Goal: Task Accomplishment & Management: Use online tool/utility

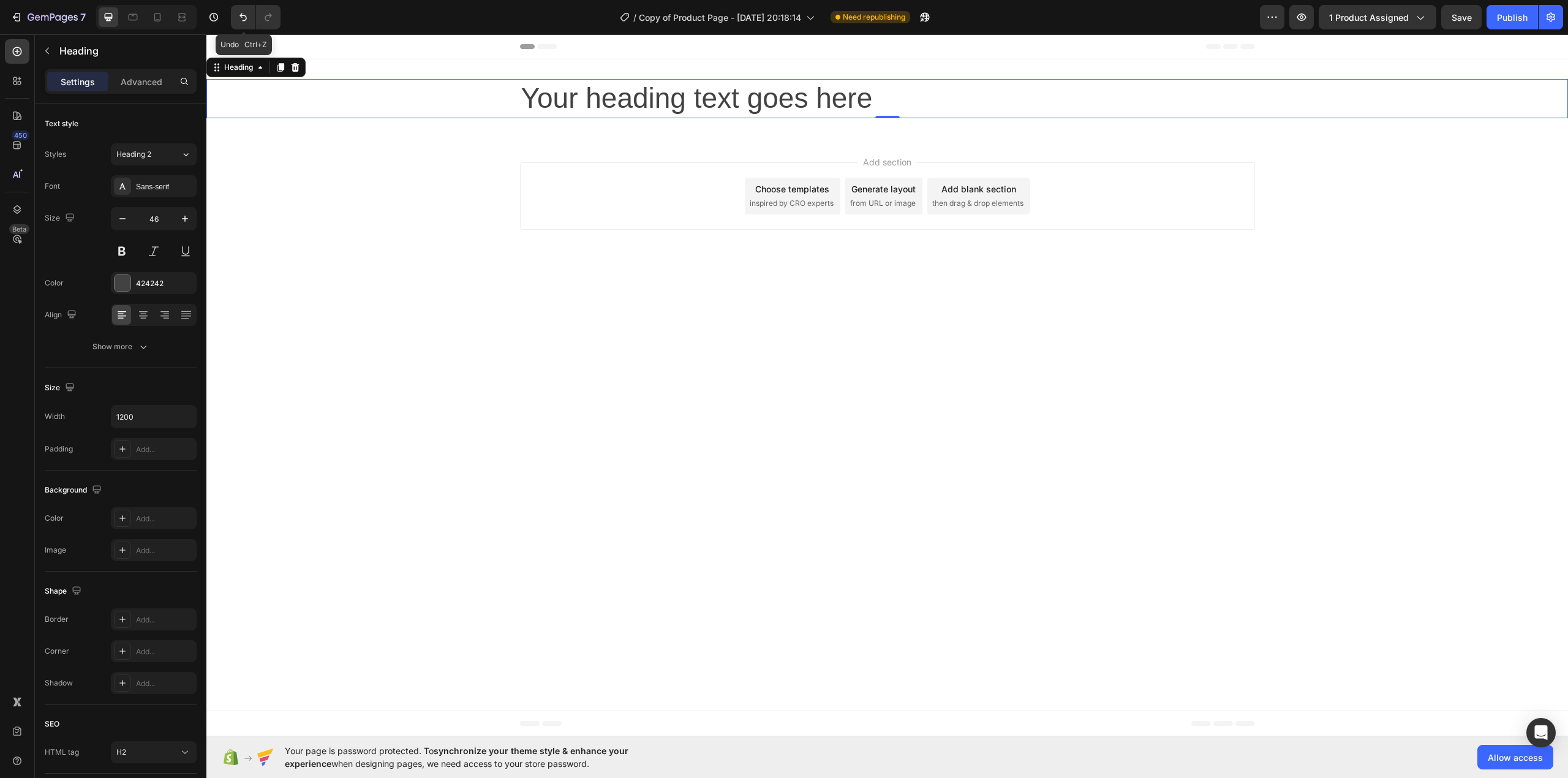
click at [722, 101] on h2 "Your heading text goes here" at bounding box center [887, 98] width 735 height 39
click at [722, 101] on p "Your heading text goes here" at bounding box center [887, 99] width 732 height 37
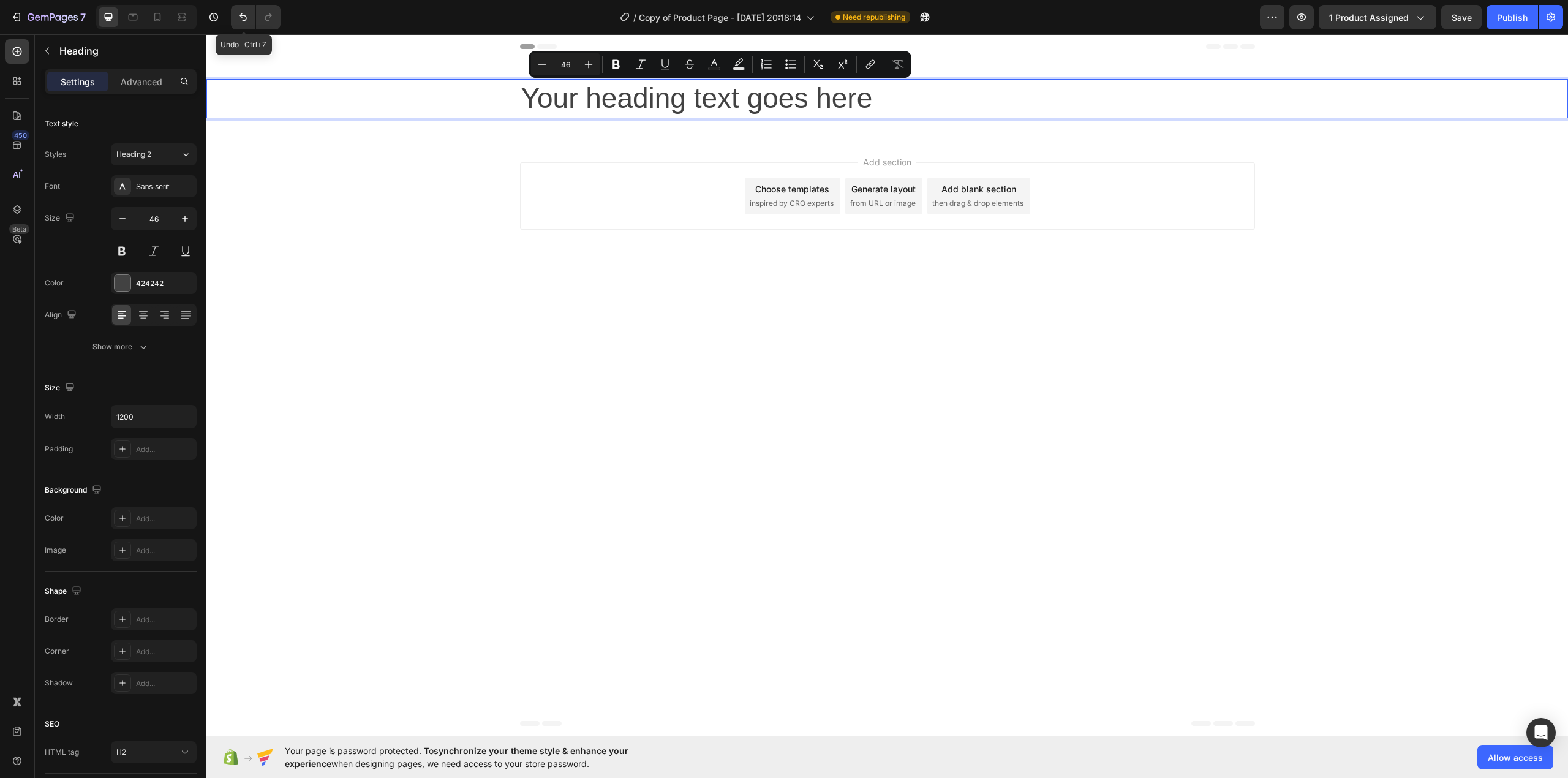
click at [956, 116] on p "Your heading text goes here" at bounding box center [887, 99] width 732 height 37
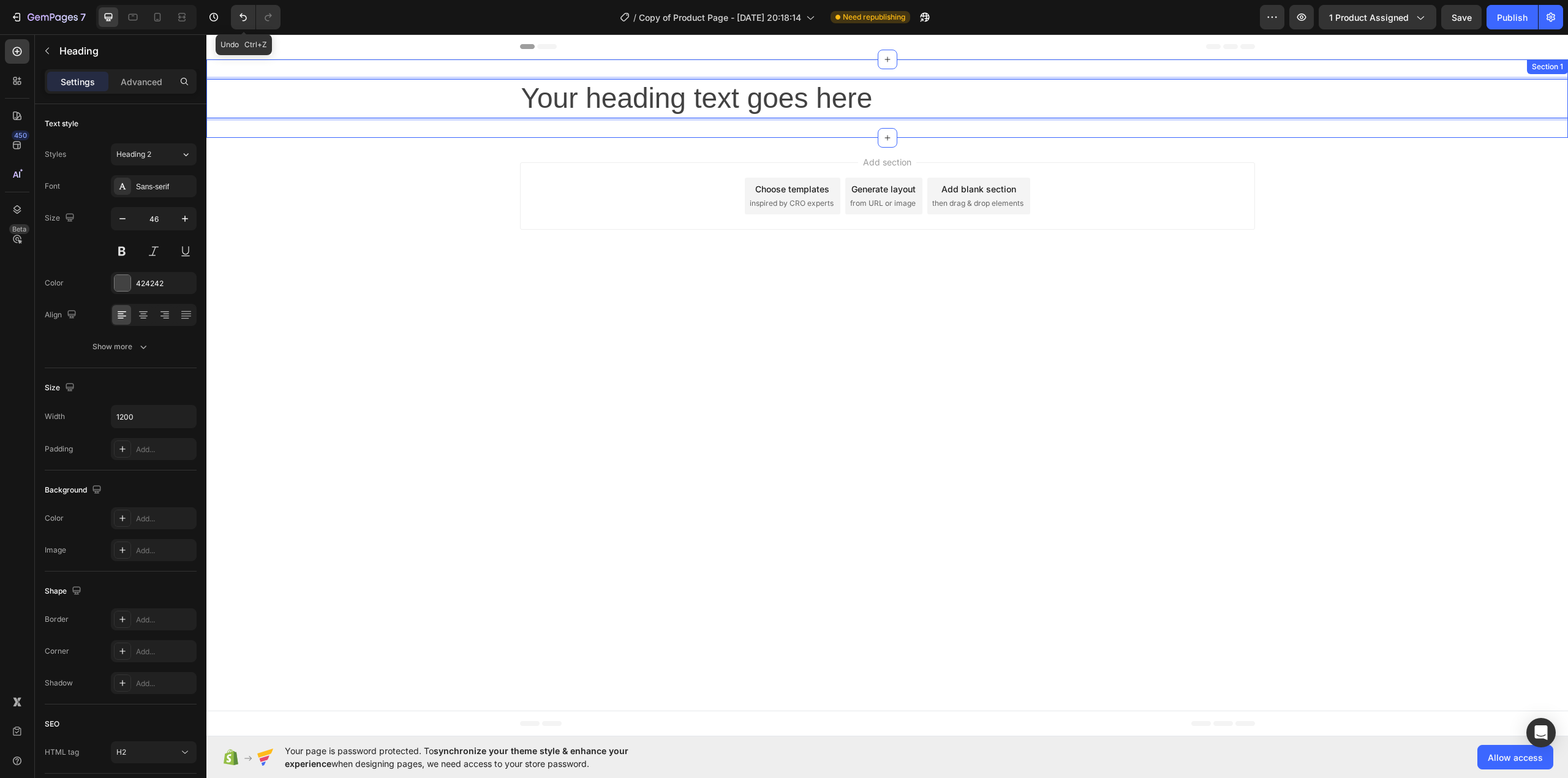
click at [609, 132] on div "Your heading text goes here Heading 0 Section 1" at bounding box center [887, 99] width 1362 height 79
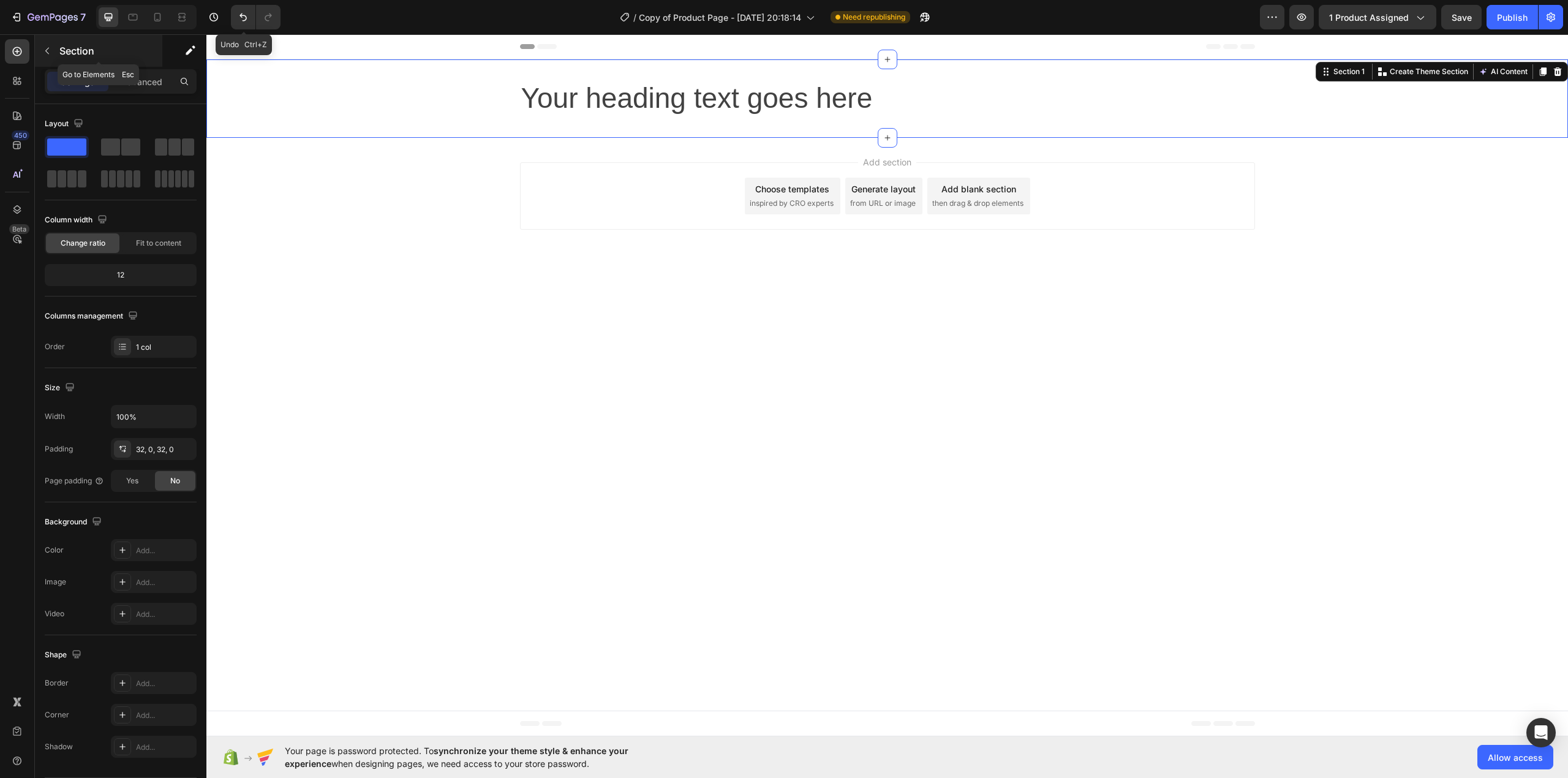
click at [70, 50] on p "Section" at bounding box center [110, 50] width 101 height 15
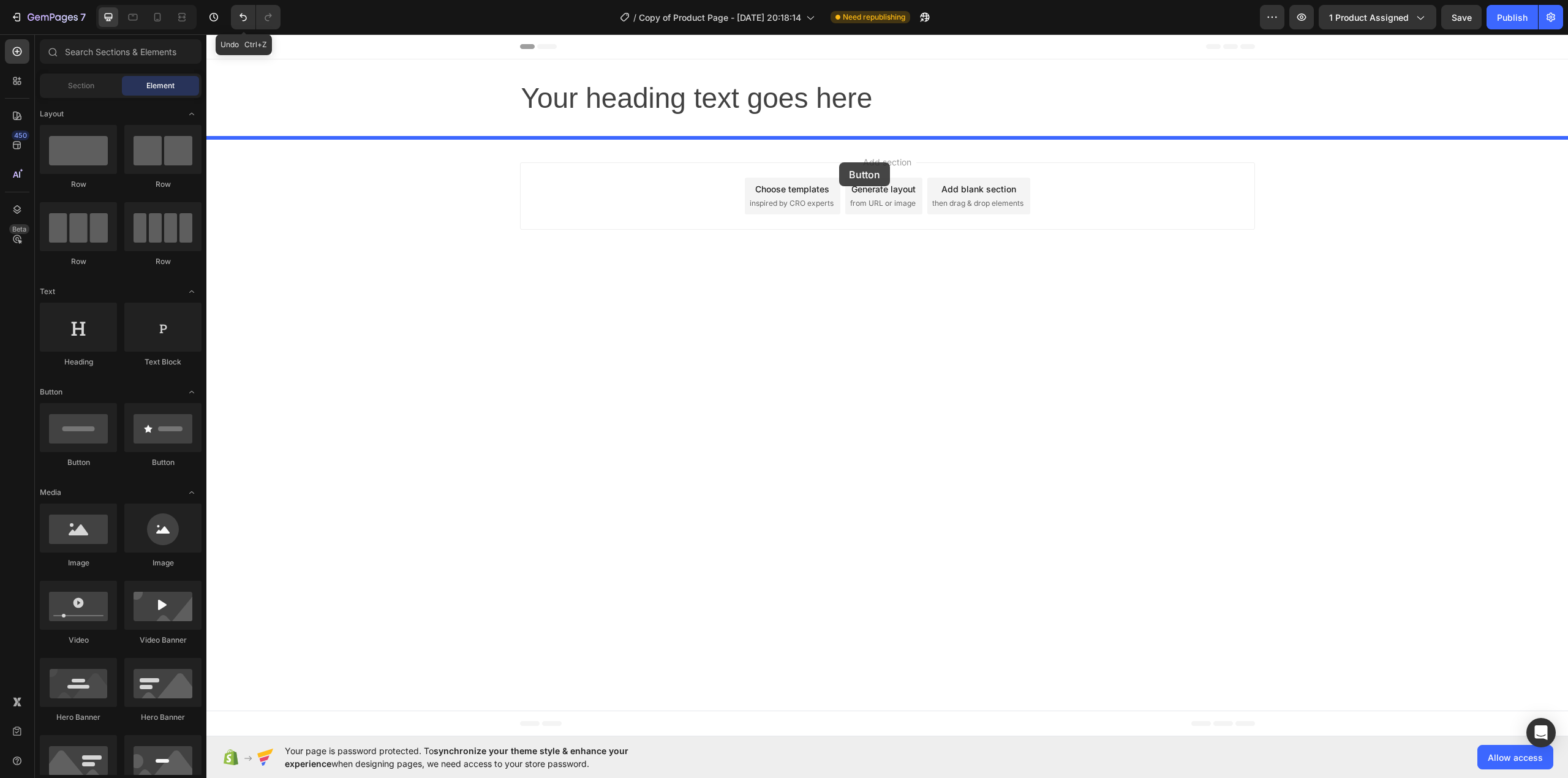
drag, startPoint x: 290, startPoint y: 479, endPoint x: 839, endPoint y: 162, distance: 633.9
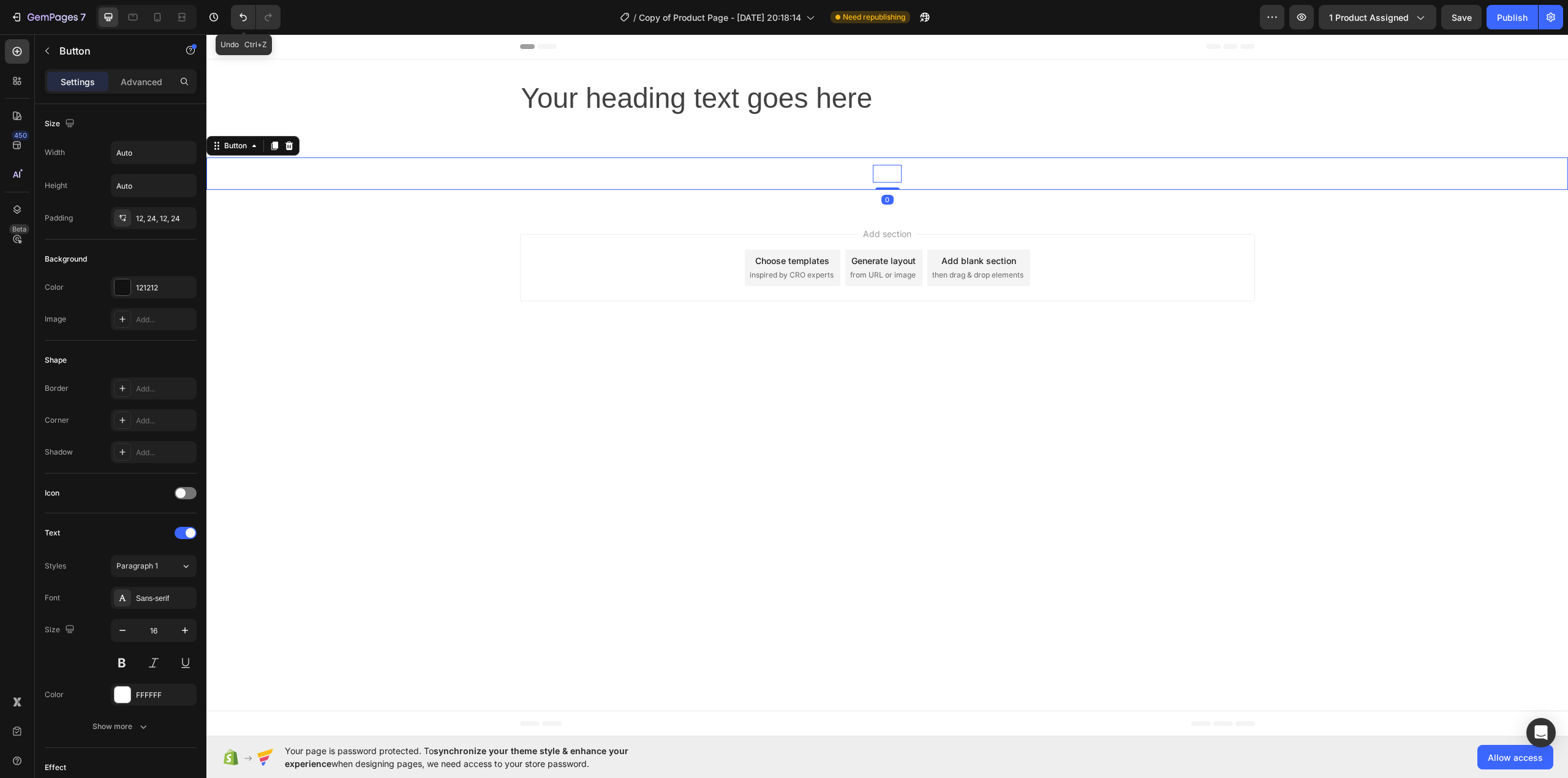
click at [881, 167] on p "Button" at bounding box center [887, 173] width 28 height 18
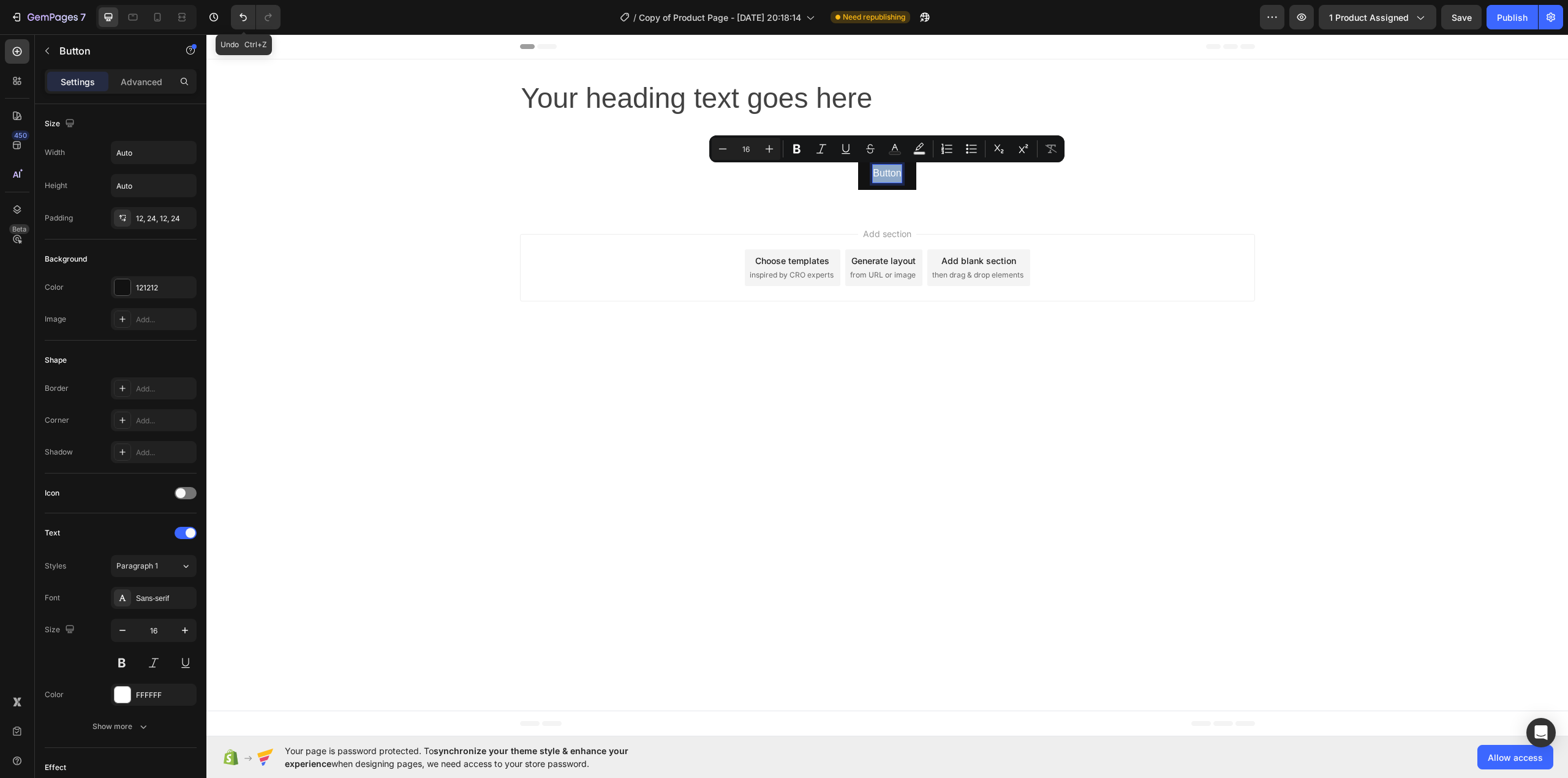
click at [826, 169] on div "Button Button 0" at bounding box center [887, 173] width 1362 height 32
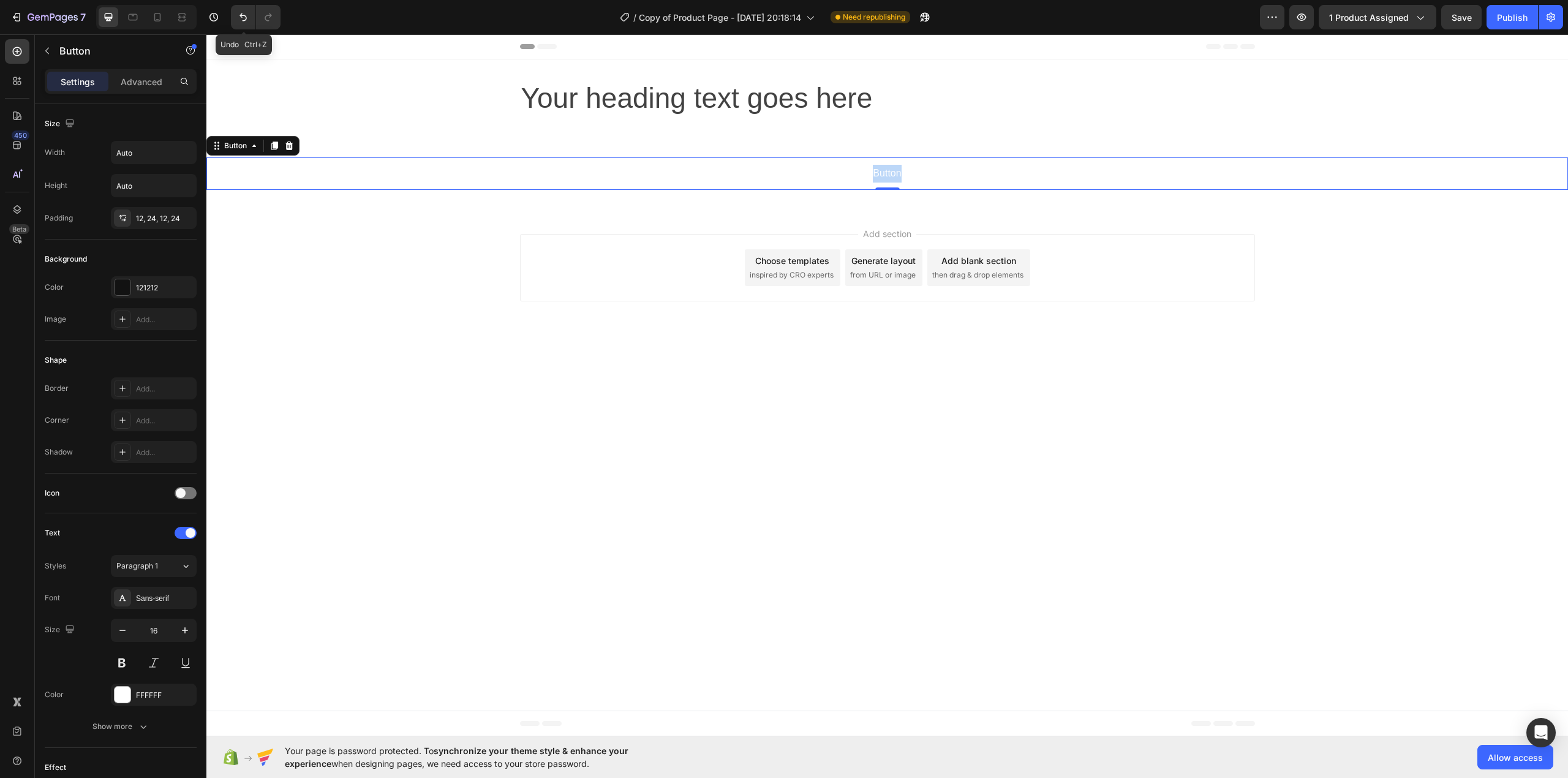
click at [863, 177] on button "Button" at bounding box center [886, 173] width 57 height 32
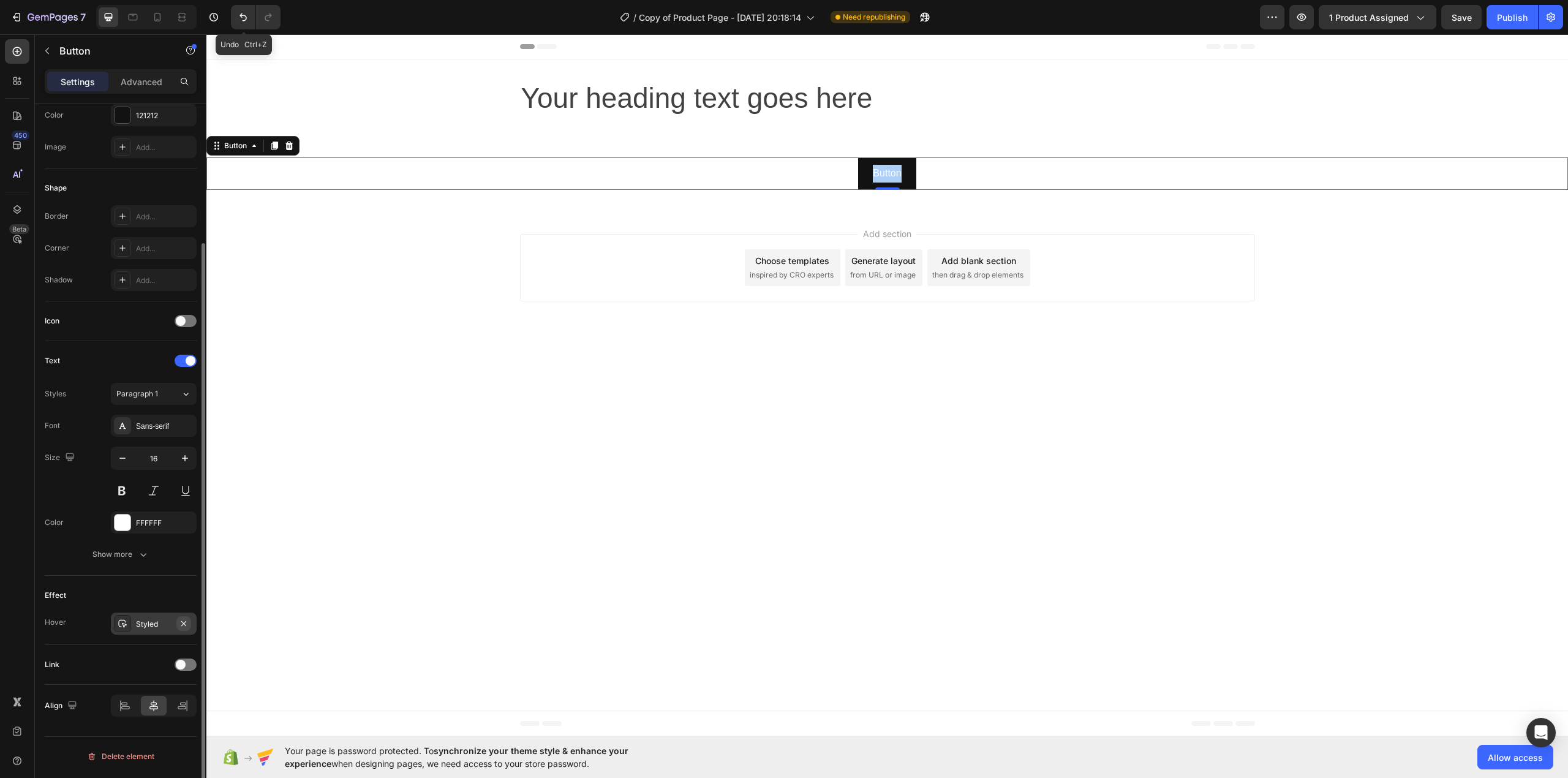
click at [184, 619] on button "button" at bounding box center [183, 624] width 15 height 15
click at [892, 169] on p "Button" at bounding box center [887, 173] width 28 height 18
click at [864, 157] on button "Call" at bounding box center [887, 173] width 47 height 32
click at [858, 157] on button "Call us" at bounding box center [887, 173] width 60 height 32
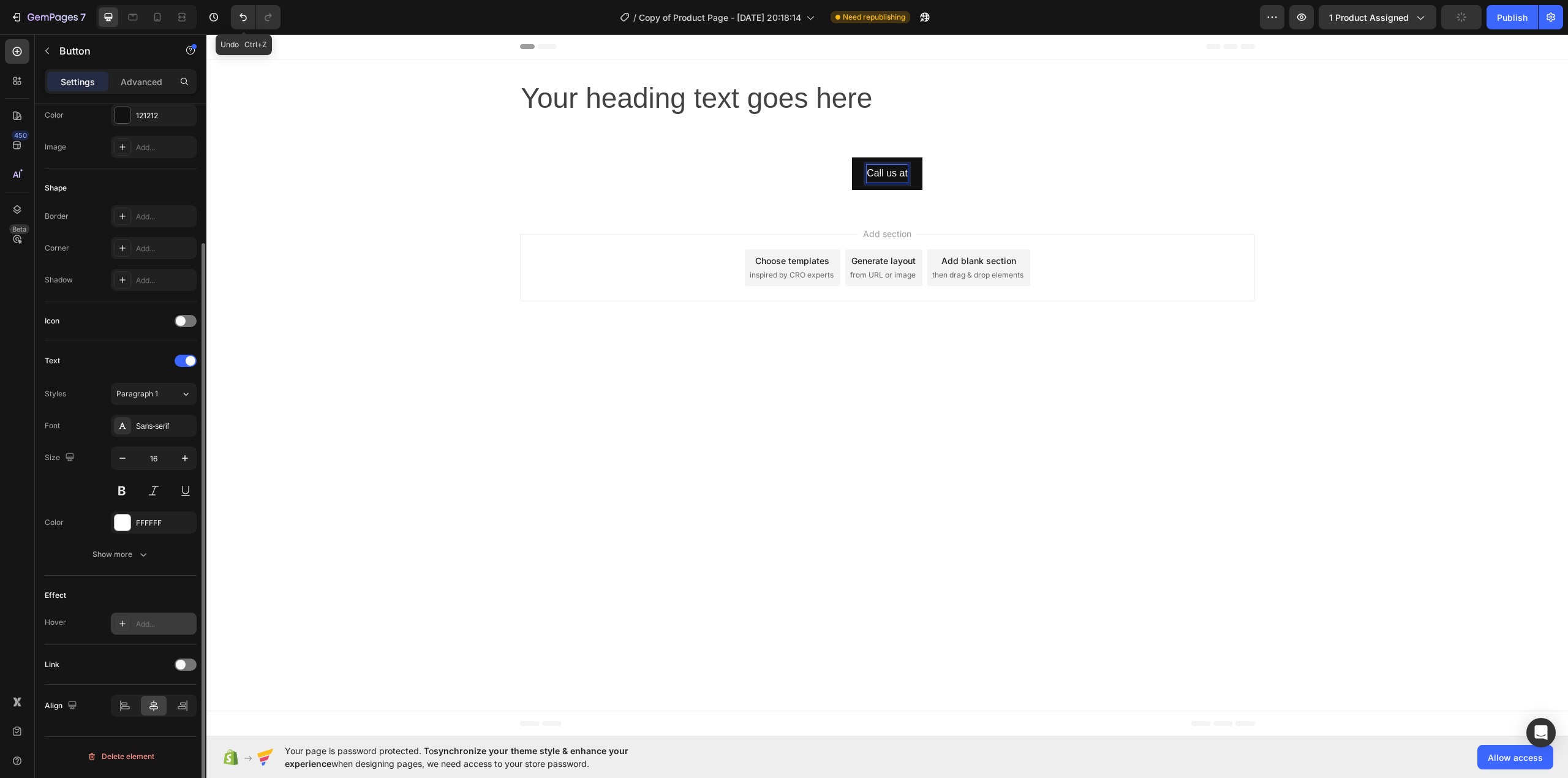
click at [852, 157] on button "Call us at" at bounding box center [887, 173] width 70 height 32
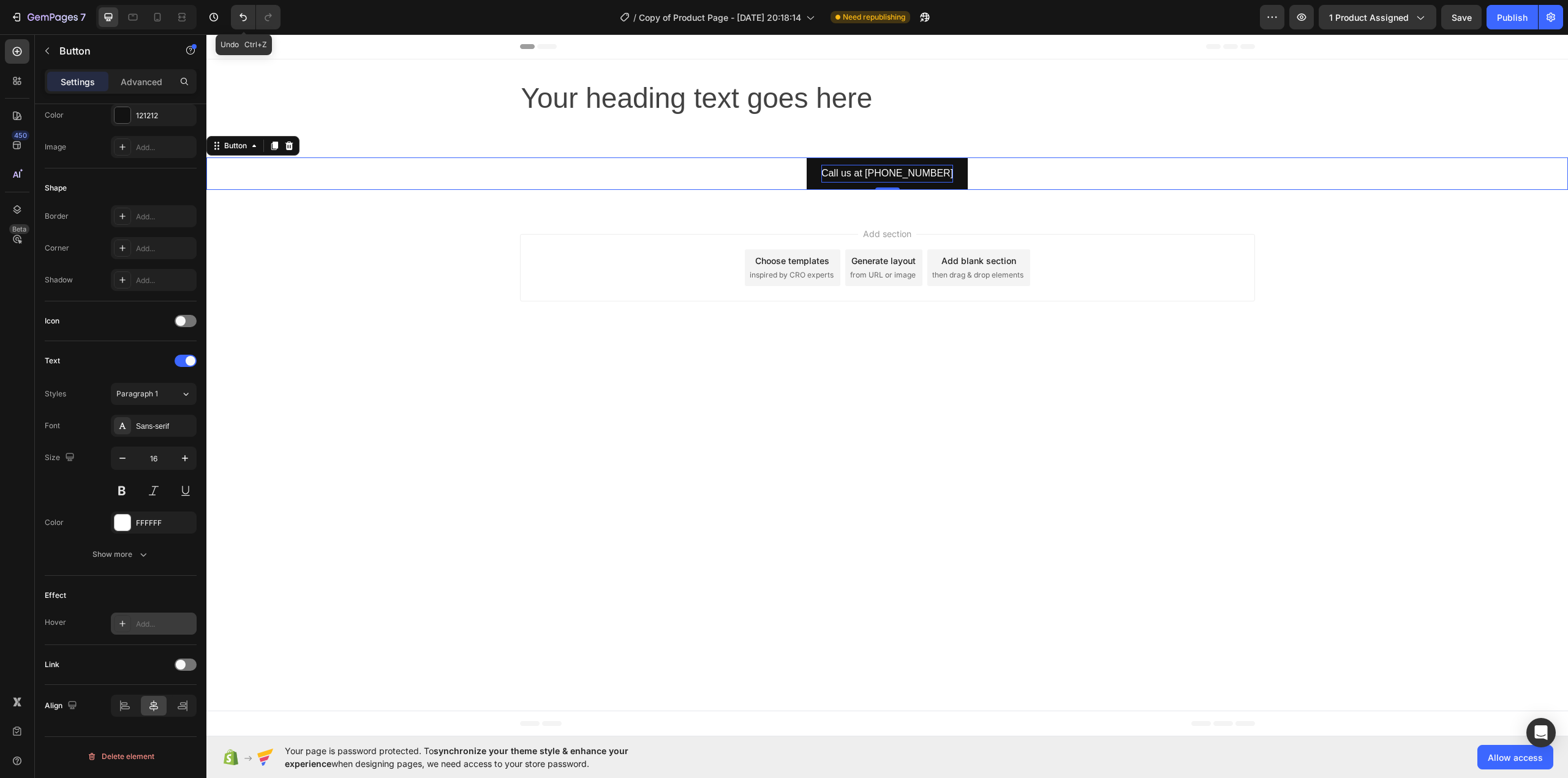
click at [823, 175] on button "Call us at [PHONE_NUMBER]" at bounding box center [887, 173] width 161 height 32
click at [185, 675] on div "Link" at bounding box center [121, 665] width 152 height 20
click at [187, 666] on div at bounding box center [186, 665] width 22 height 12
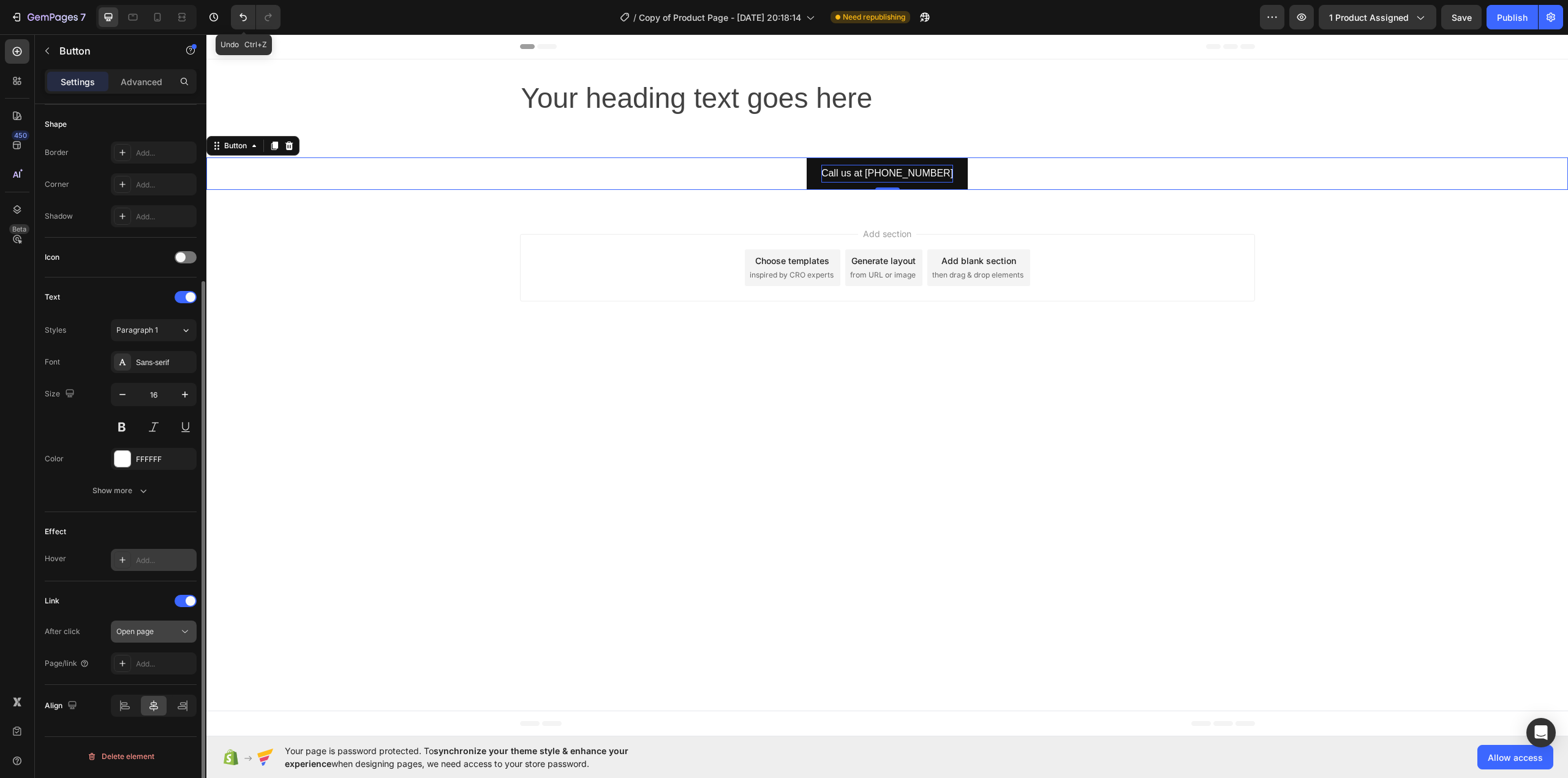
click at [147, 630] on span "Open page" at bounding box center [134, 631] width 37 height 9
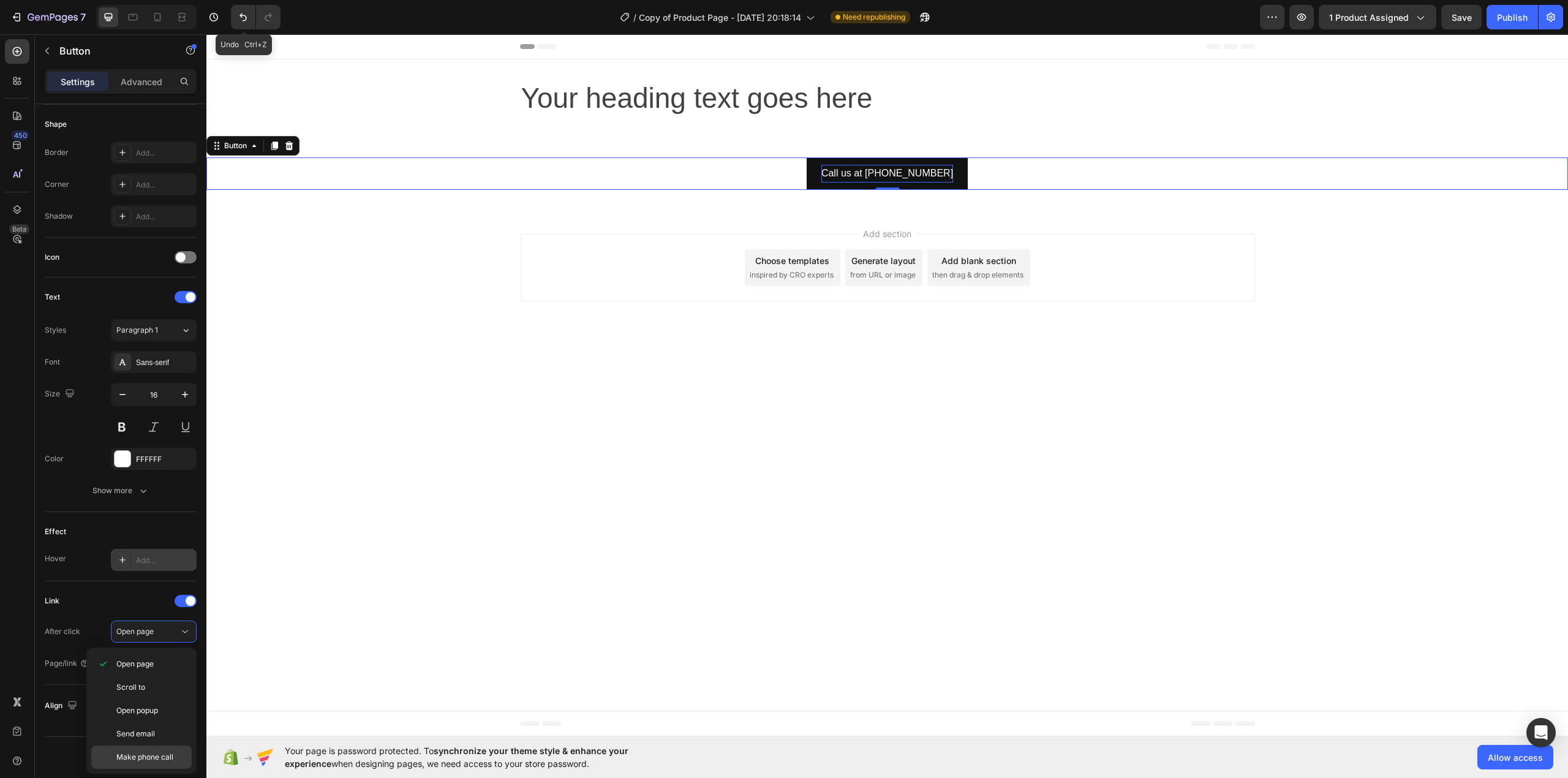
click at [159, 766] on div "Make phone call" at bounding box center [141, 757] width 101 height 23
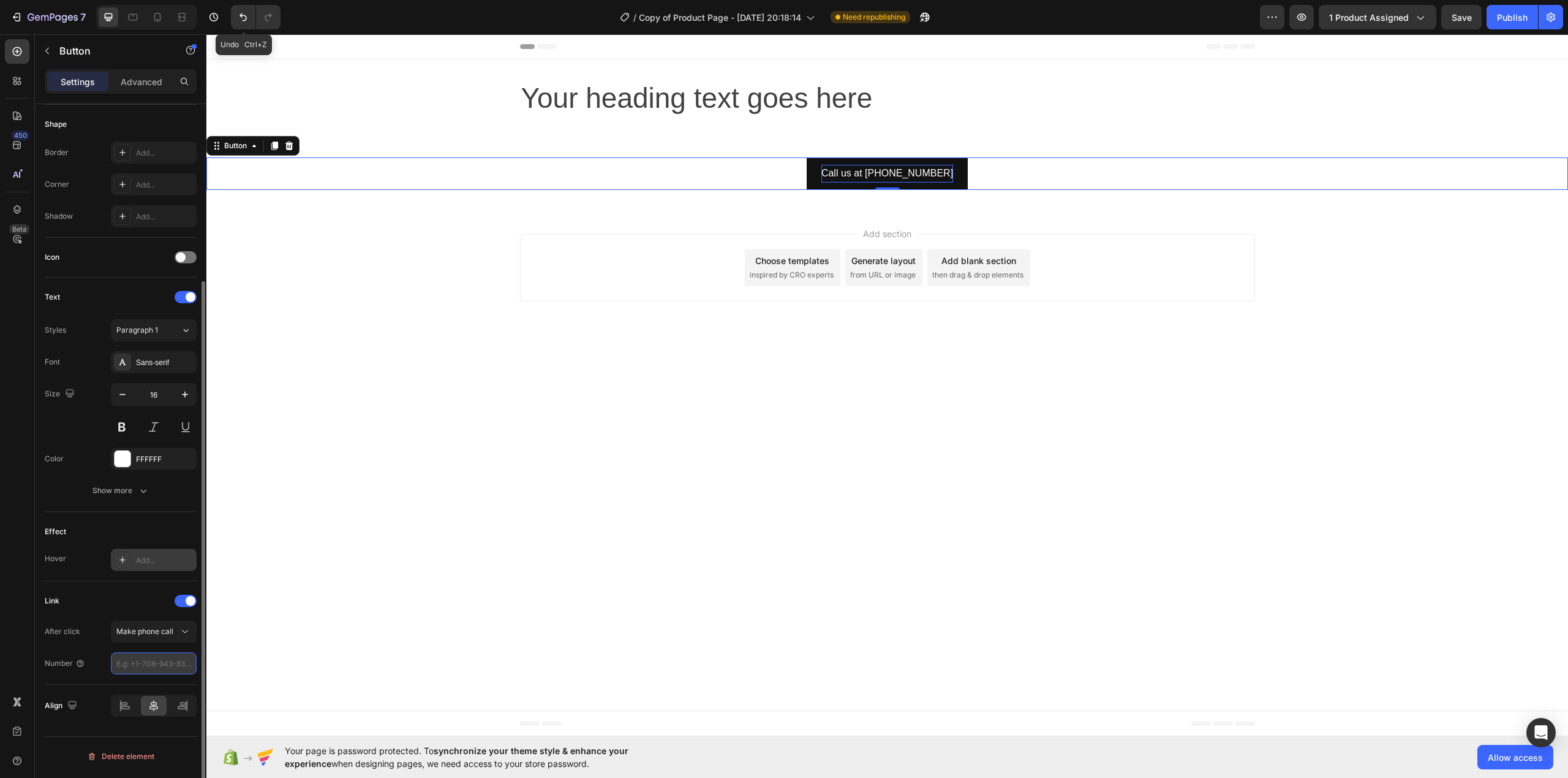
click at [147, 664] on input "number" at bounding box center [154, 663] width 86 height 22
click at [145, 598] on div "Link" at bounding box center [121, 601] width 152 height 20
click at [909, 175] on p "Call us at [PHONE_NUMBER]" at bounding box center [887, 173] width 131 height 18
drag, startPoint x: 875, startPoint y: 172, endPoint x: 948, endPoint y: 169, distance: 73.1
click at [948, 169] on button "Call us at [PHONE_NUMBER]" at bounding box center [887, 173] width 161 height 32
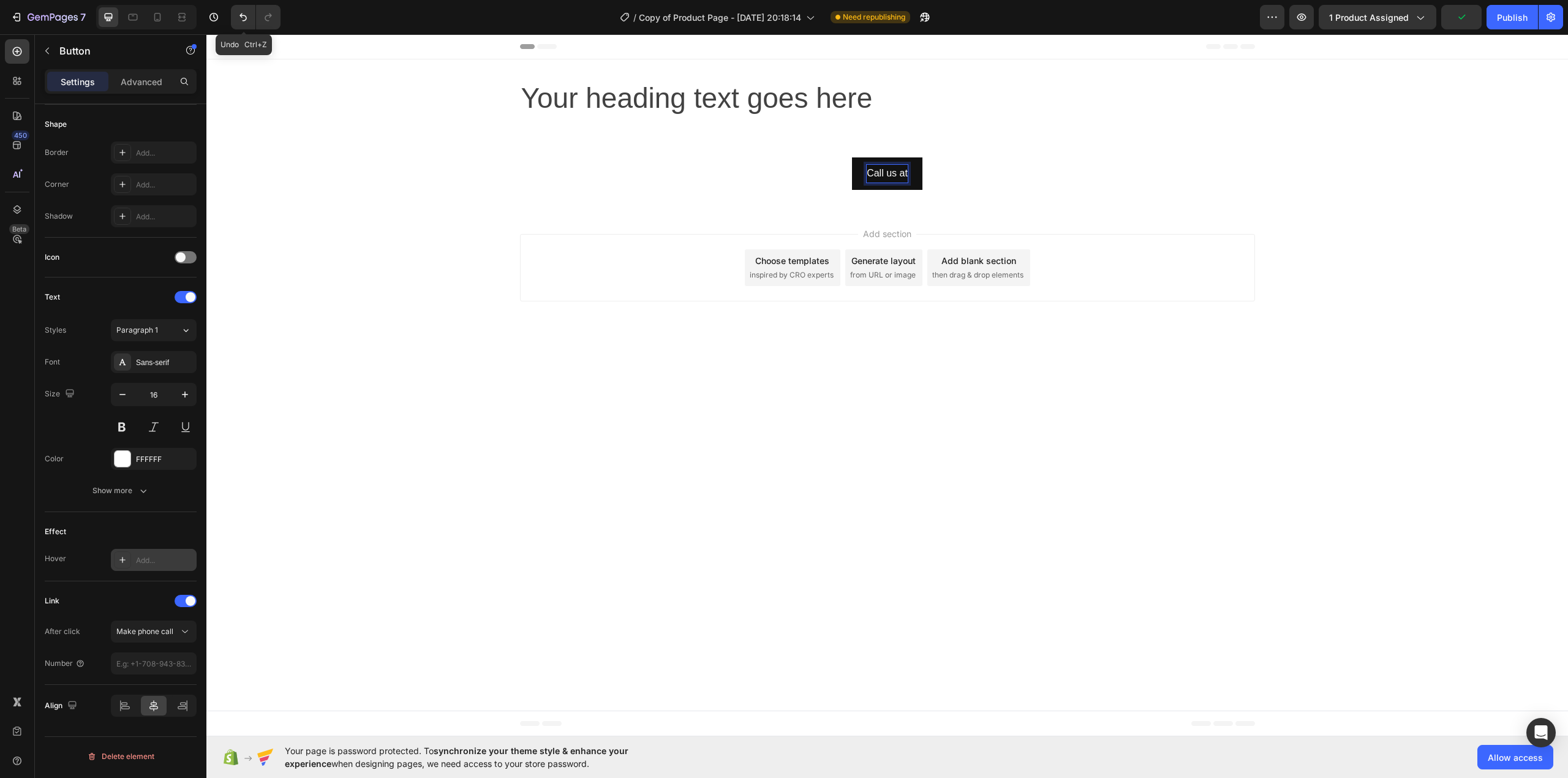
click at [903, 175] on p "Call us at" at bounding box center [887, 173] width 41 height 18
click at [1010, 153] on div "Call us Button 0 Section 2" at bounding box center [887, 173] width 1362 height 72
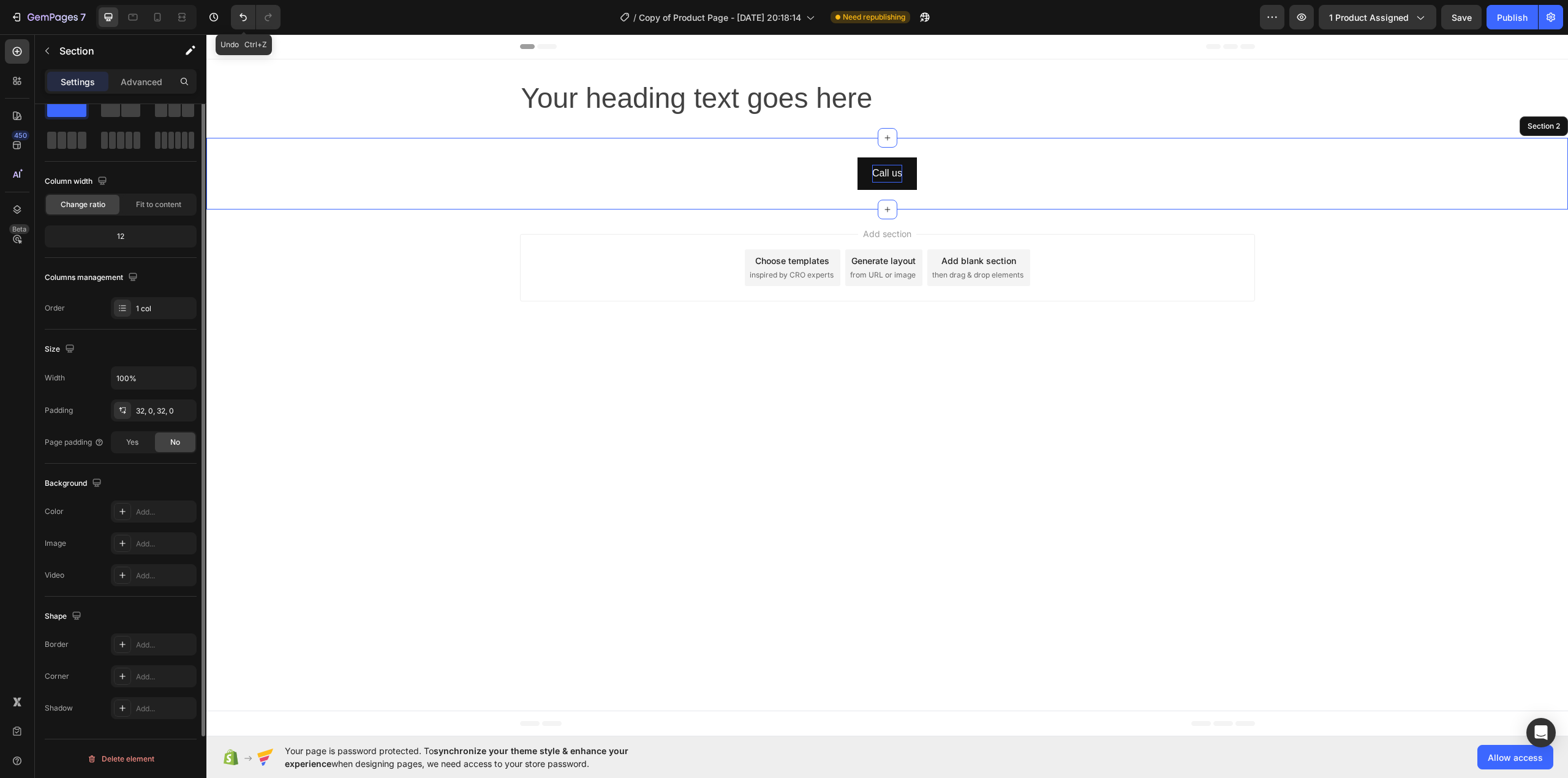
scroll to position [0, 0]
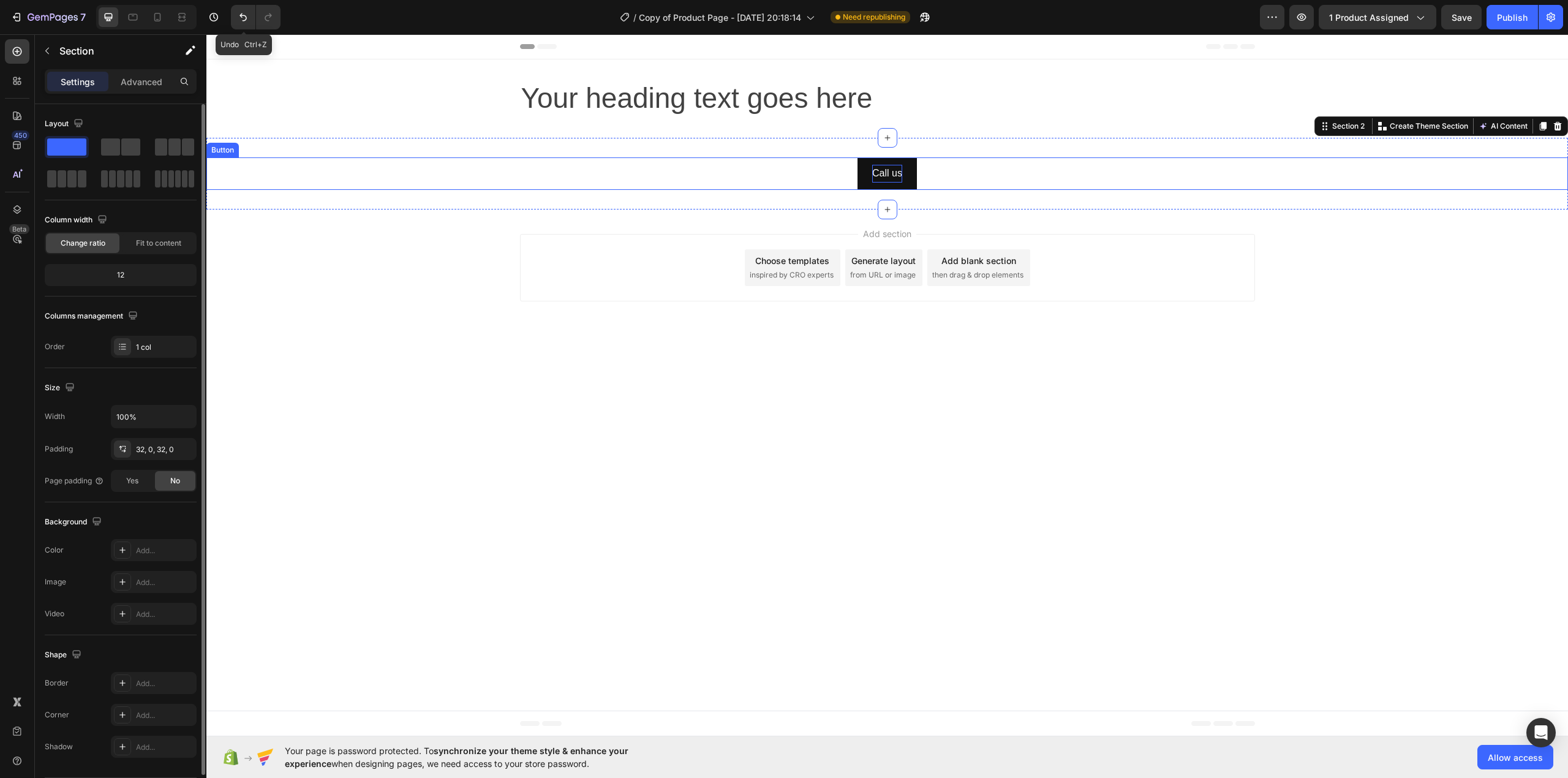
click at [917, 168] on button "Call us" at bounding box center [887, 173] width 60 height 32
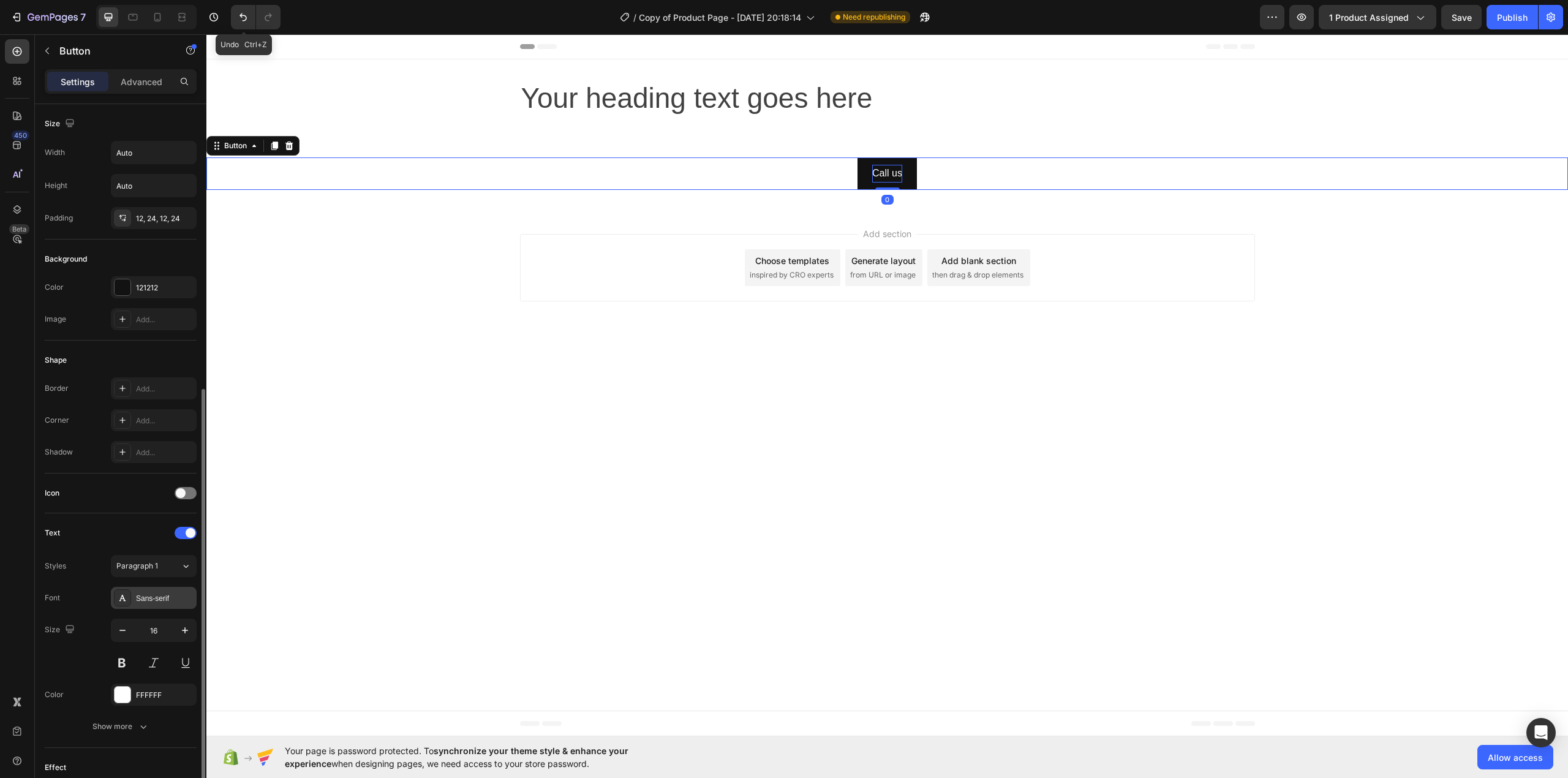
scroll to position [236, 0]
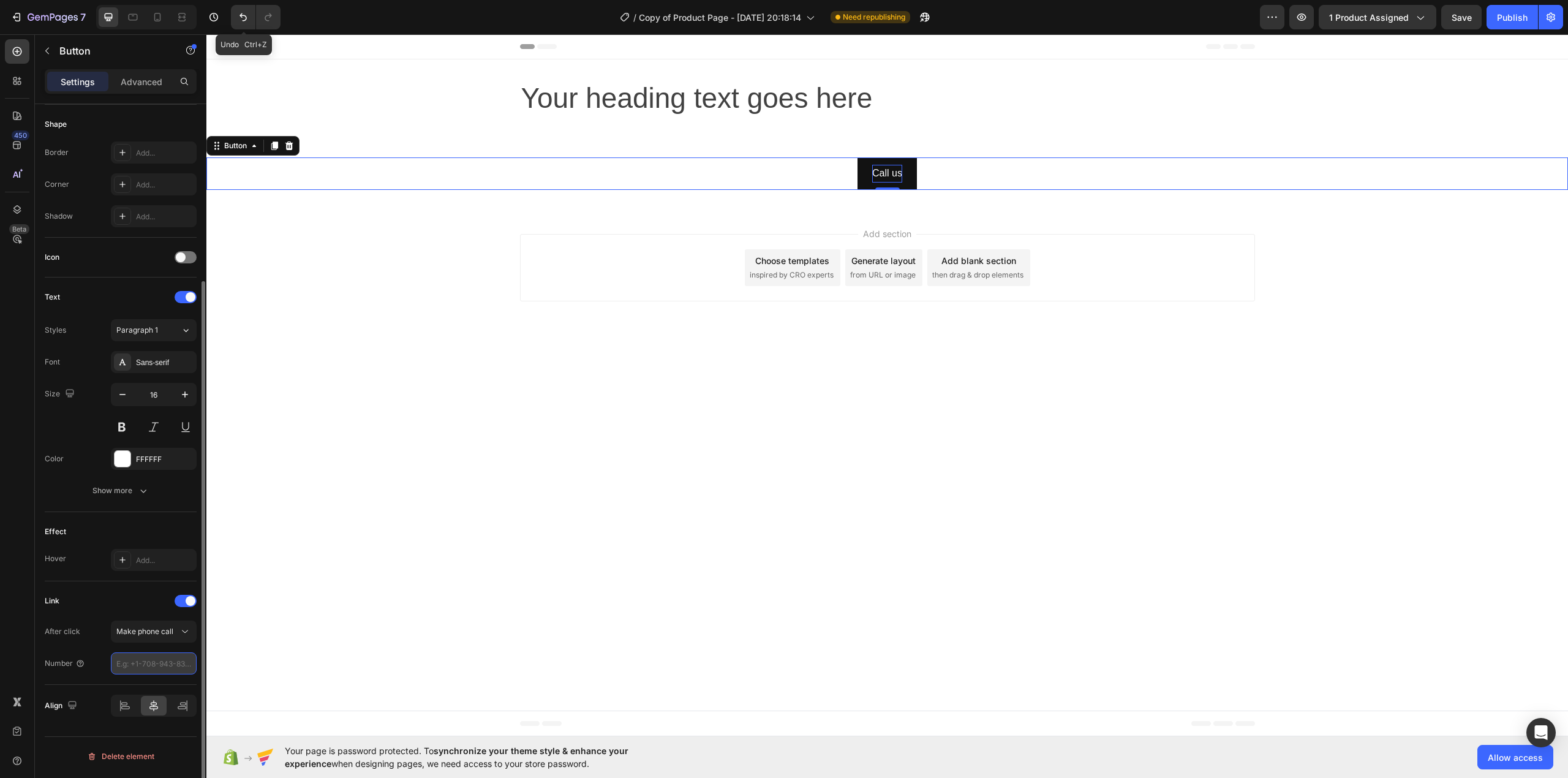
click at [169, 667] on input "number" at bounding box center [154, 663] width 86 height 22
type input "916238010237"
click at [153, 611] on div "Link" at bounding box center [121, 601] width 152 height 20
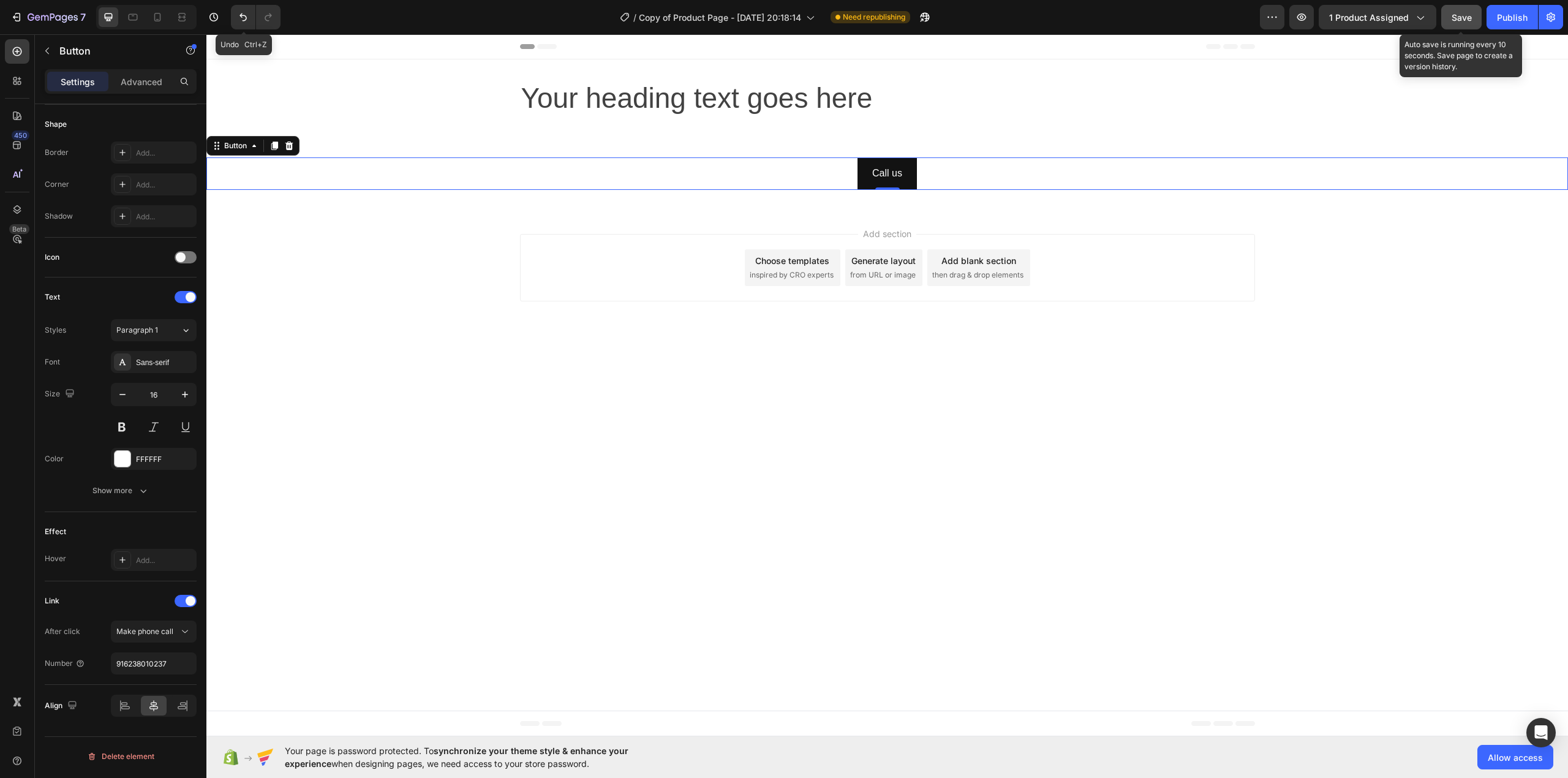
click at [1460, 12] on span "Save" at bounding box center [1461, 18] width 20 height 11
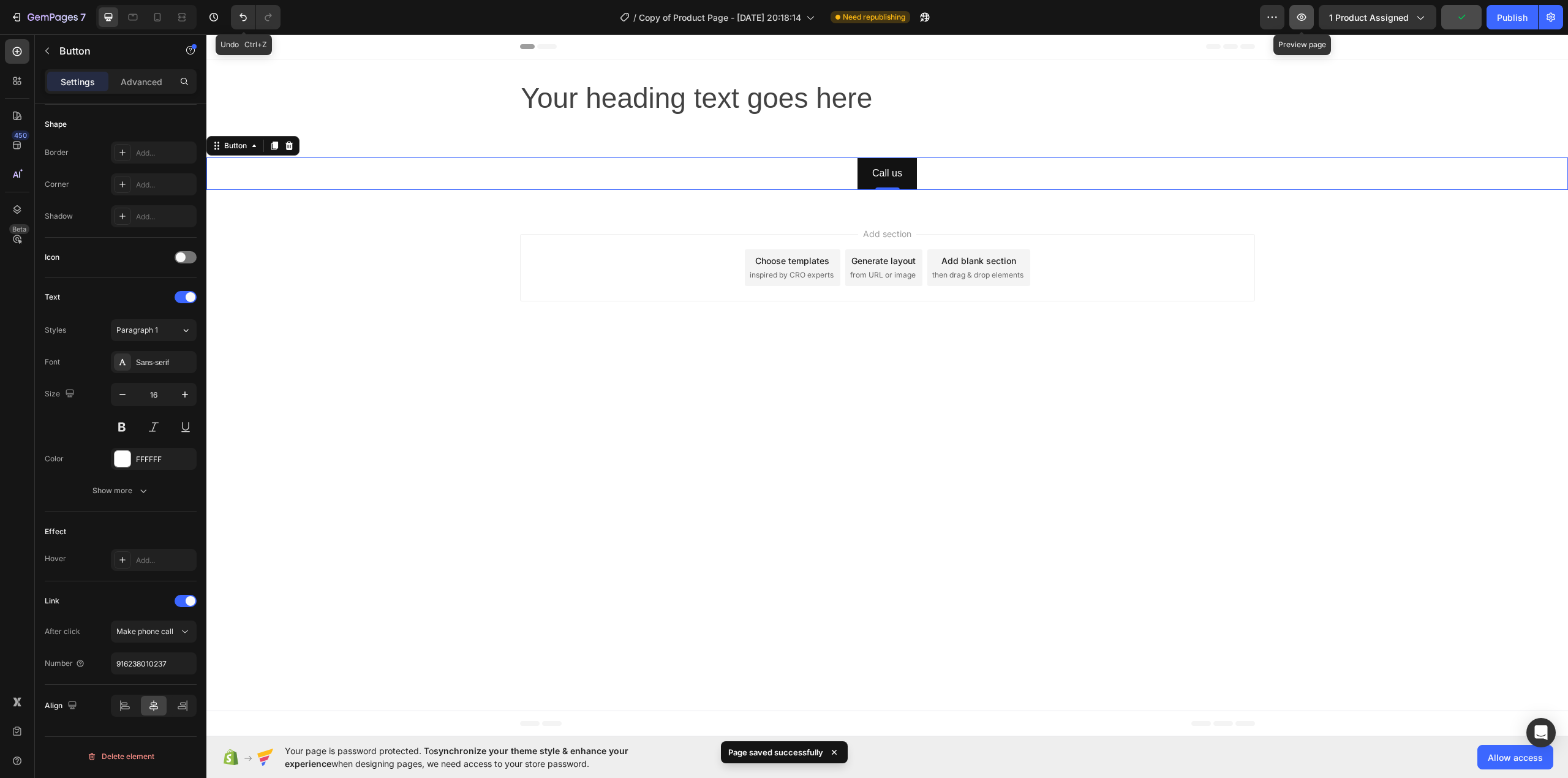
click at [1297, 18] on icon "button" at bounding box center [1301, 17] width 12 height 12
click at [160, 18] on icon at bounding box center [157, 17] width 7 height 8
type input "14"
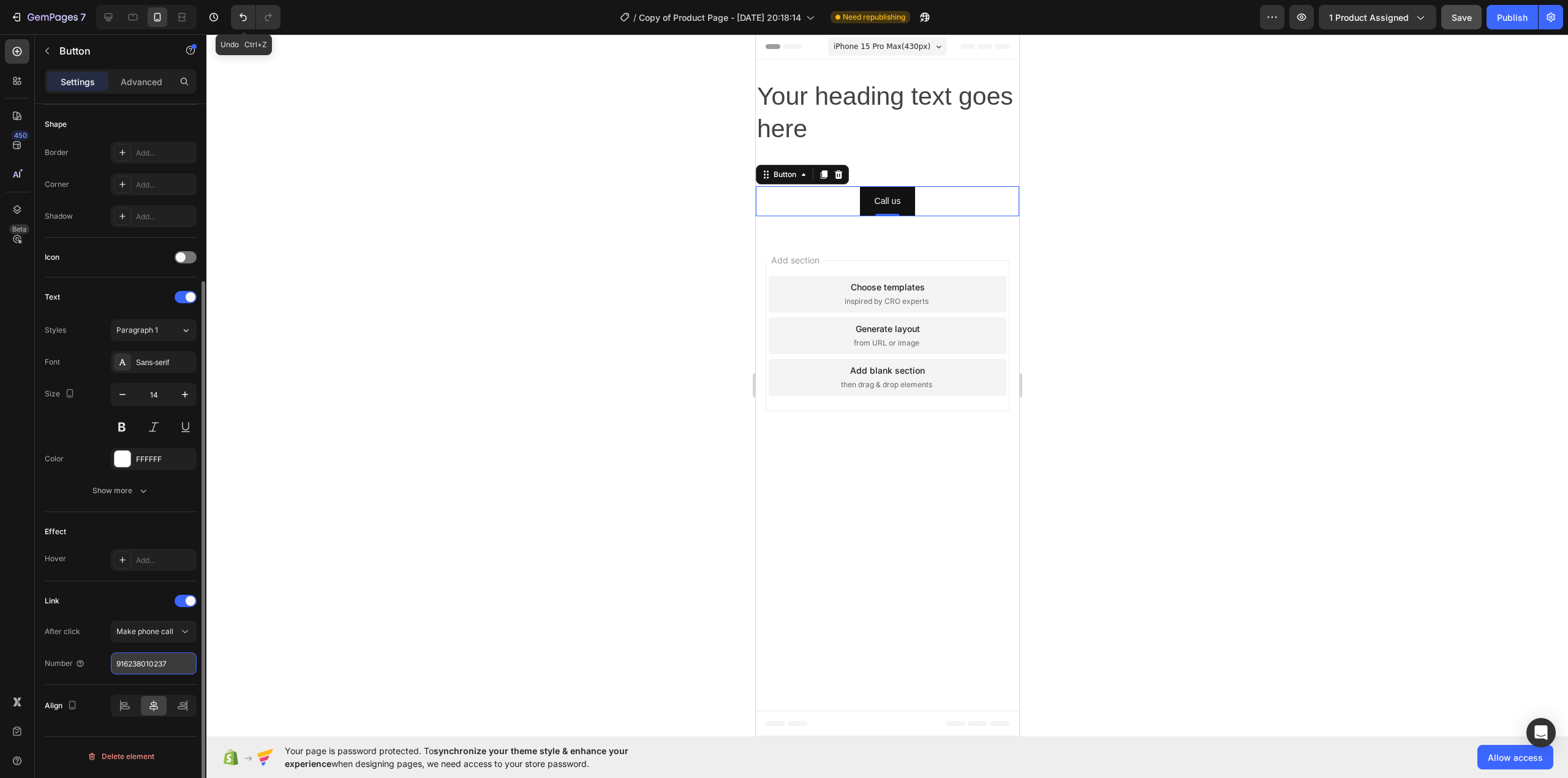
click at [180, 660] on input "916238010237" at bounding box center [154, 663] width 86 height 22
click at [856, 464] on body "iPhone 15 Pro Max ( 430 px) iPhone 13 Mini iPhone 13 Pro iPhone 11 Pro Max iPho…" at bounding box center [887, 385] width 263 height 702
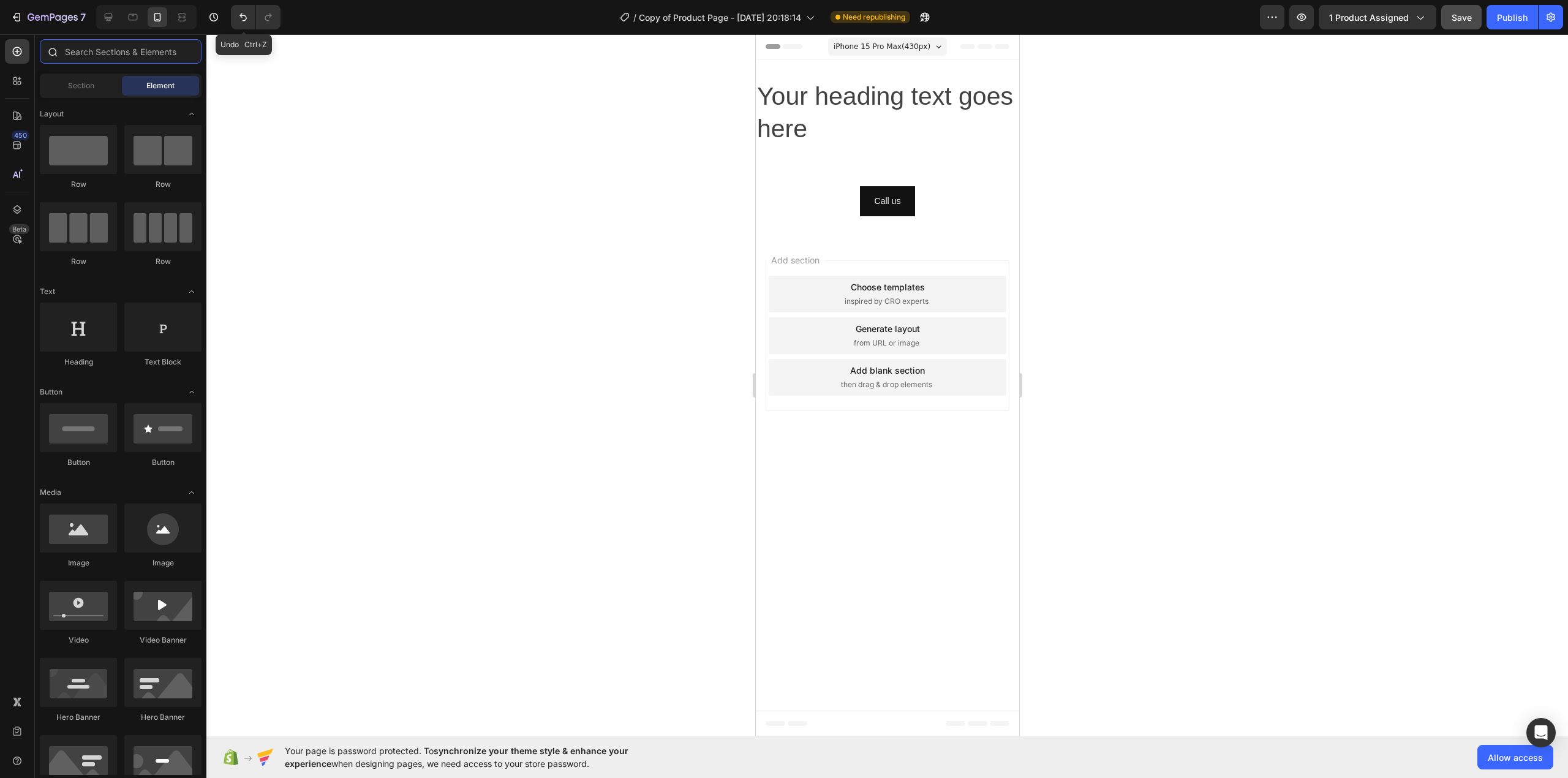
click at [122, 54] on input "text" at bounding box center [121, 51] width 162 height 24
click at [99, 27] on div "Desktop" at bounding box center [147, 17] width 101 height 24
click at [106, 22] on icon at bounding box center [108, 17] width 12 height 12
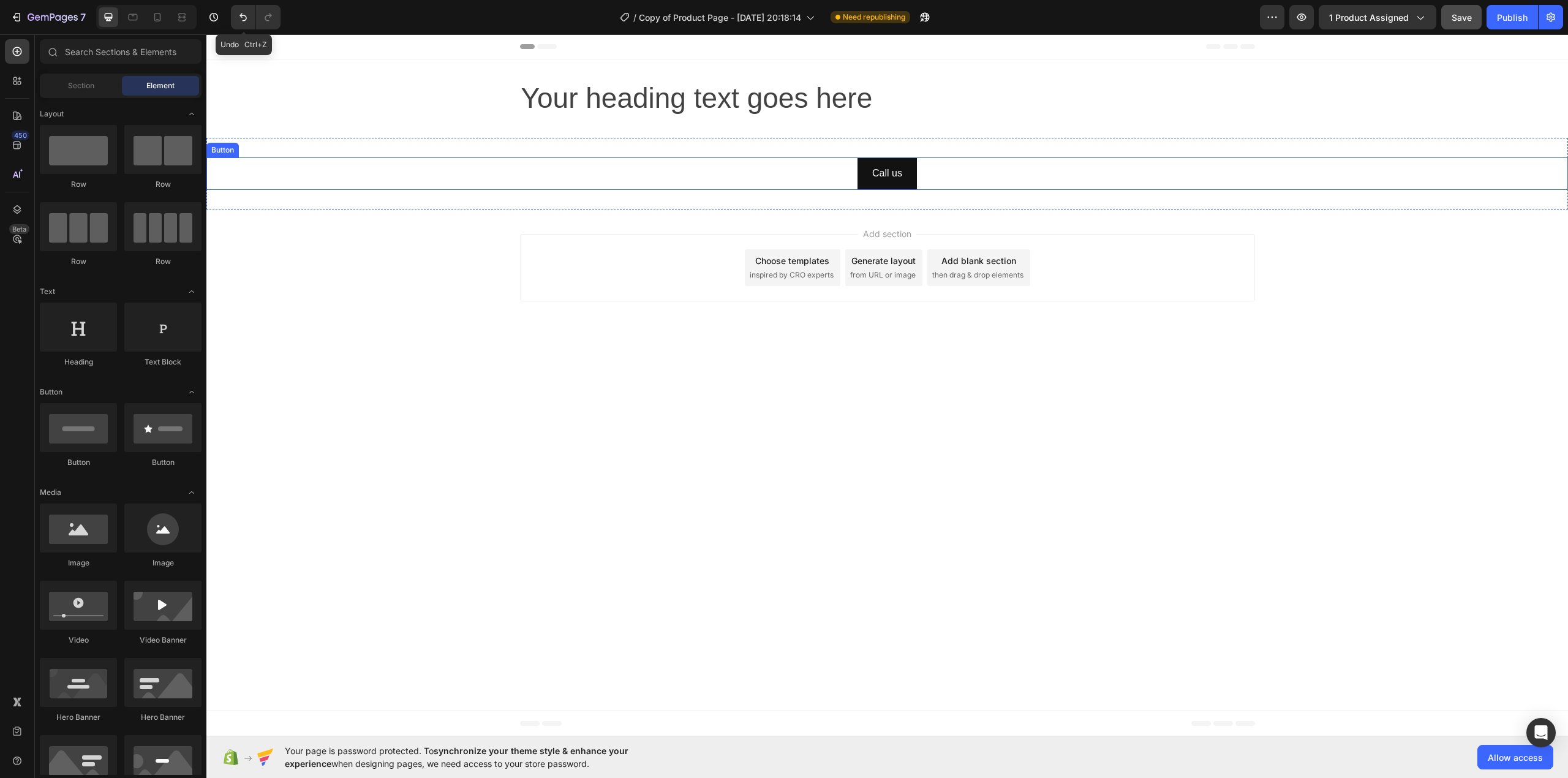
click at [913, 175] on link "Call us" at bounding box center [887, 173] width 60 height 32
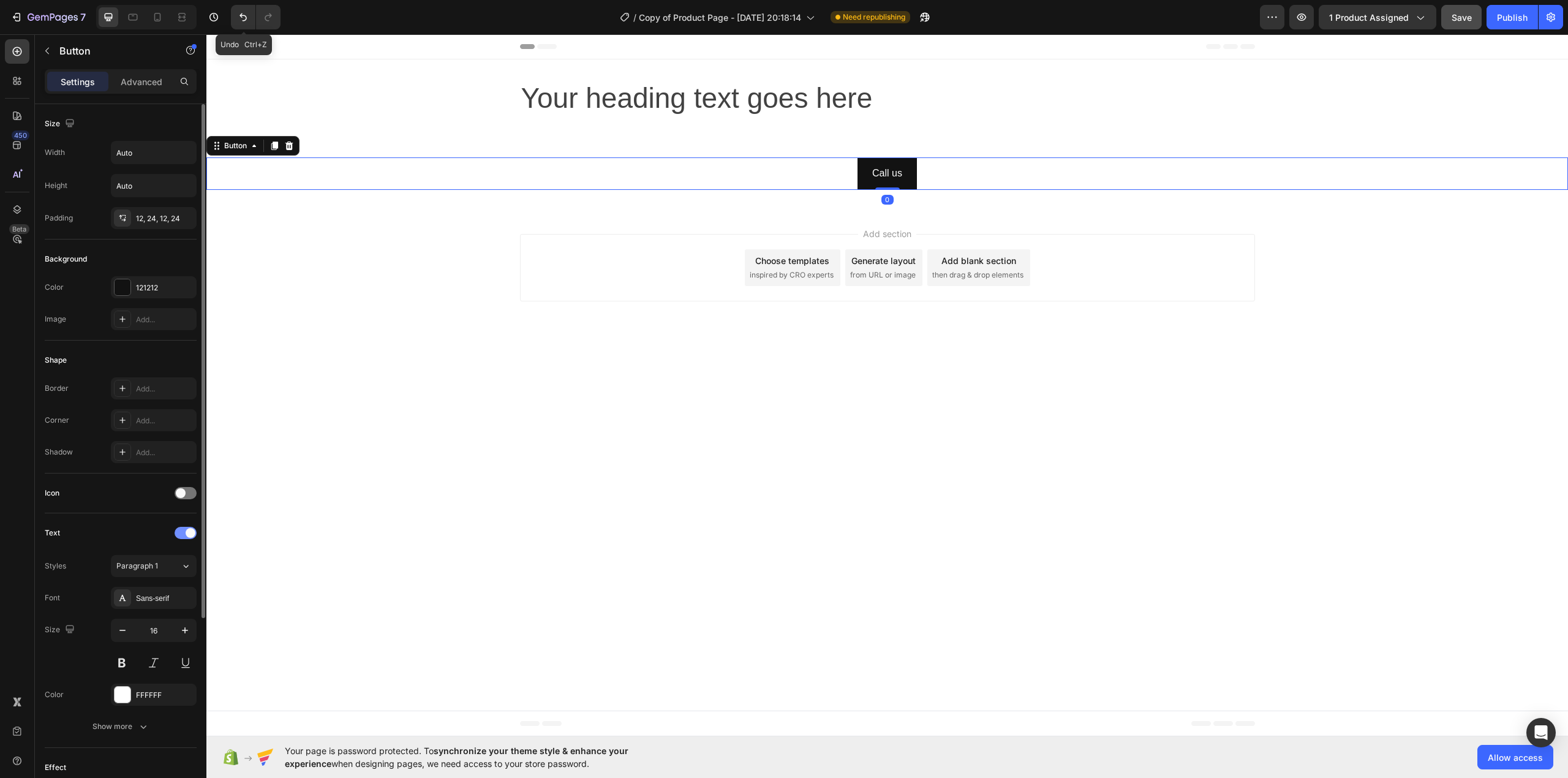
click at [181, 533] on div at bounding box center [186, 533] width 22 height 12
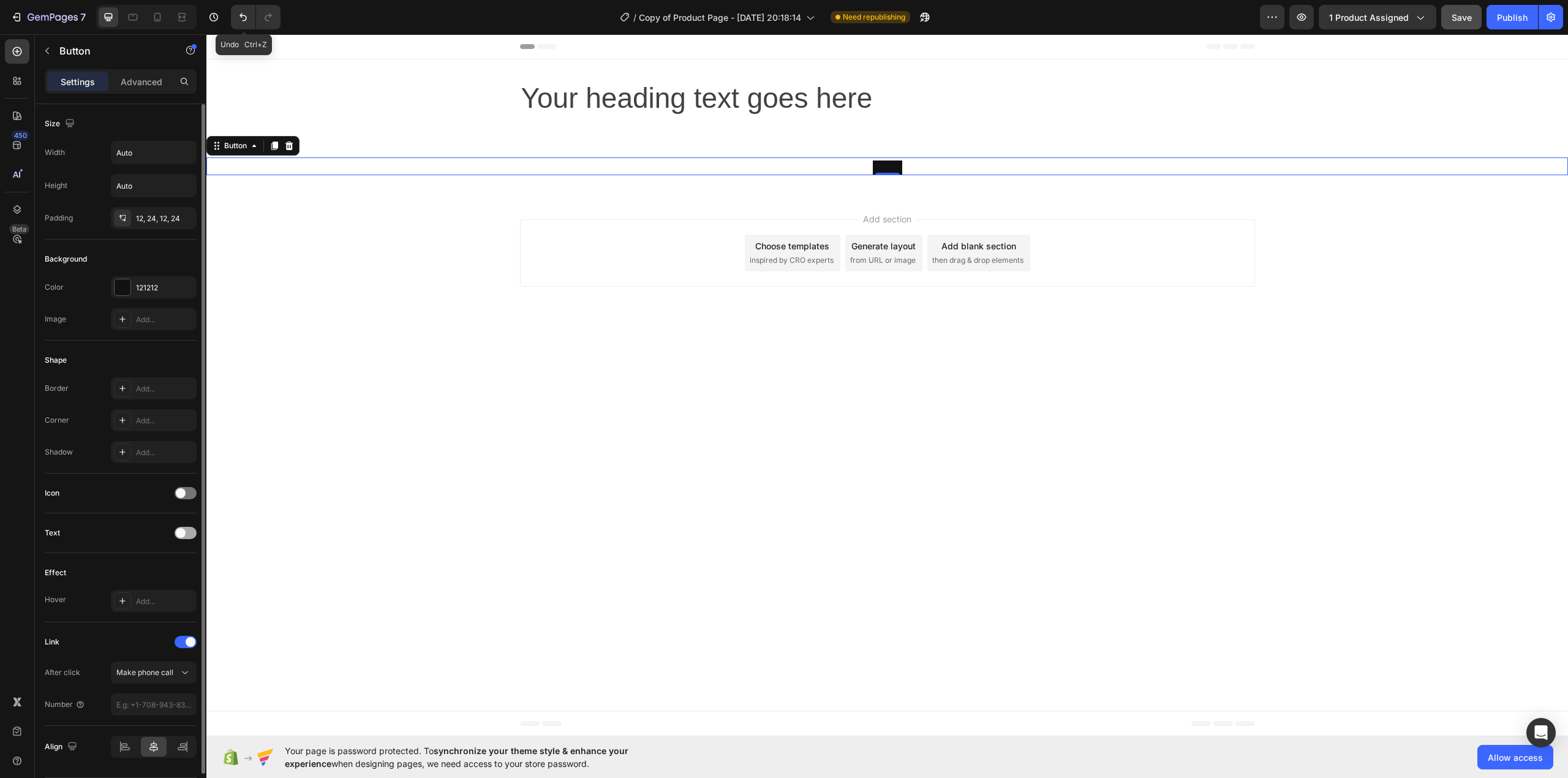
click at [182, 532] on span at bounding box center [180, 533] width 10 height 10
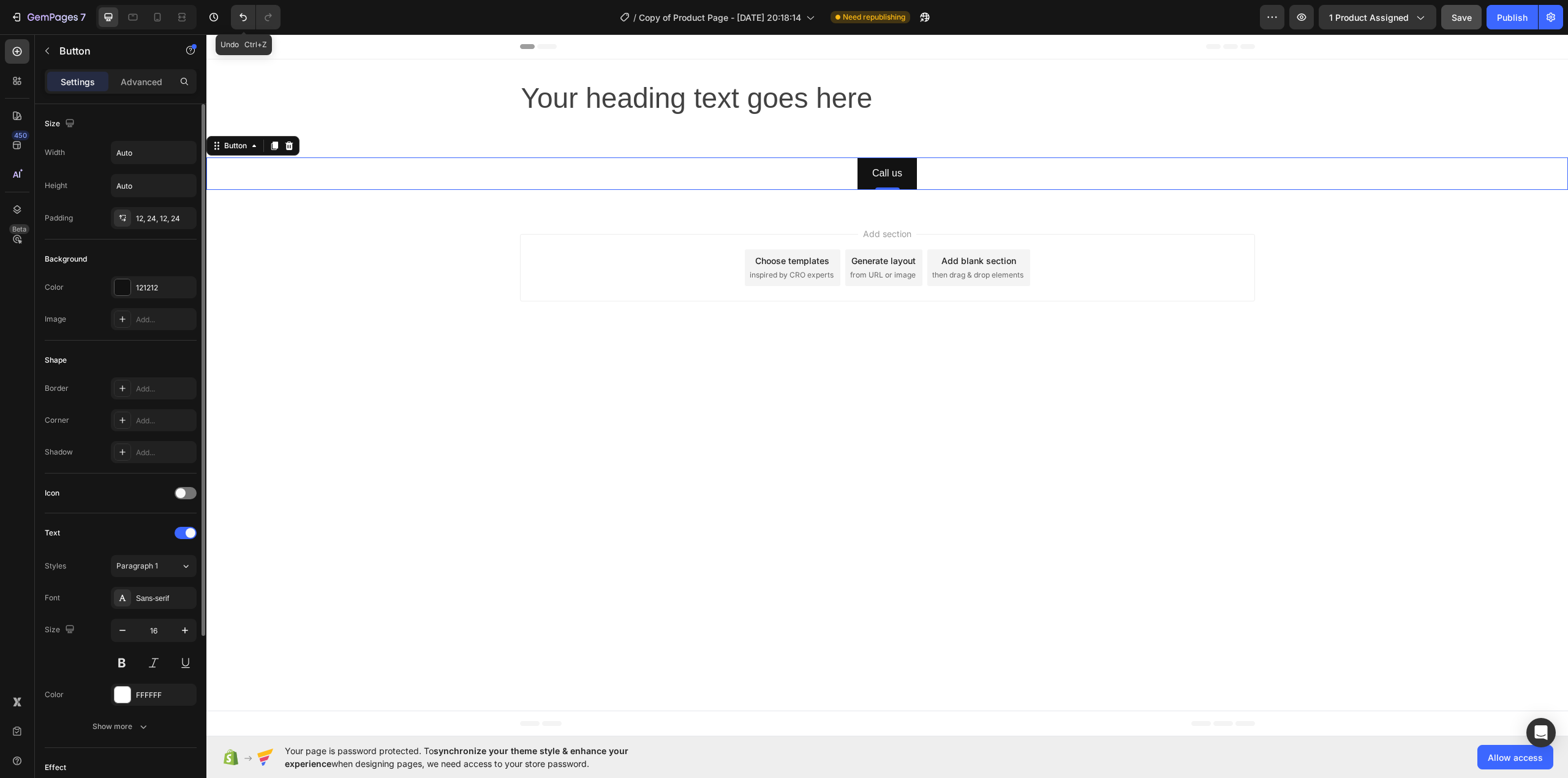
scroll to position [236, 0]
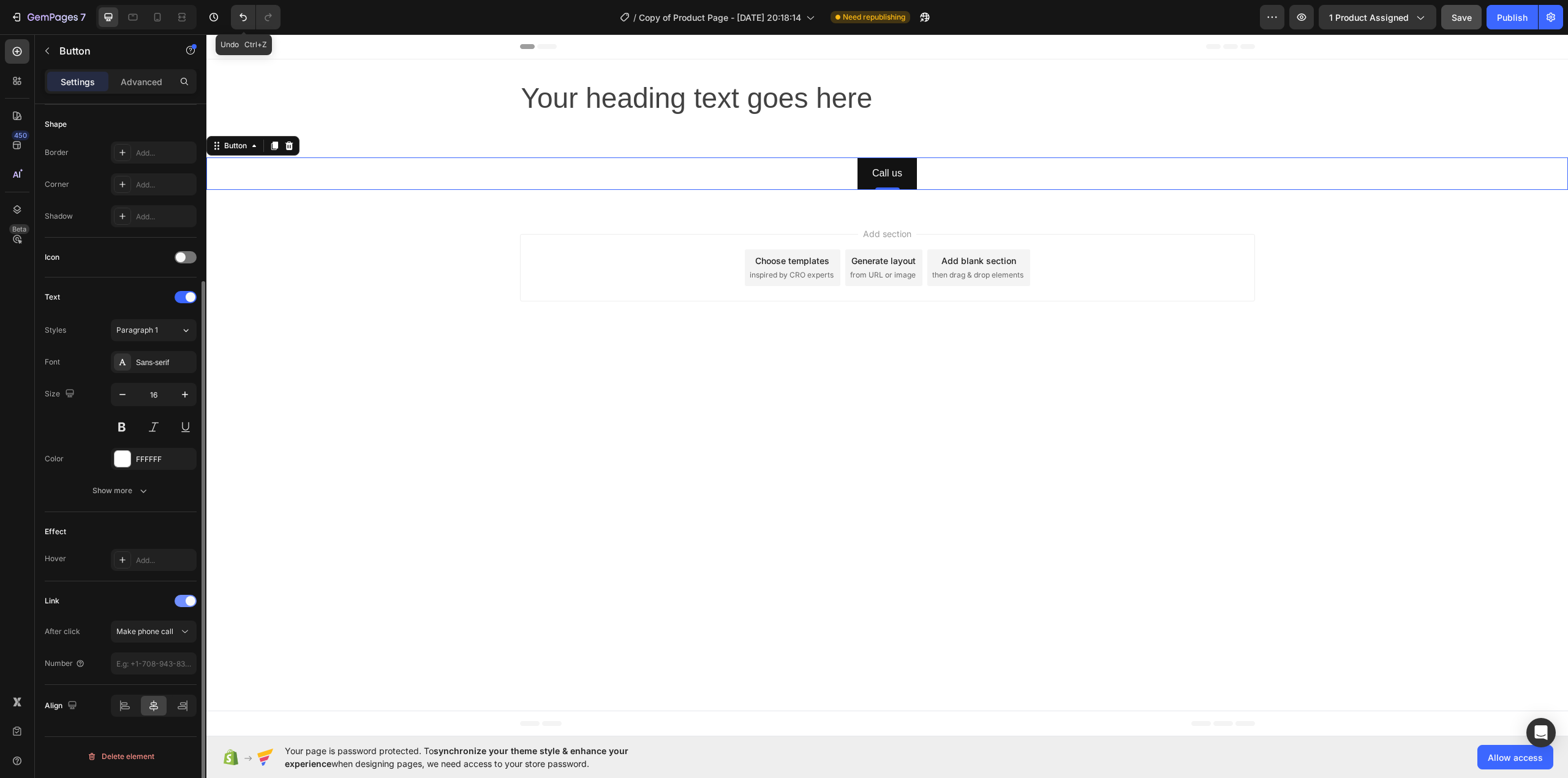
click at [185, 606] on div at bounding box center [186, 601] width 22 height 12
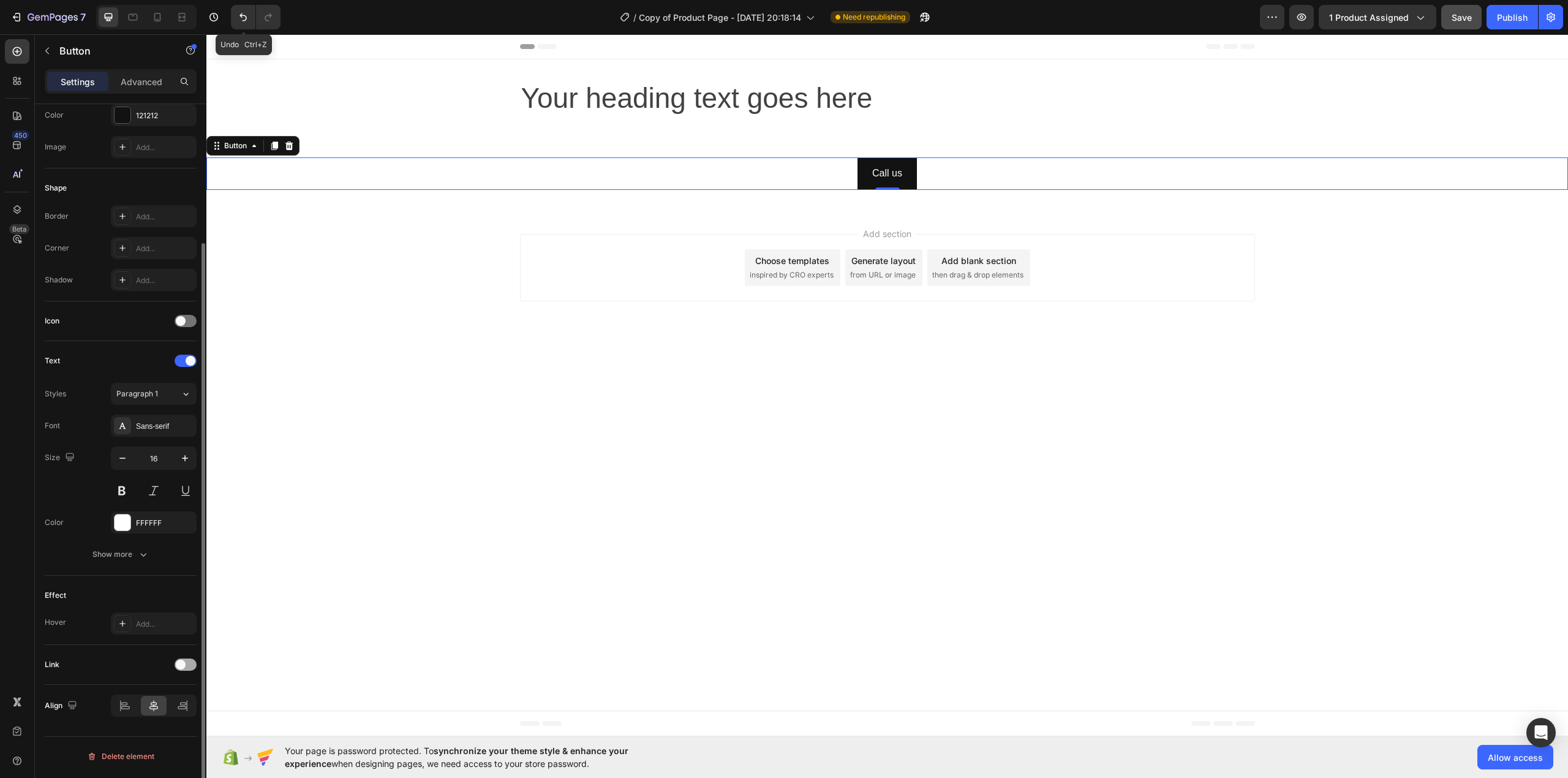
scroll to position [172, 0]
click at [182, 664] on span at bounding box center [180, 665] width 10 height 10
click at [172, 694] on span "Make phone call" at bounding box center [144, 695] width 57 height 9
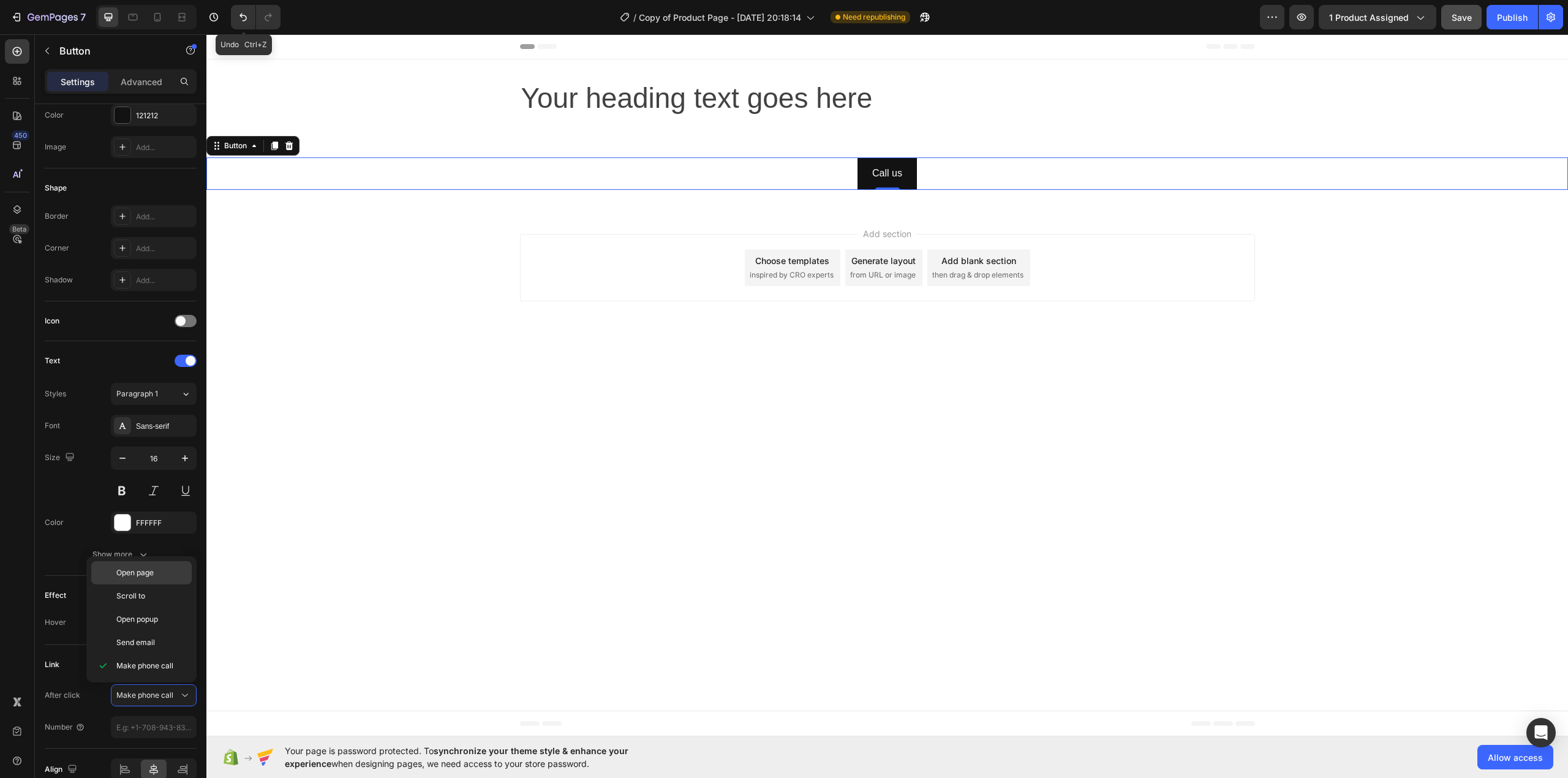
click at [150, 569] on span "Open page" at bounding box center [134, 573] width 37 height 11
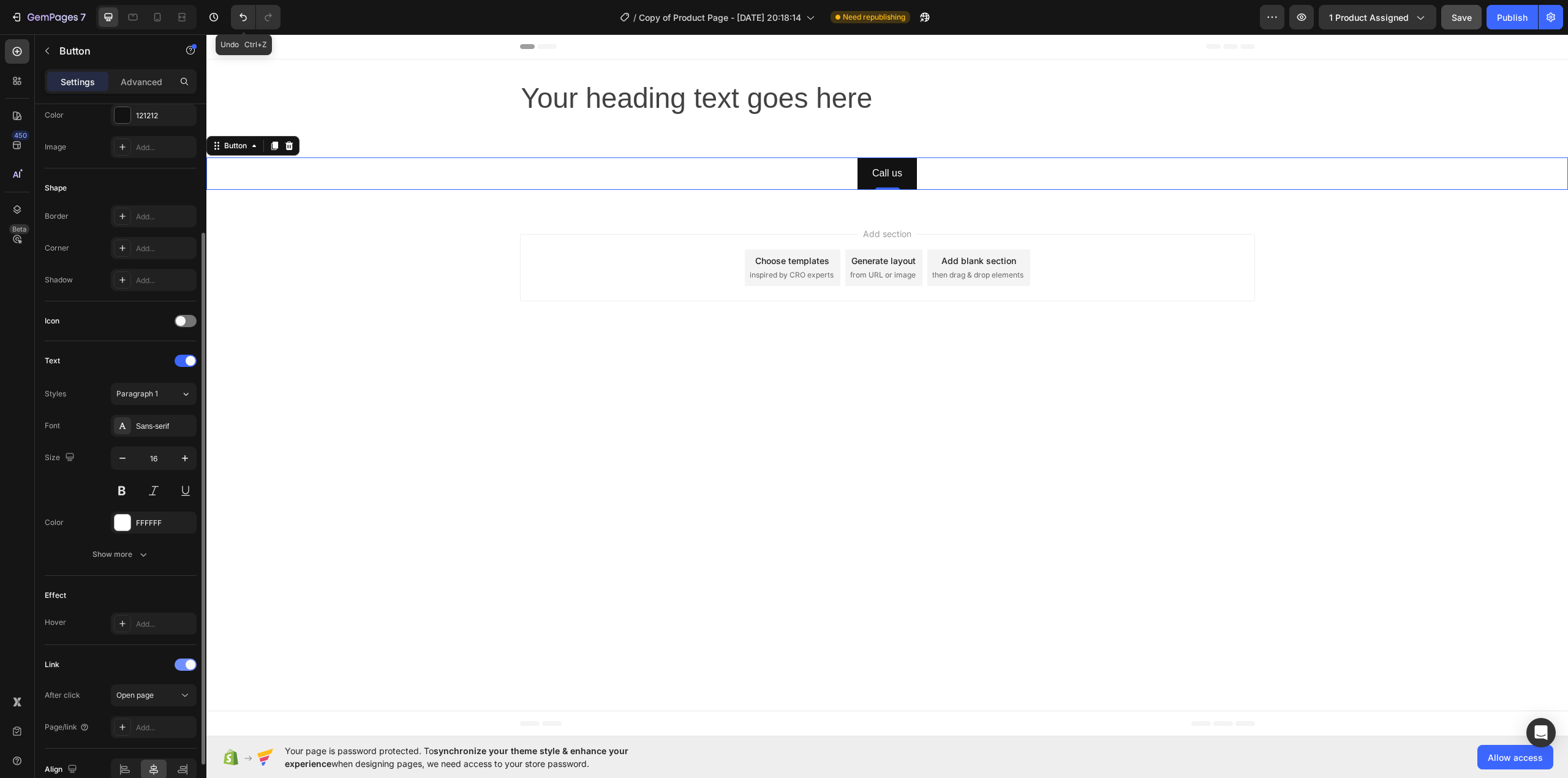
click at [181, 670] on div at bounding box center [186, 665] width 22 height 12
click at [160, 658] on div "Link" at bounding box center [121, 665] width 152 height 20
click at [743, 174] on div "Call us Button 0" at bounding box center [887, 173] width 1362 height 32
click at [293, 150] on icon at bounding box center [289, 145] width 10 height 10
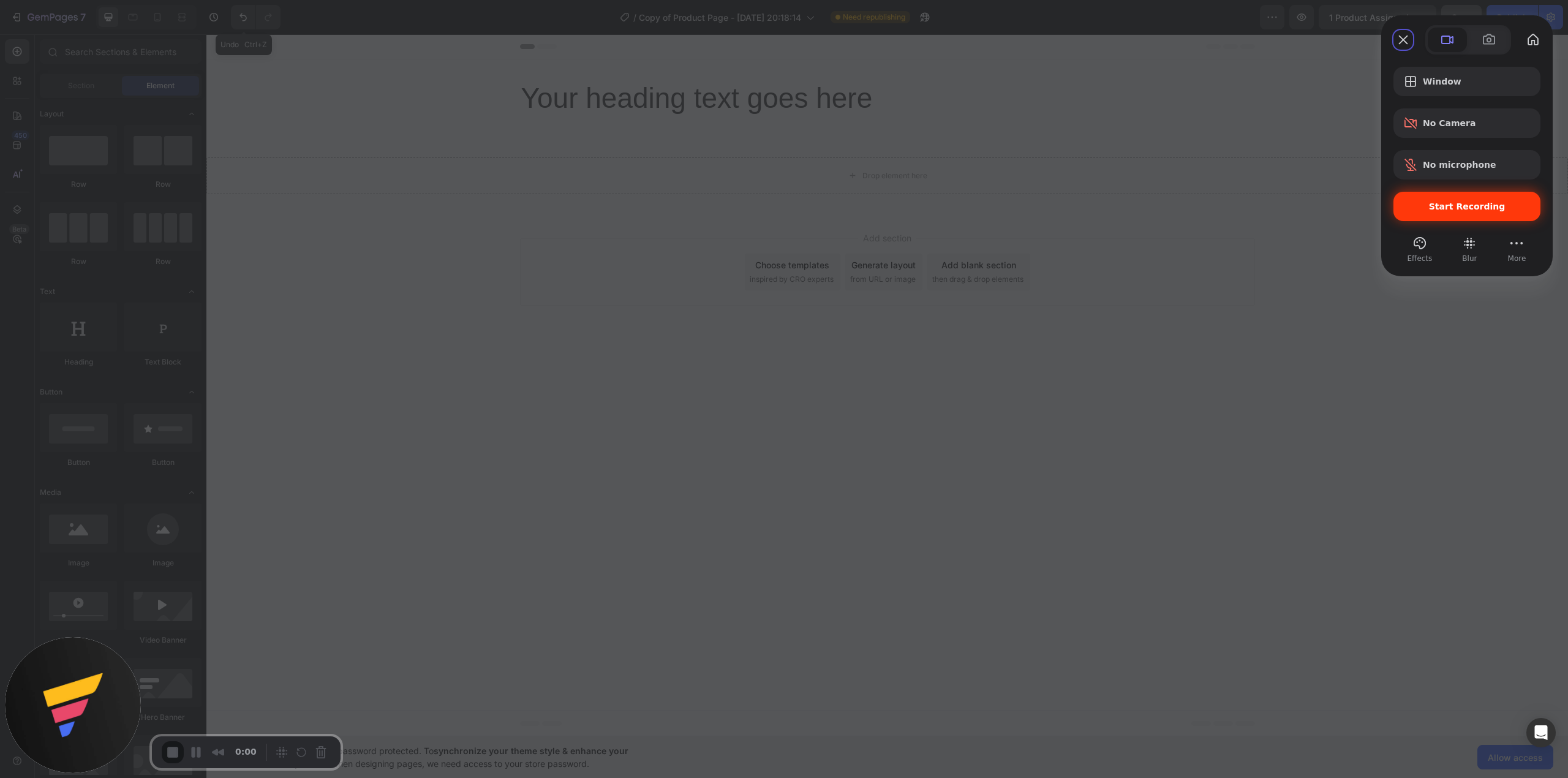
click at [1434, 202] on span "Start Recording" at bounding box center [1467, 206] width 76 height 10
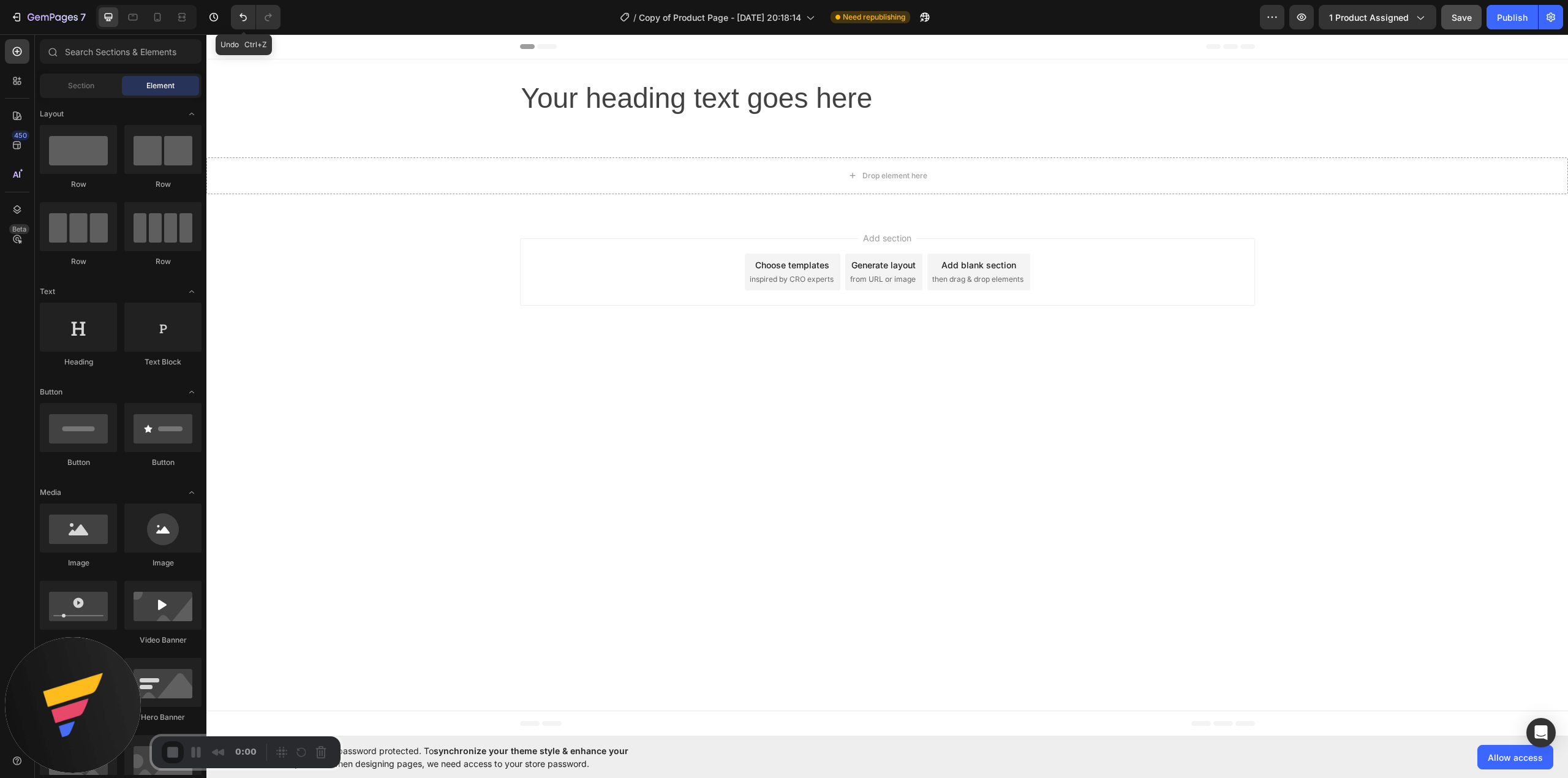
click at [1104, 85] on p "Your heading text goes here" at bounding box center [887, 99] width 732 height 37
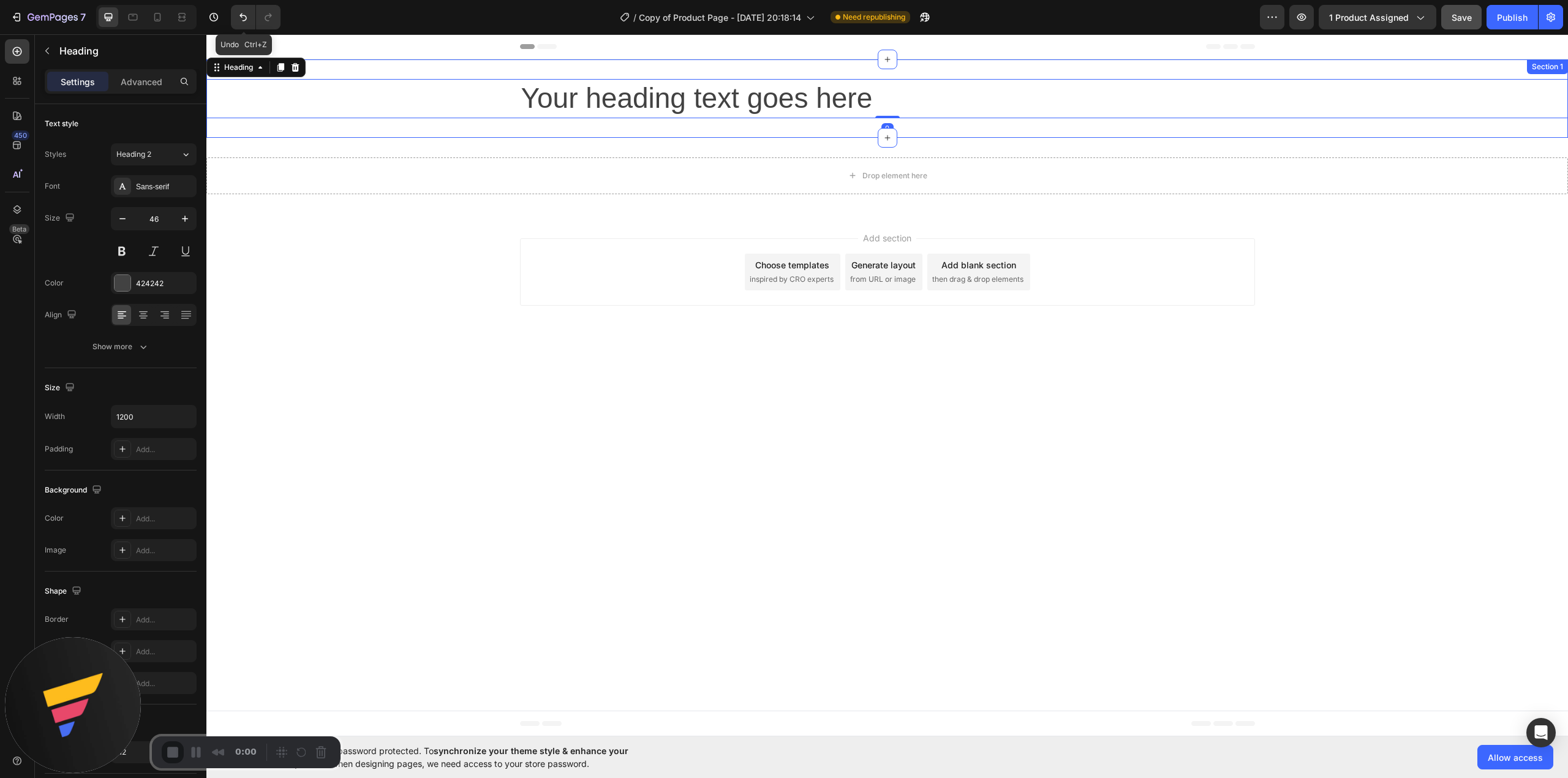
click at [1067, 73] on div "Your heading text goes here Heading 0 Section 1" at bounding box center [887, 99] width 1362 height 79
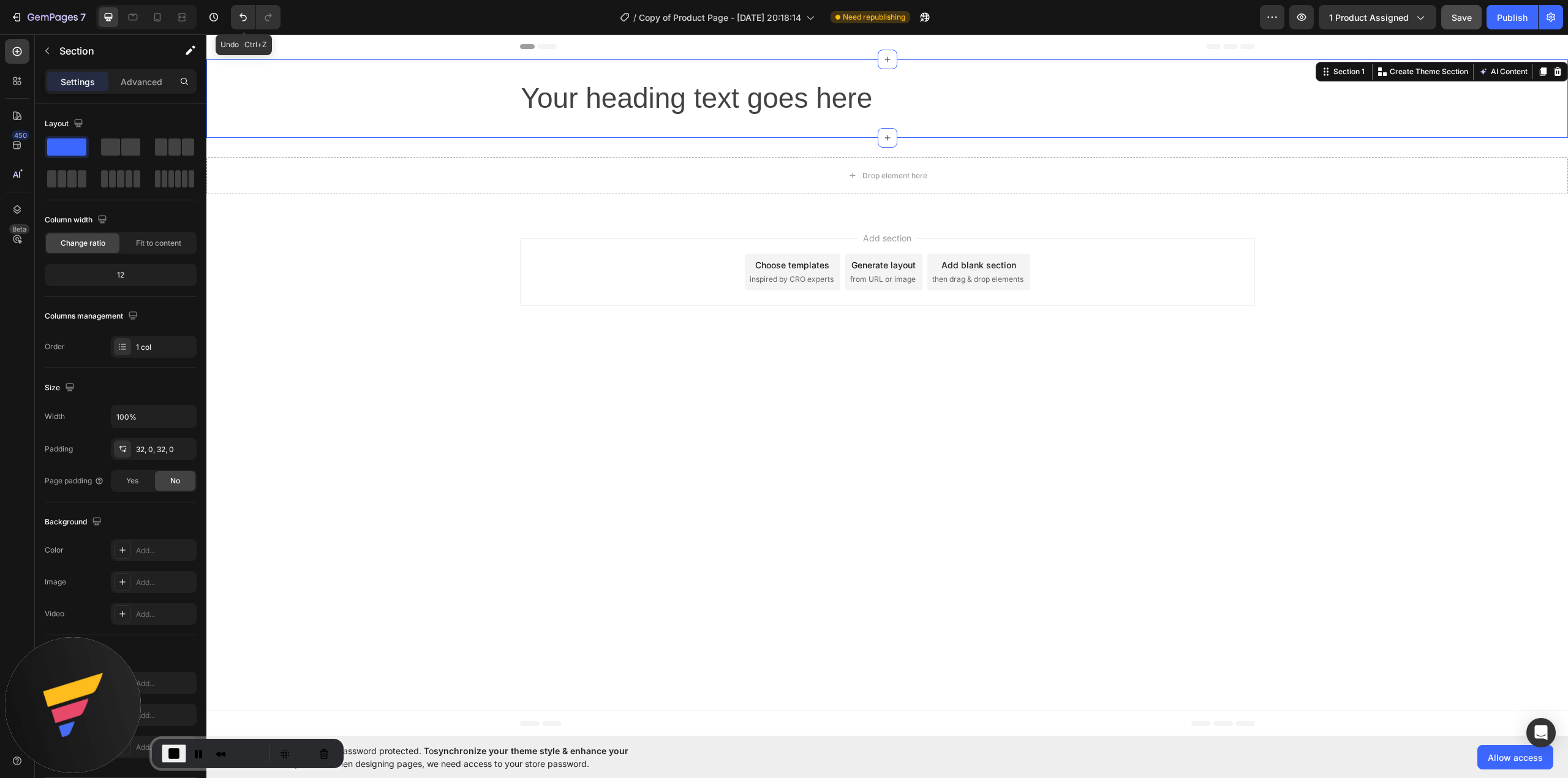
click at [1554, 71] on icon at bounding box center [1557, 71] width 8 height 8
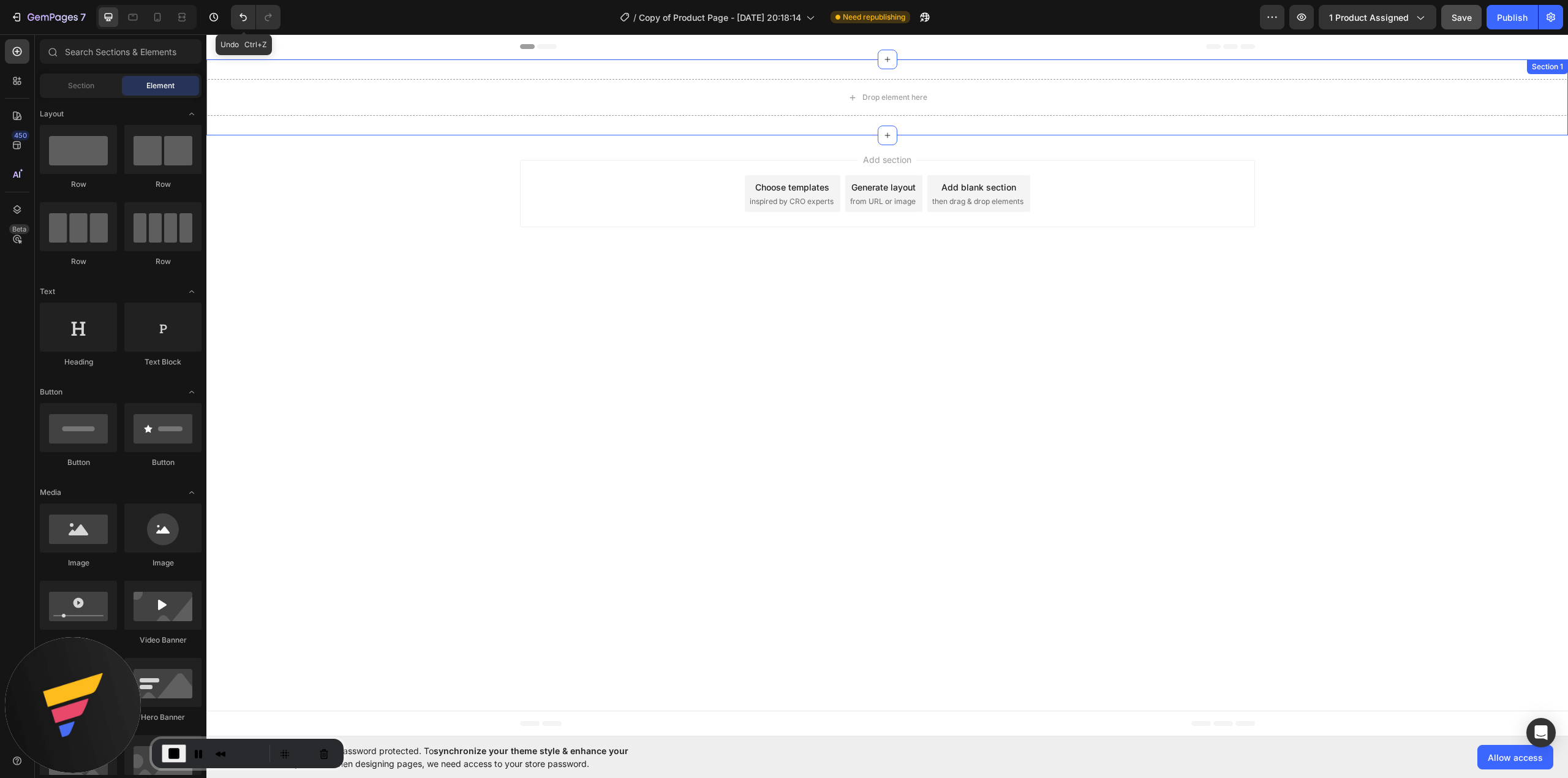
click at [1519, 74] on div "Drop element here Section 1" at bounding box center [887, 97] width 1362 height 76
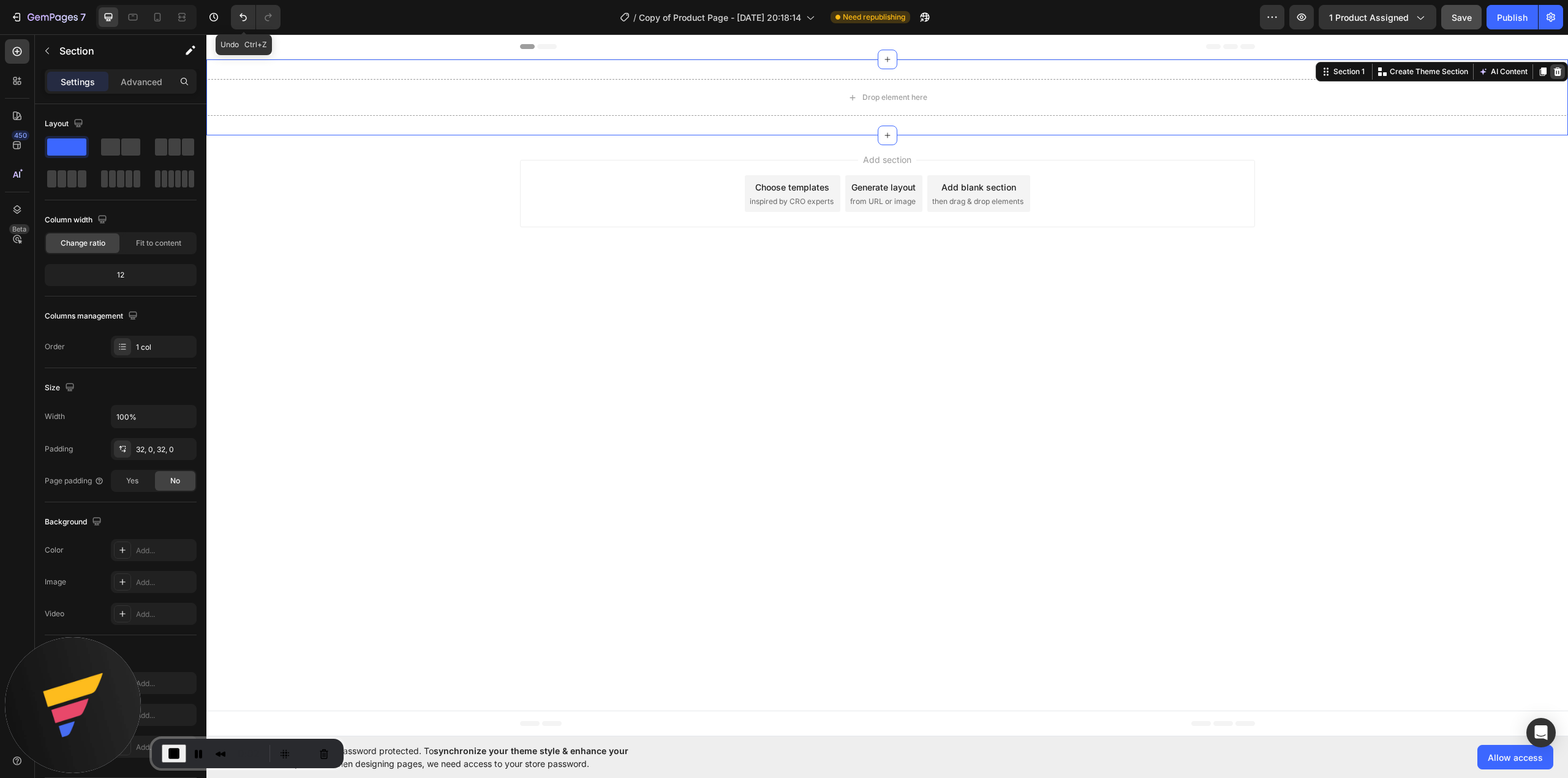
click at [1554, 66] on icon at bounding box center [1557, 71] width 10 height 10
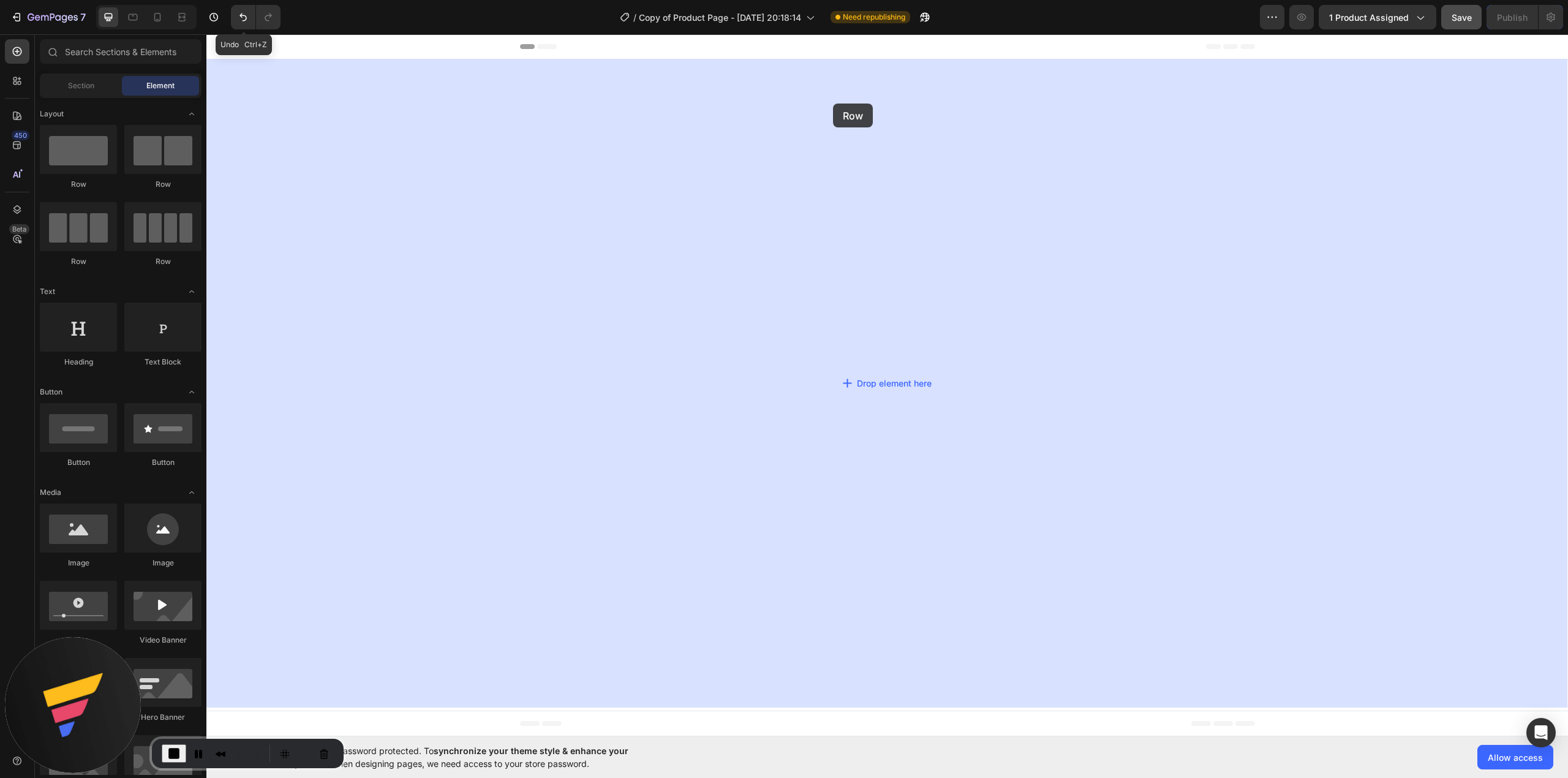
drag, startPoint x: 289, startPoint y: 193, endPoint x: 833, endPoint y: 104, distance: 551.2
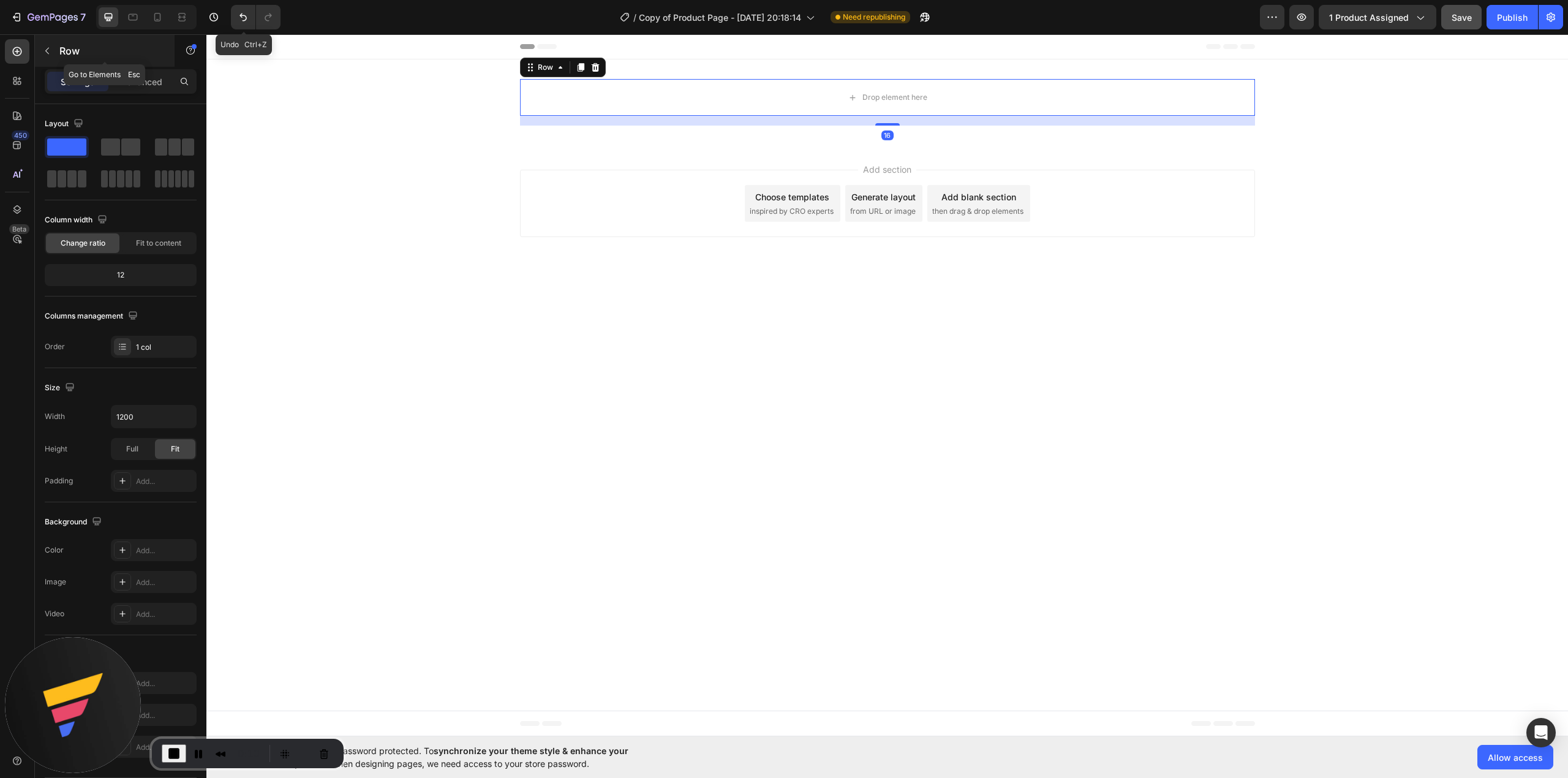
click at [79, 47] on p "Row" at bounding box center [112, 50] width 104 height 15
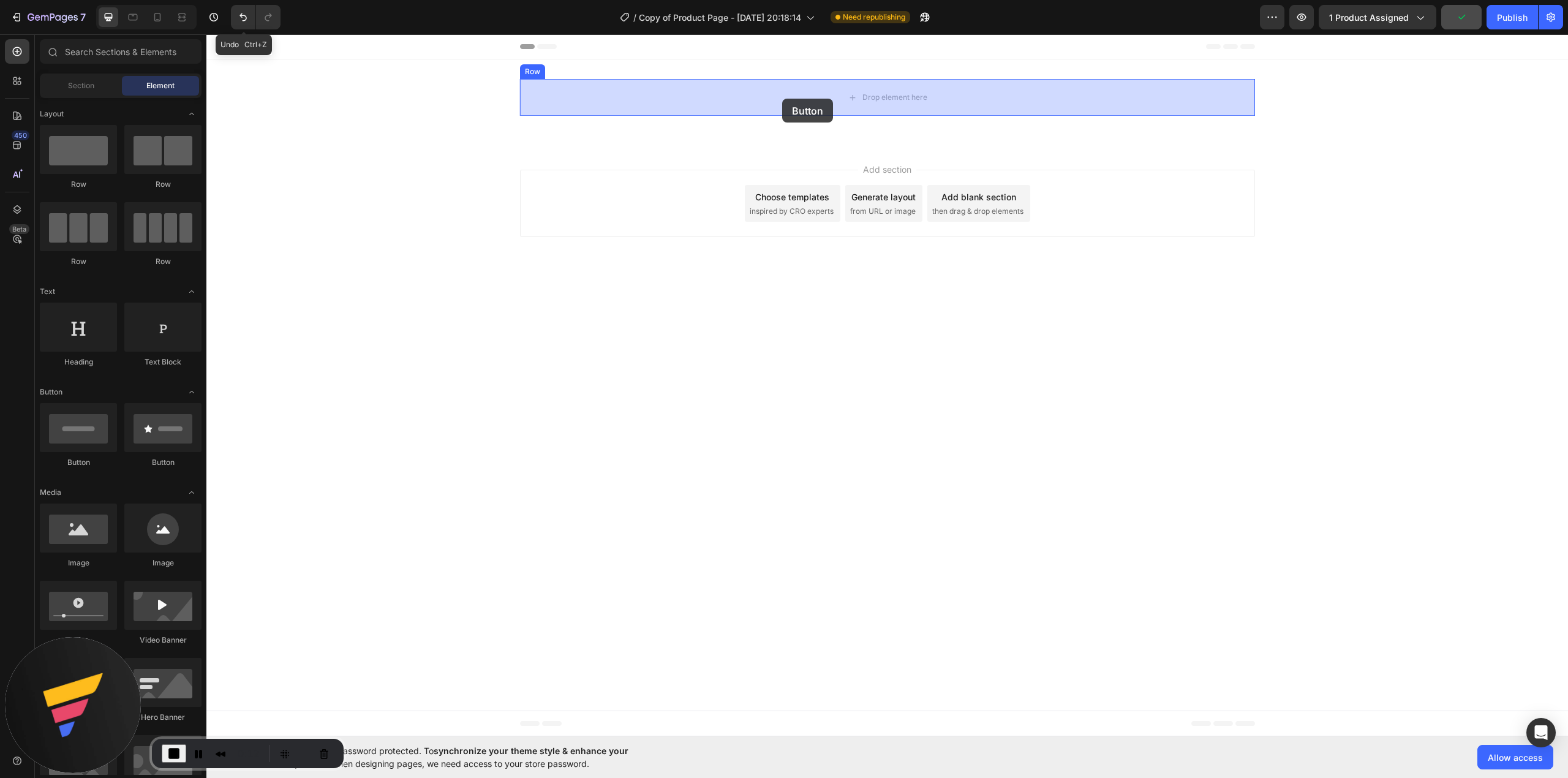
drag, startPoint x: 286, startPoint y: 468, endPoint x: 782, endPoint y: 99, distance: 618.2
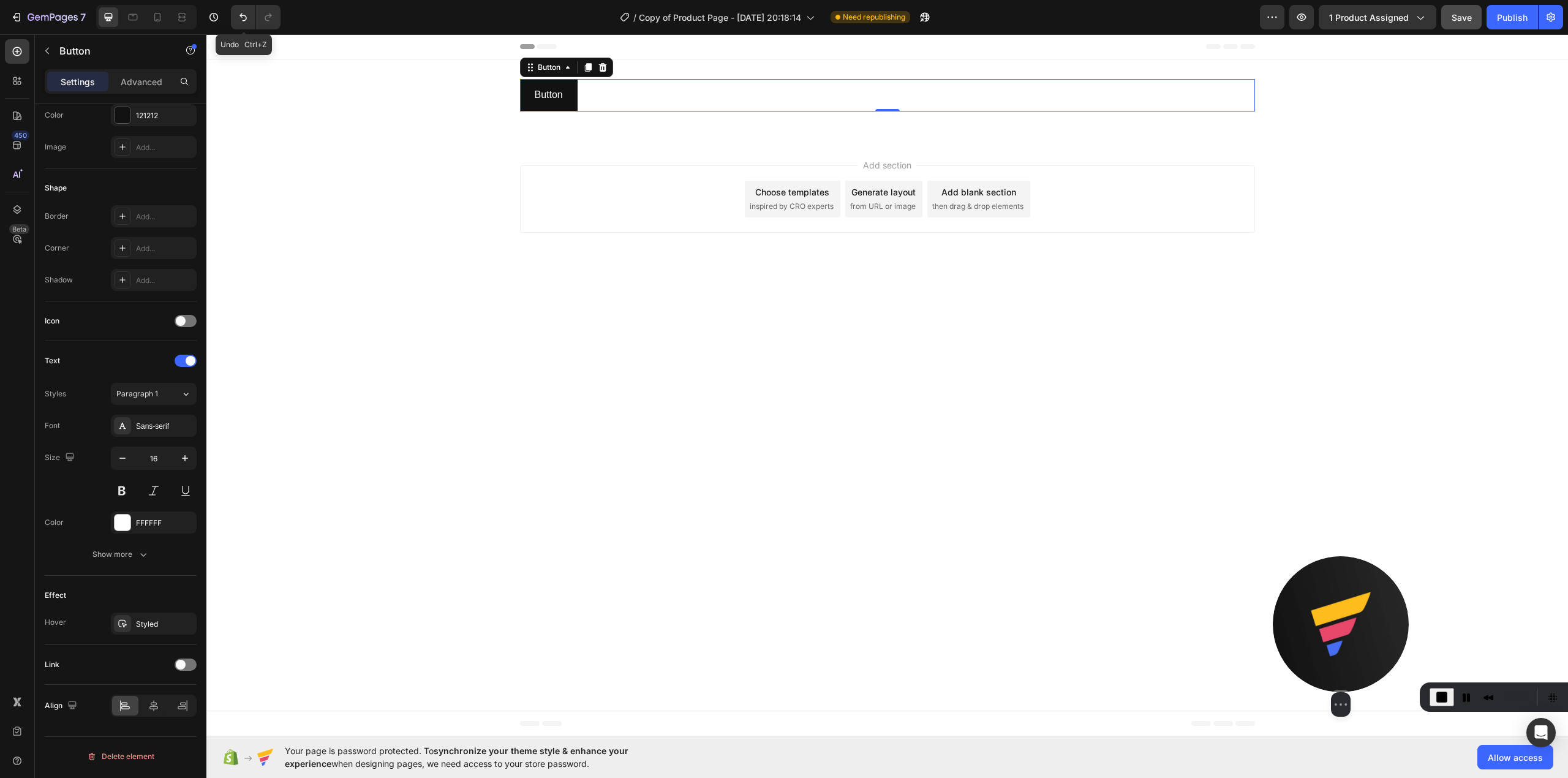
drag, startPoint x: 63, startPoint y: 727, endPoint x: 1327, endPoint y: 677, distance: 1265.0
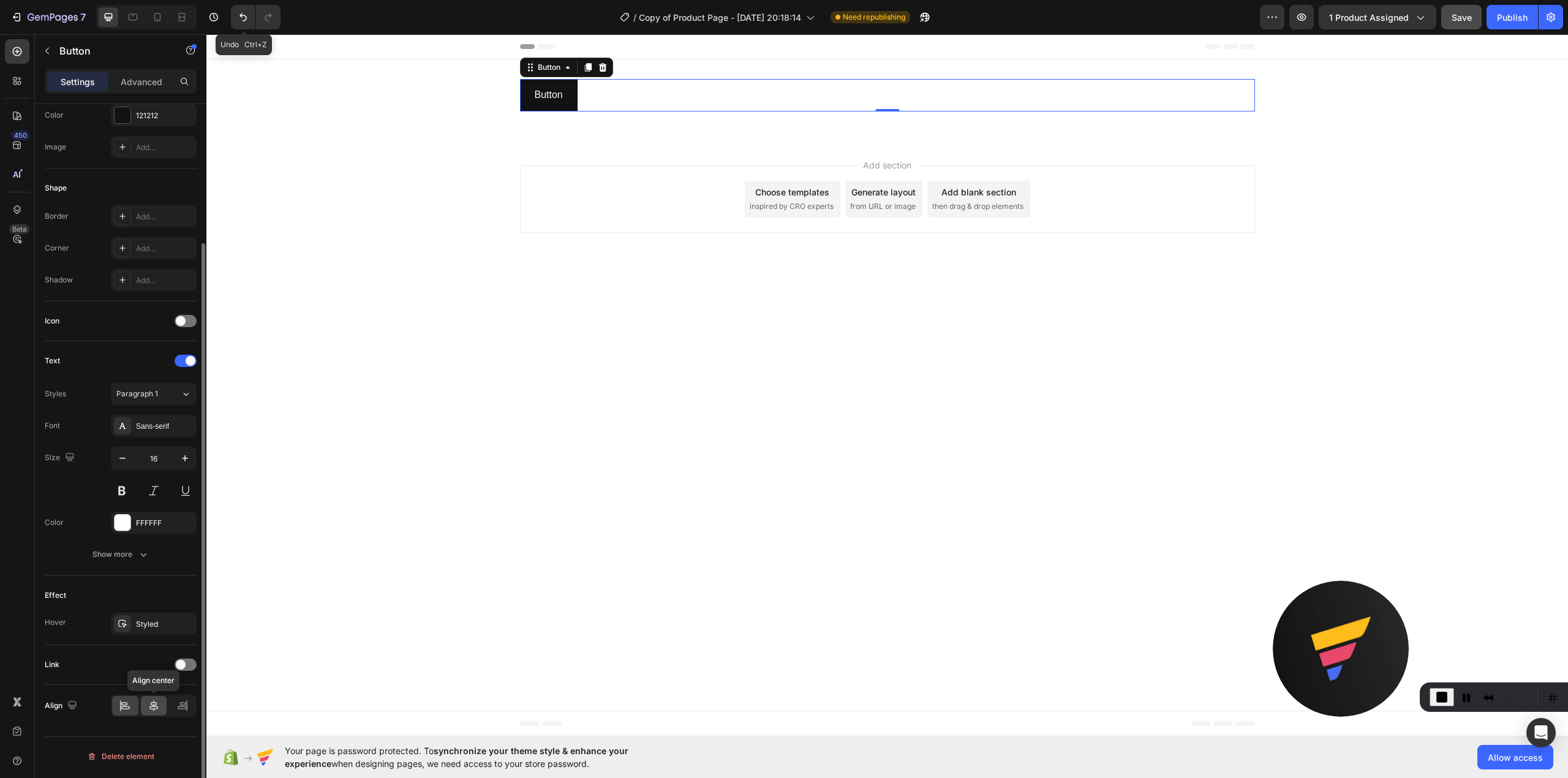
click at [156, 704] on icon at bounding box center [154, 706] width 12 height 12
click at [182, 621] on icon "button" at bounding box center [183, 624] width 10 height 10
click at [887, 86] on p "Button" at bounding box center [887, 95] width 28 height 18
click at [863, 79] on button "Cick" at bounding box center [887, 95] width 48 height 32
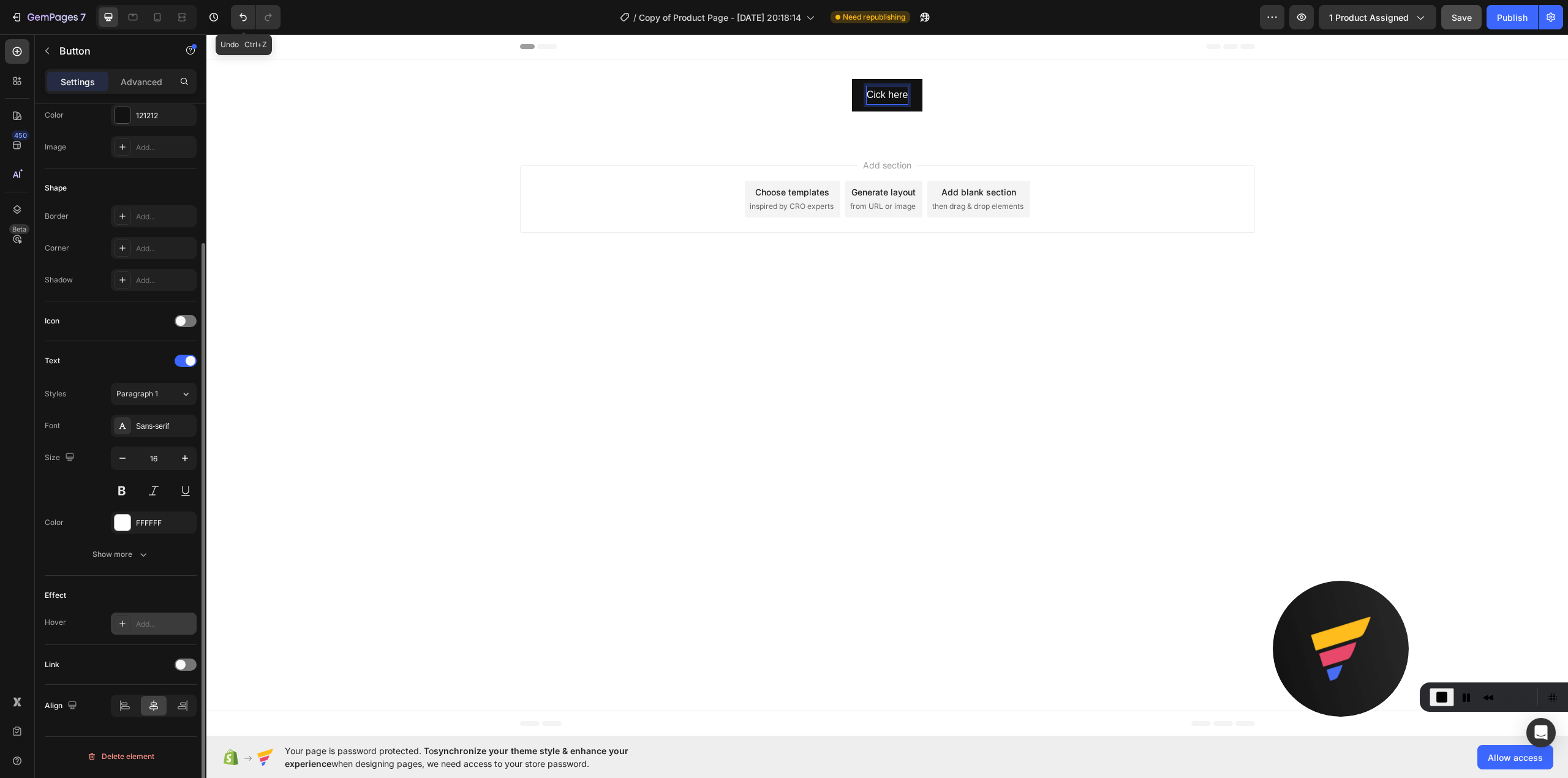
click at [873, 93] on p "Cick here" at bounding box center [887, 95] width 42 height 18
click at [953, 101] on div "Click here Button 0" at bounding box center [887, 95] width 735 height 32
click at [922, 96] on button "Click here" at bounding box center [887, 95] width 73 height 32
click at [119, 526] on div at bounding box center [122, 523] width 16 height 16
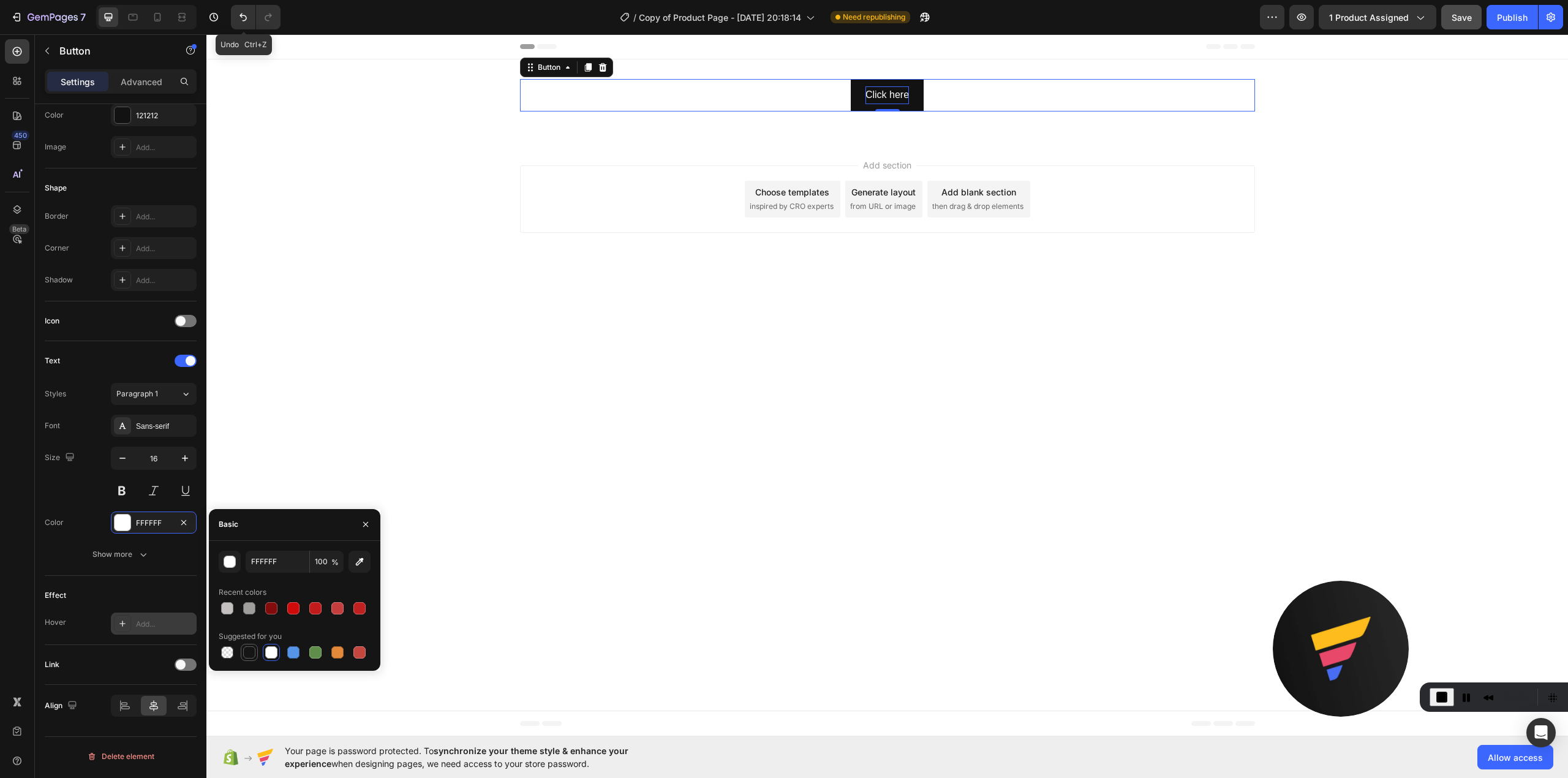
click at [247, 652] on div at bounding box center [249, 653] width 12 height 12
type input "151515"
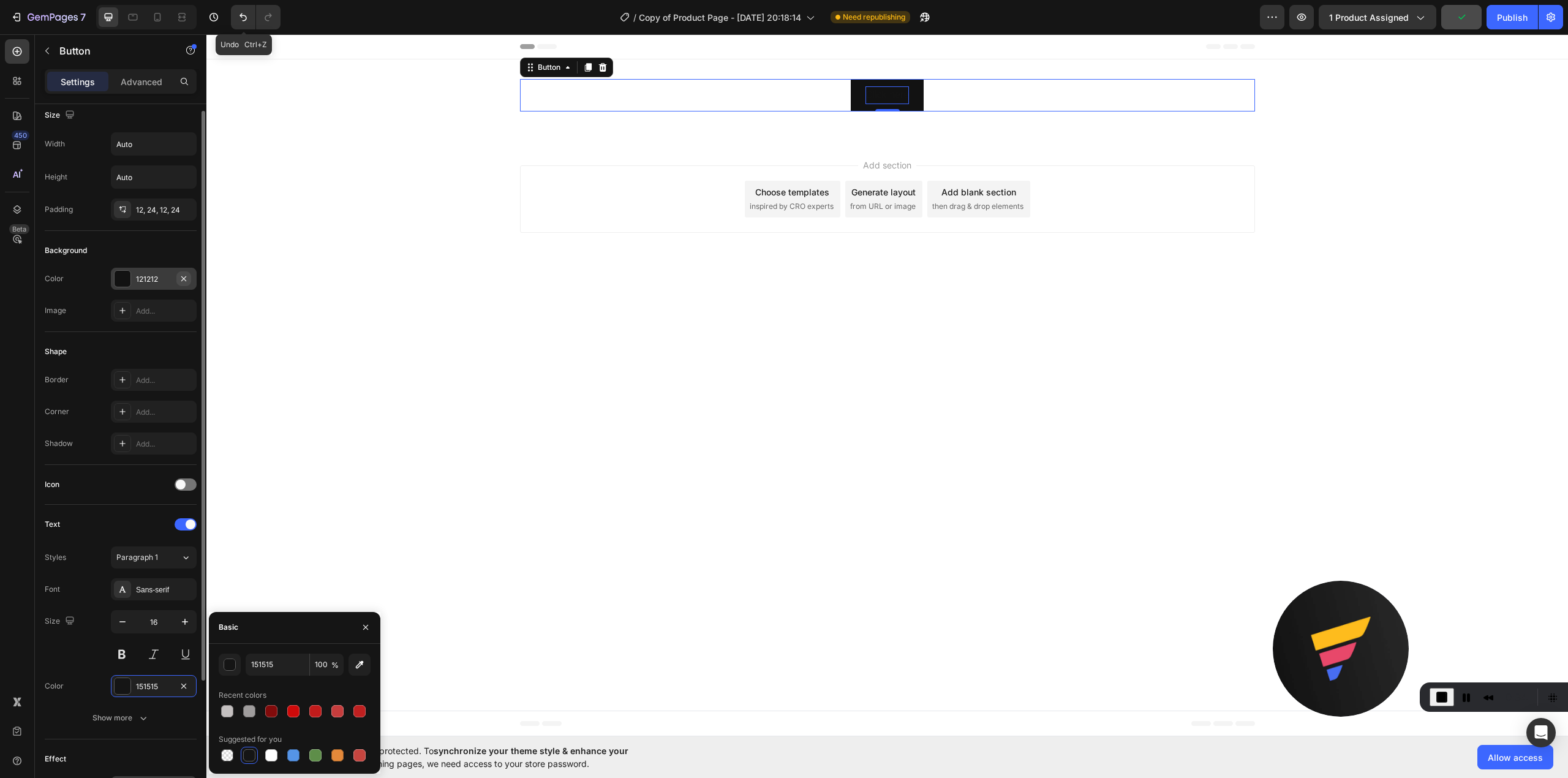
click at [187, 277] on icon "button" at bounding box center [183, 278] width 10 height 10
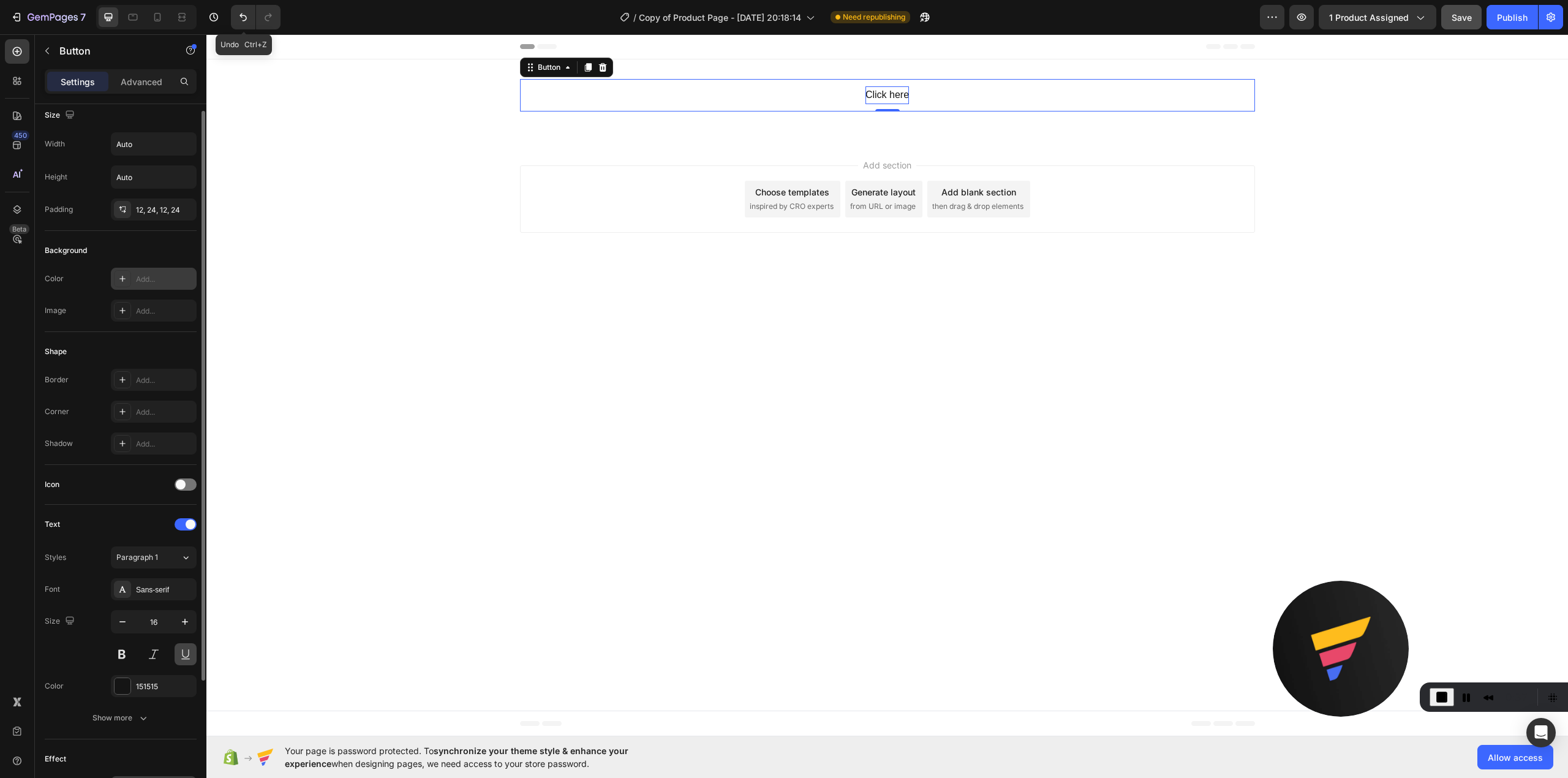
click at [182, 662] on button at bounding box center [186, 654] width 22 height 22
click at [160, 618] on input "16" at bounding box center [154, 621] width 40 height 22
type input "25"
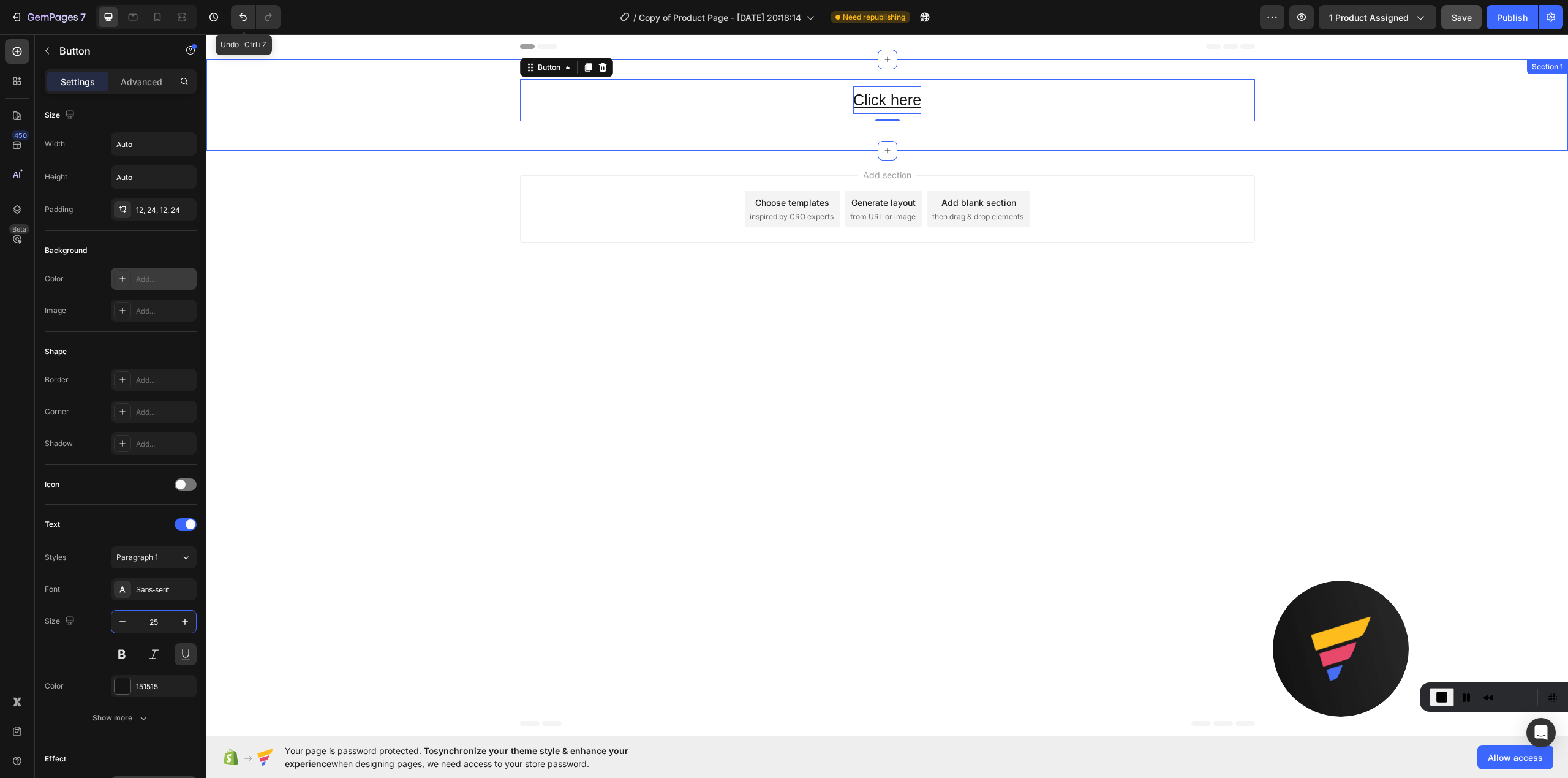
click at [1093, 138] on div "Click here Button 0 Row Section 1" at bounding box center [887, 105] width 1362 height 91
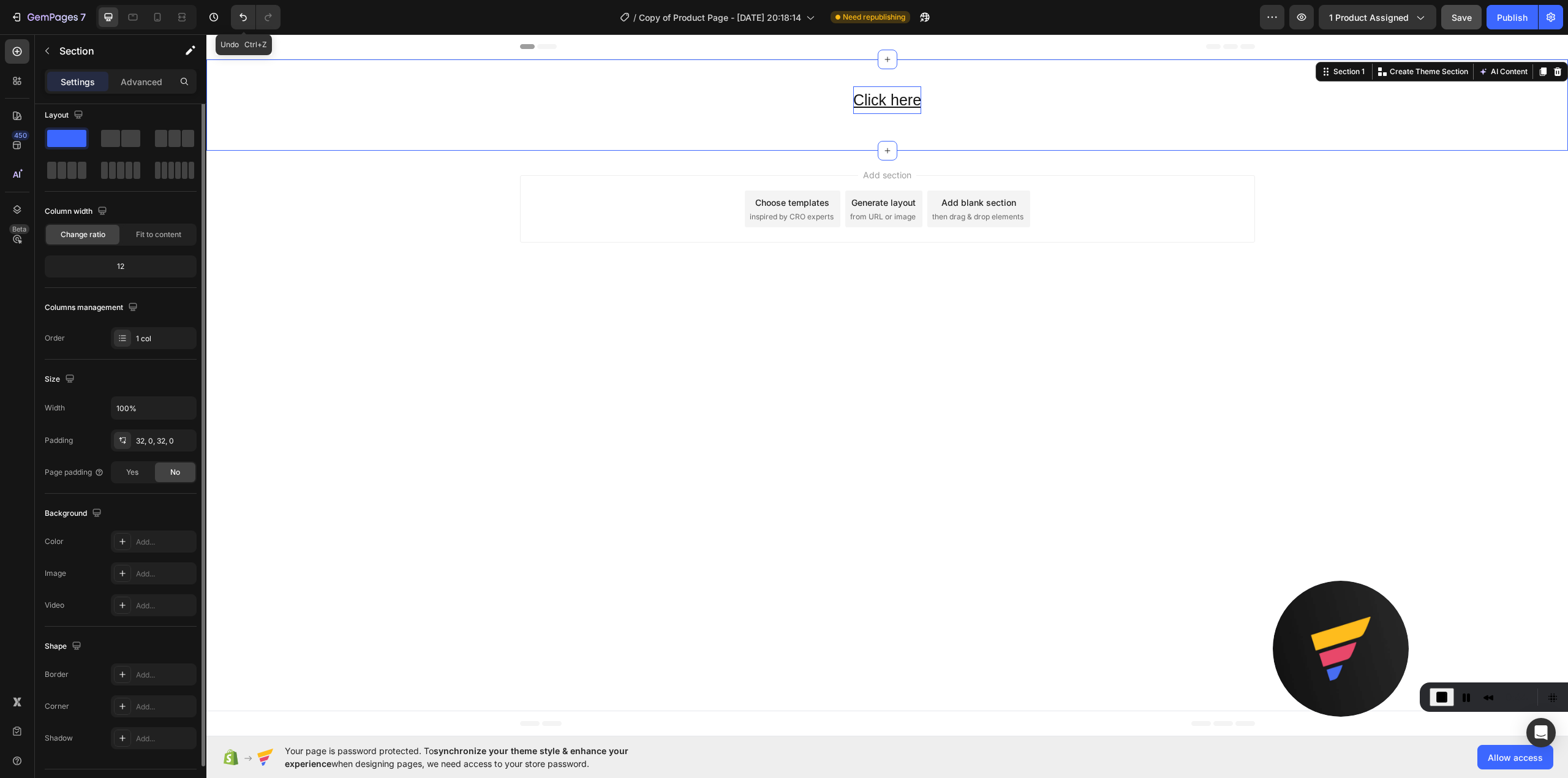
scroll to position [0, 0]
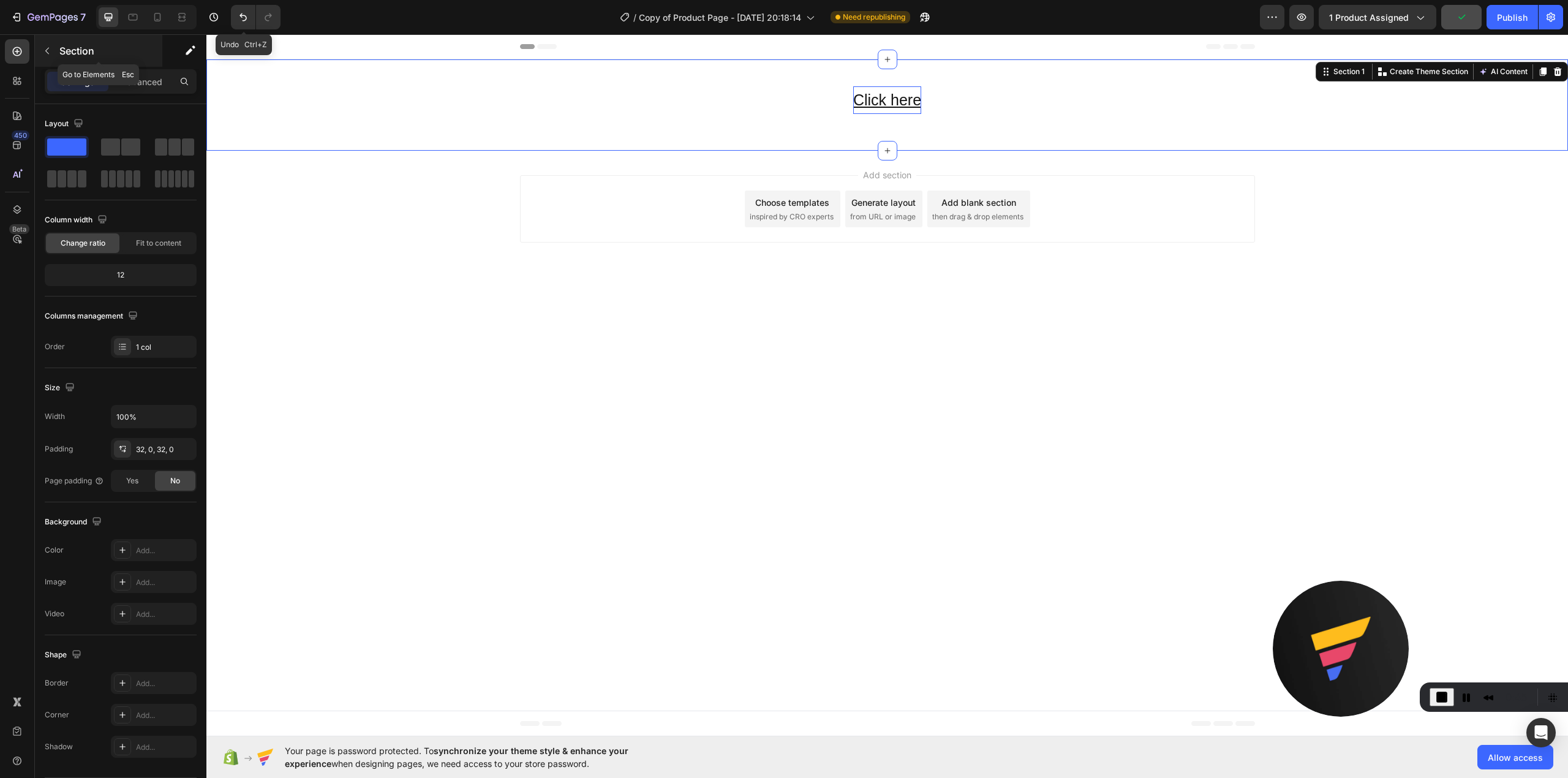
click at [126, 57] on p "Section" at bounding box center [110, 50] width 101 height 15
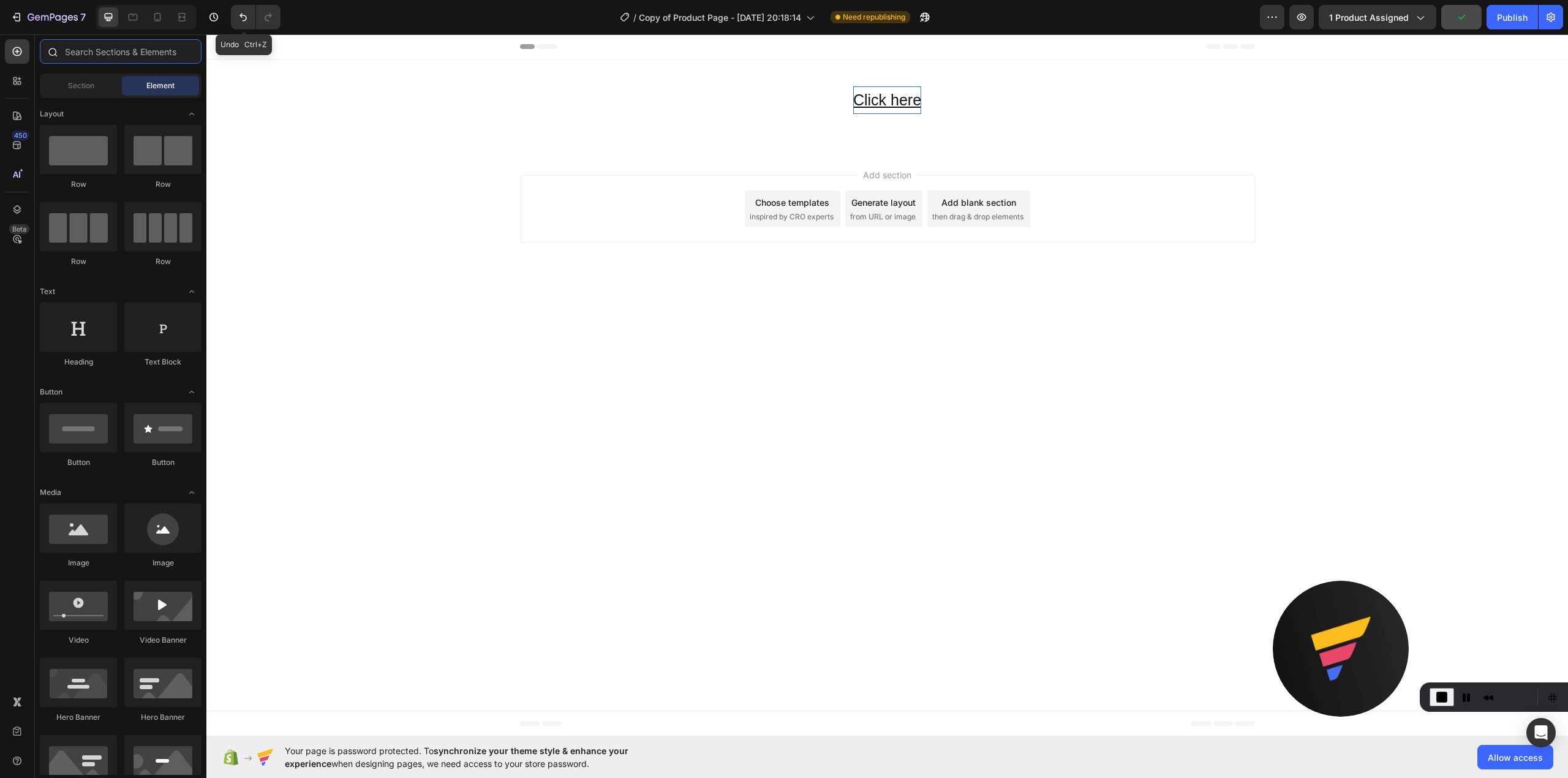
click at [132, 59] on input "text" at bounding box center [121, 51] width 162 height 24
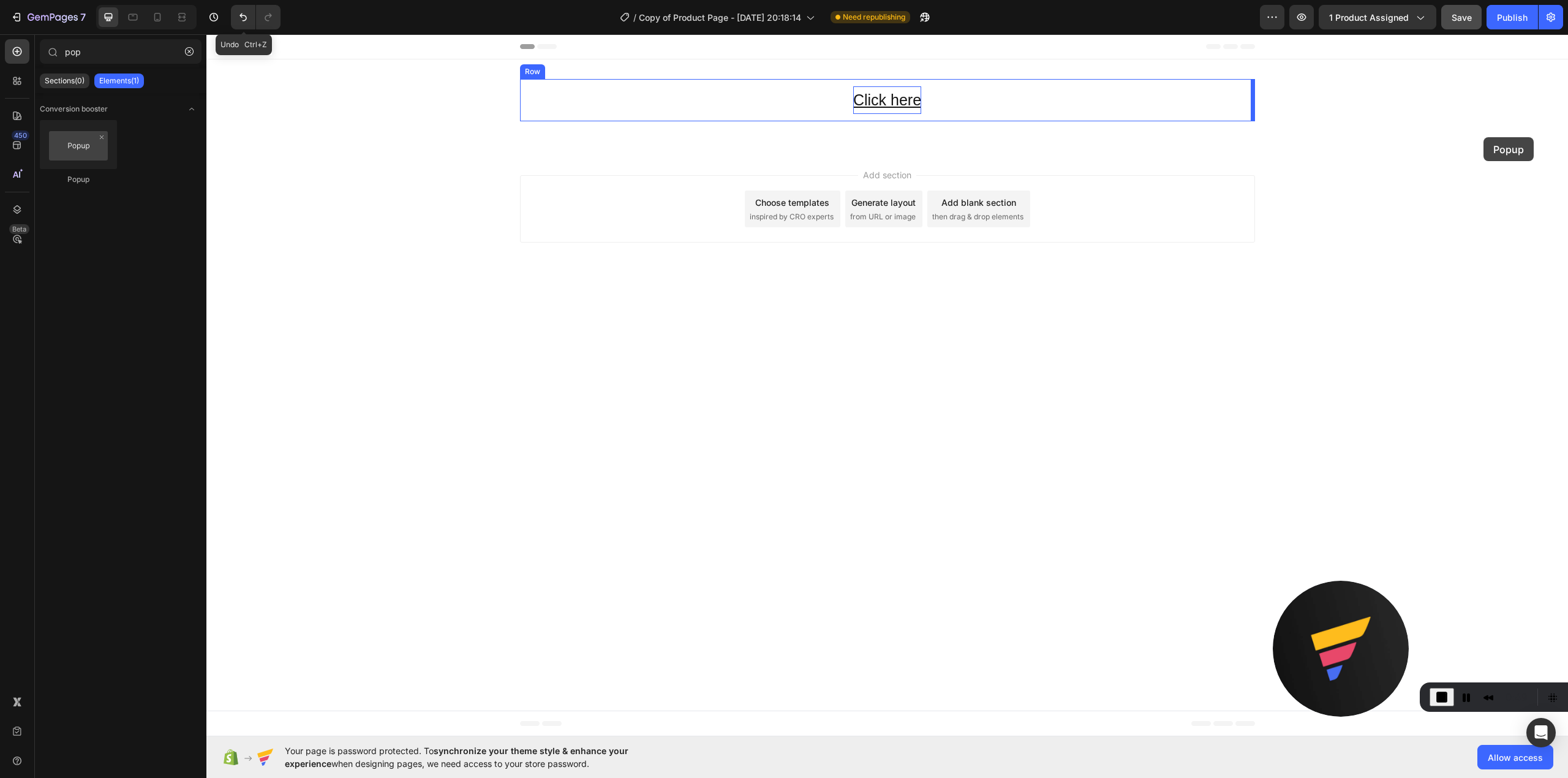
drag, startPoint x: 280, startPoint y: 184, endPoint x: 1483, endPoint y: 138, distance: 1203.9
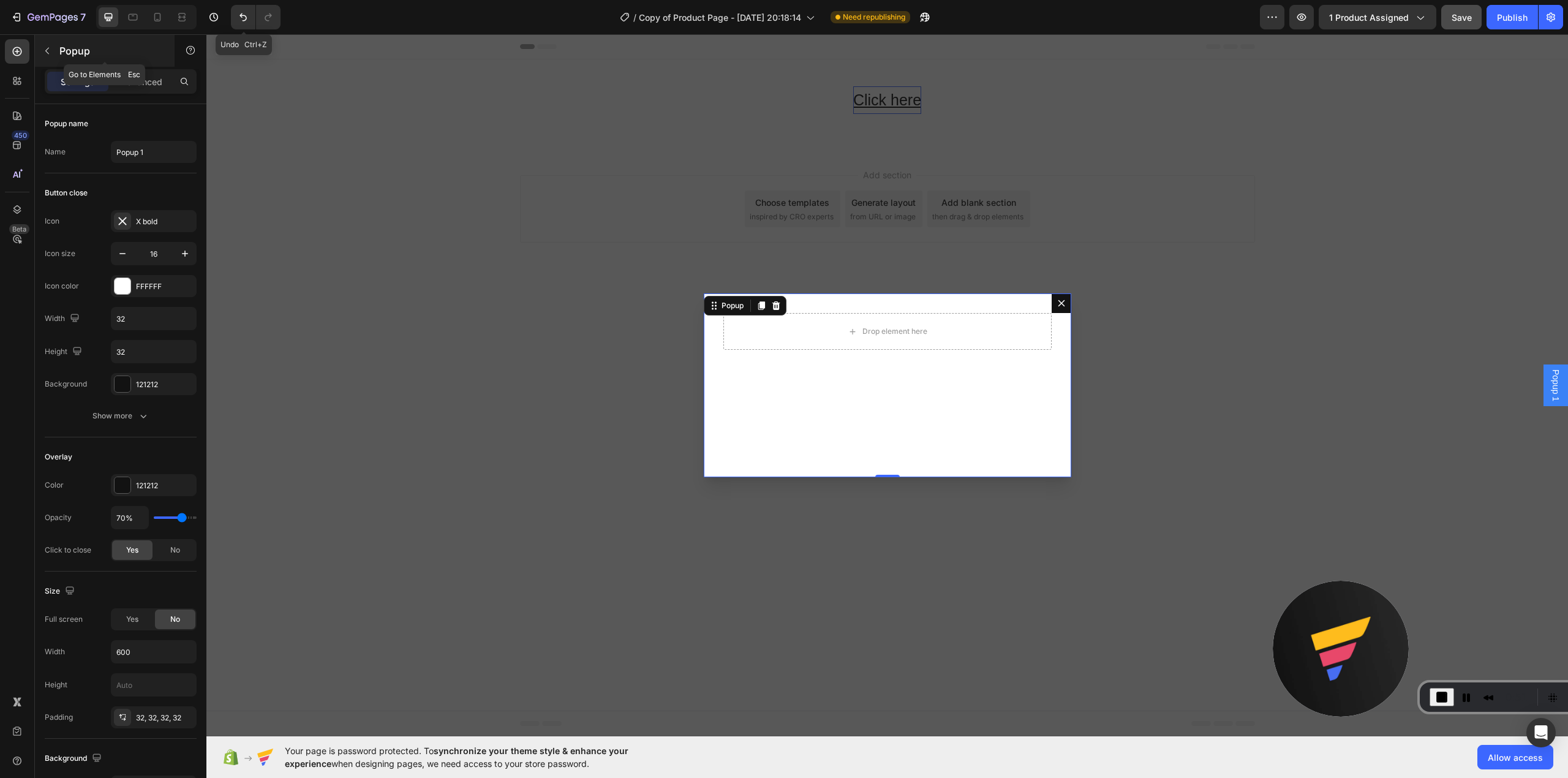
click at [112, 64] on div "Popup" at bounding box center [105, 51] width 140 height 32
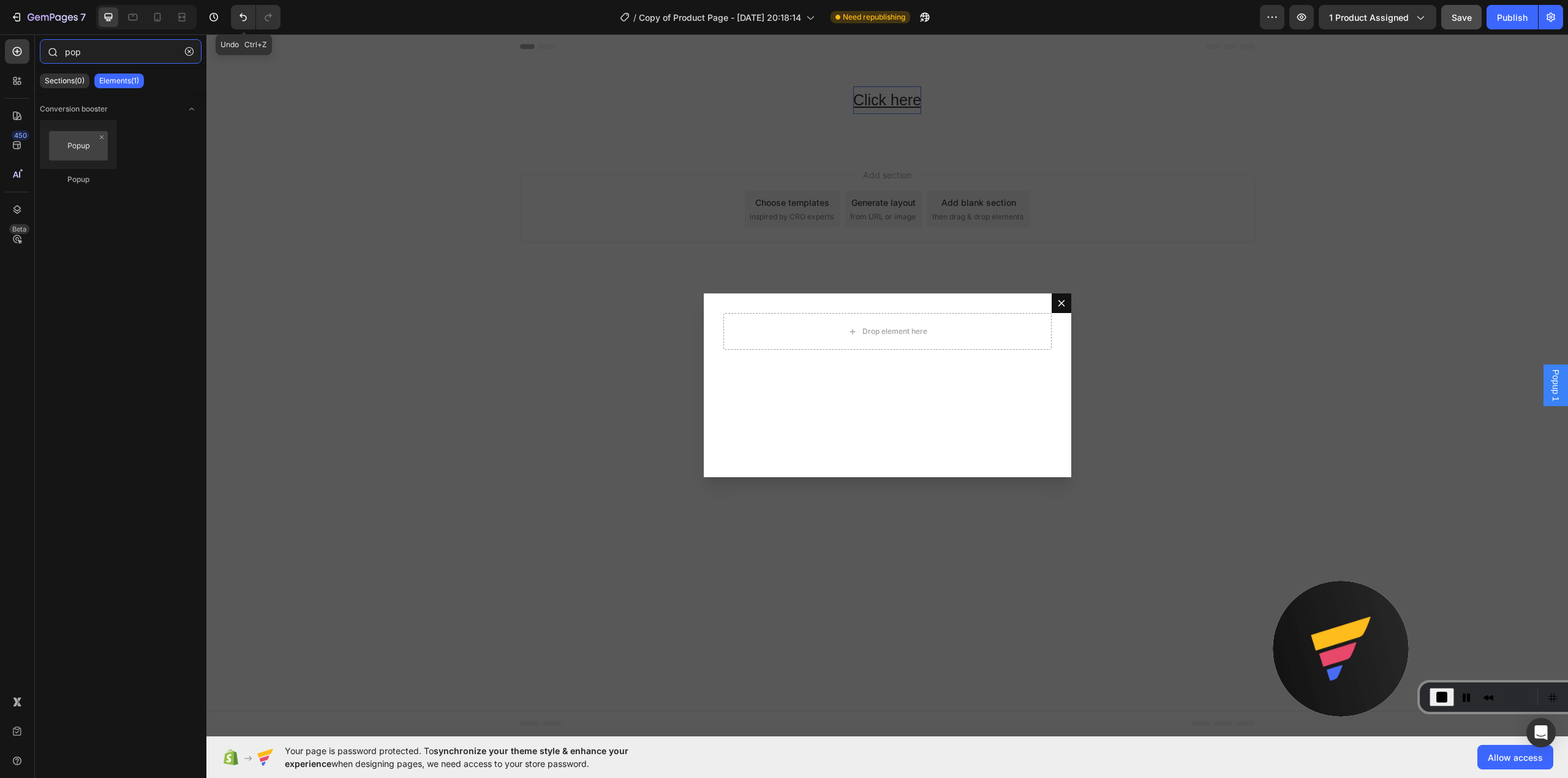
click at [116, 57] on input "pop" at bounding box center [121, 51] width 162 height 24
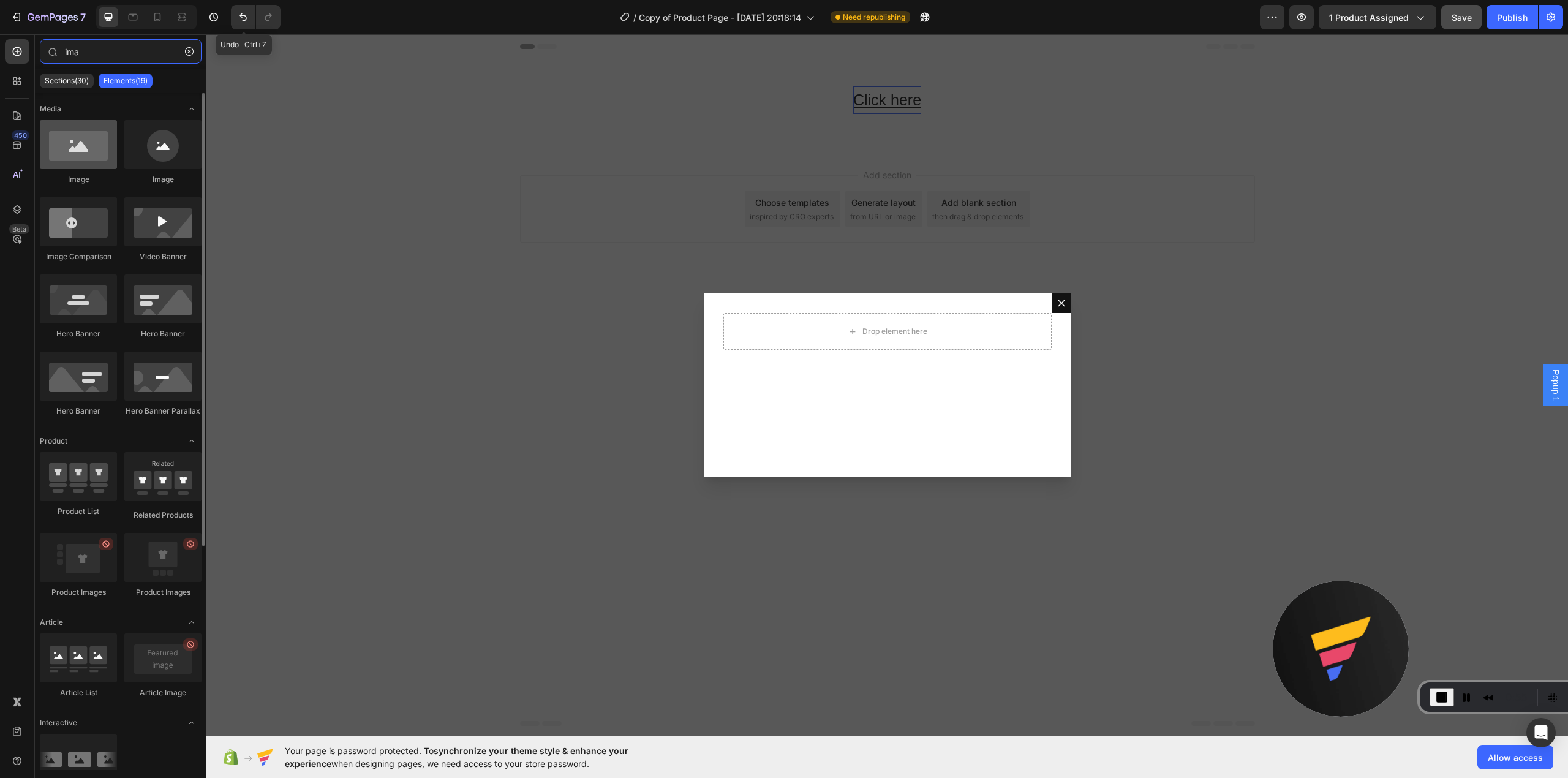
type input "ima"
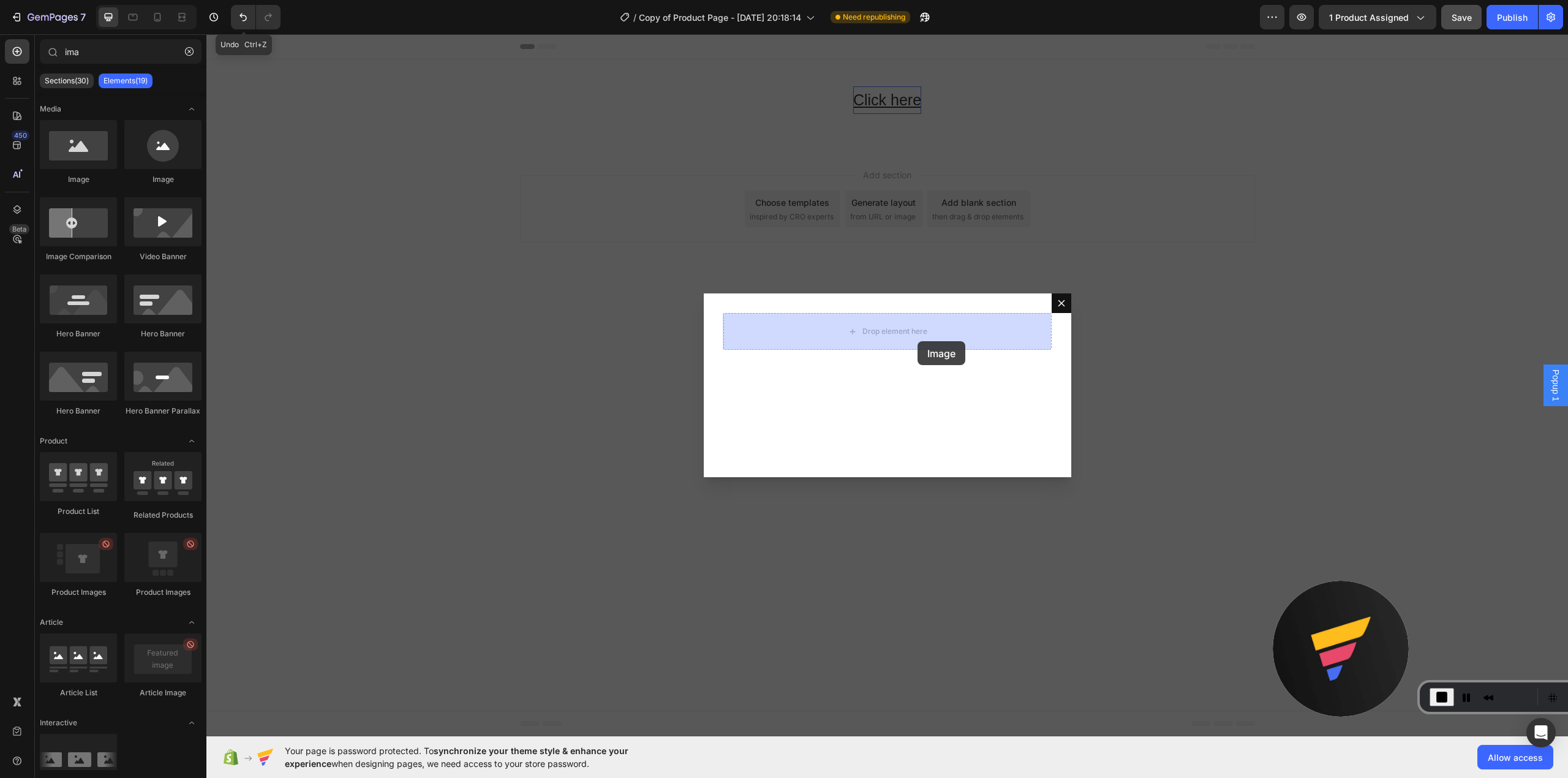
drag, startPoint x: 299, startPoint y: 174, endPoint x: 917, endPoint y: 342, distance: 640.4
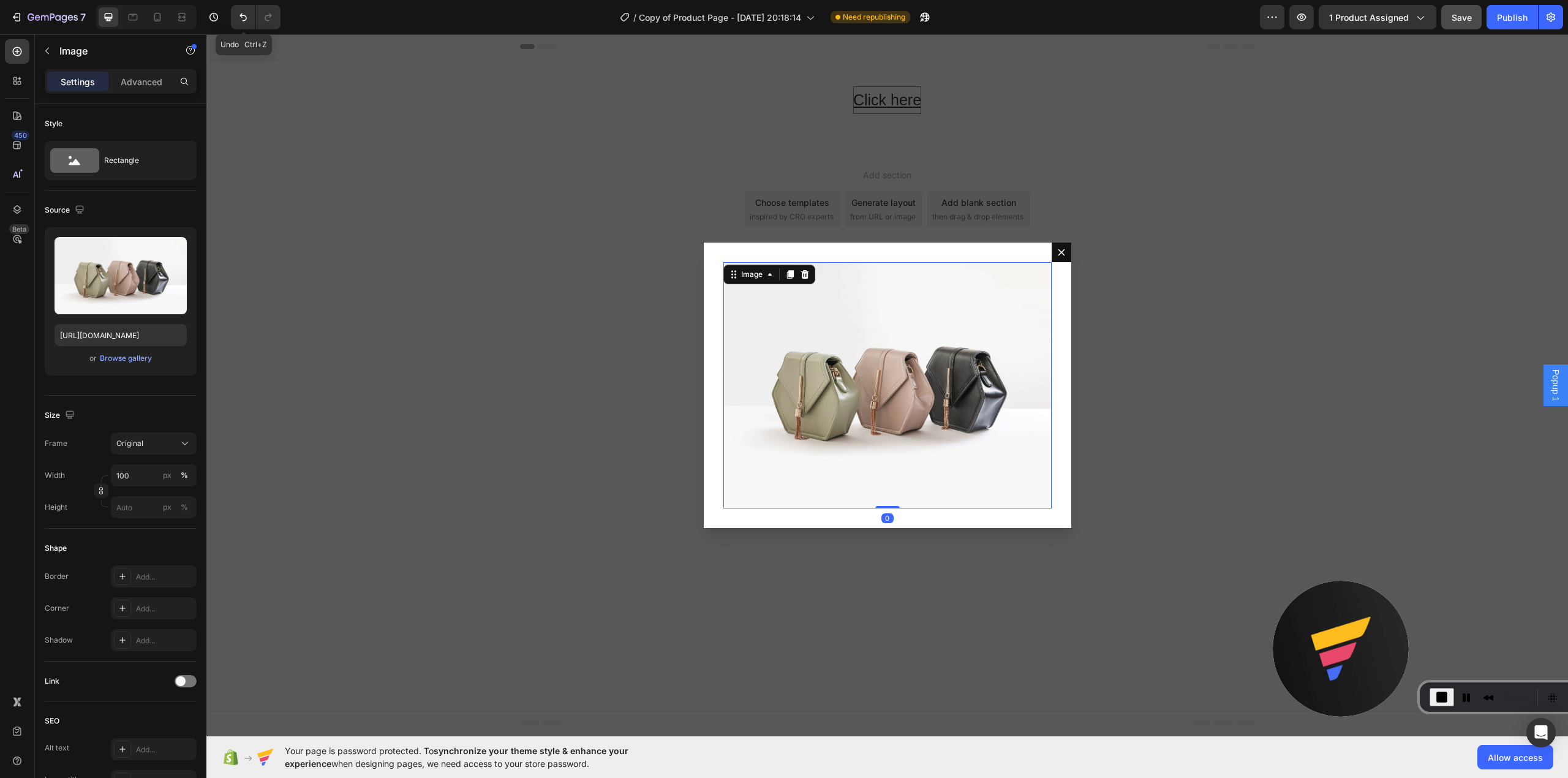
click at [1186, 303] on div "Backdrop" at bounding box center [887, 385] width 1362 height 702
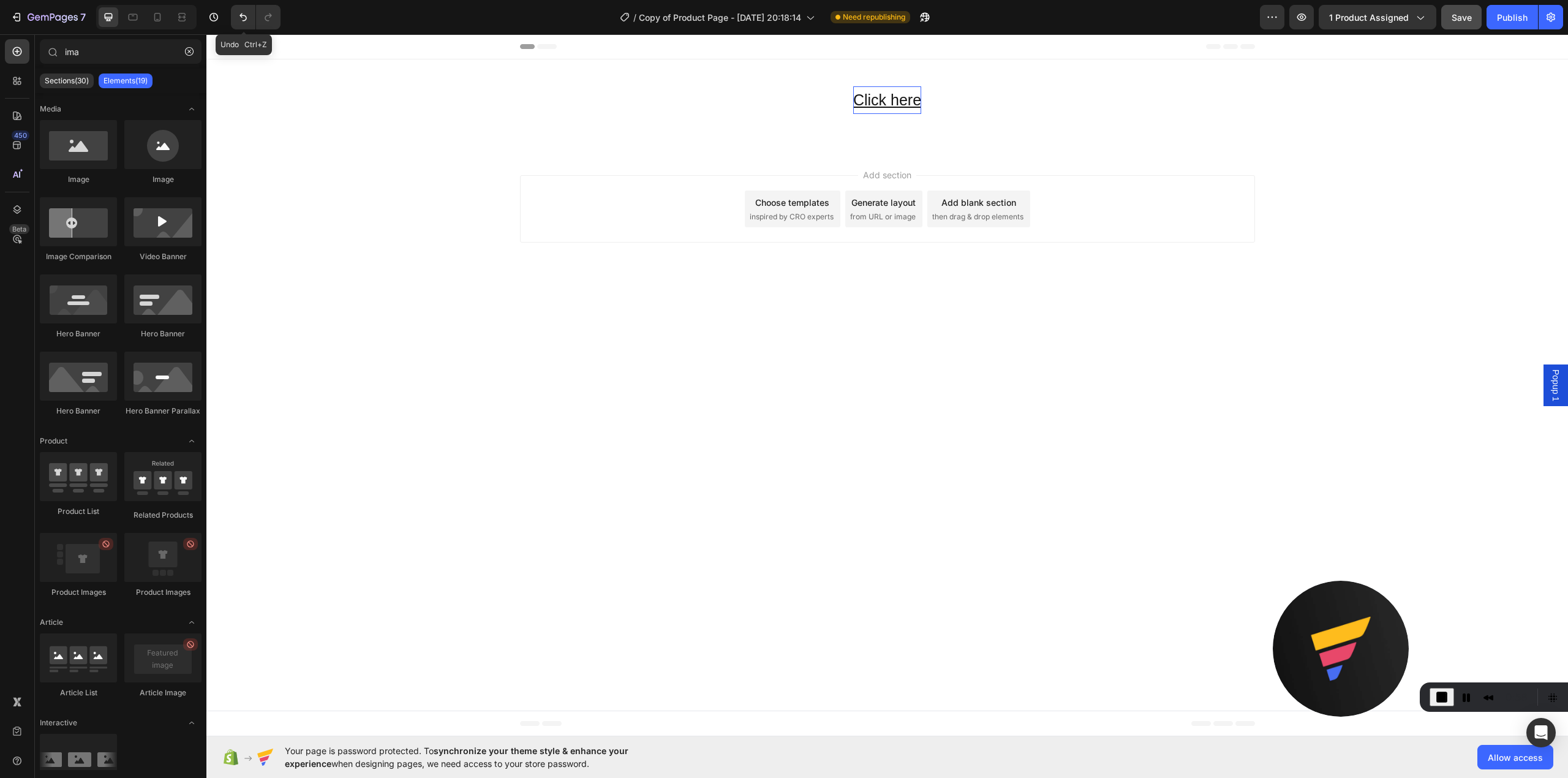
click at [1553, 391] on span "Popup 1" at bounding box center [1556, 386] width 12 height 32
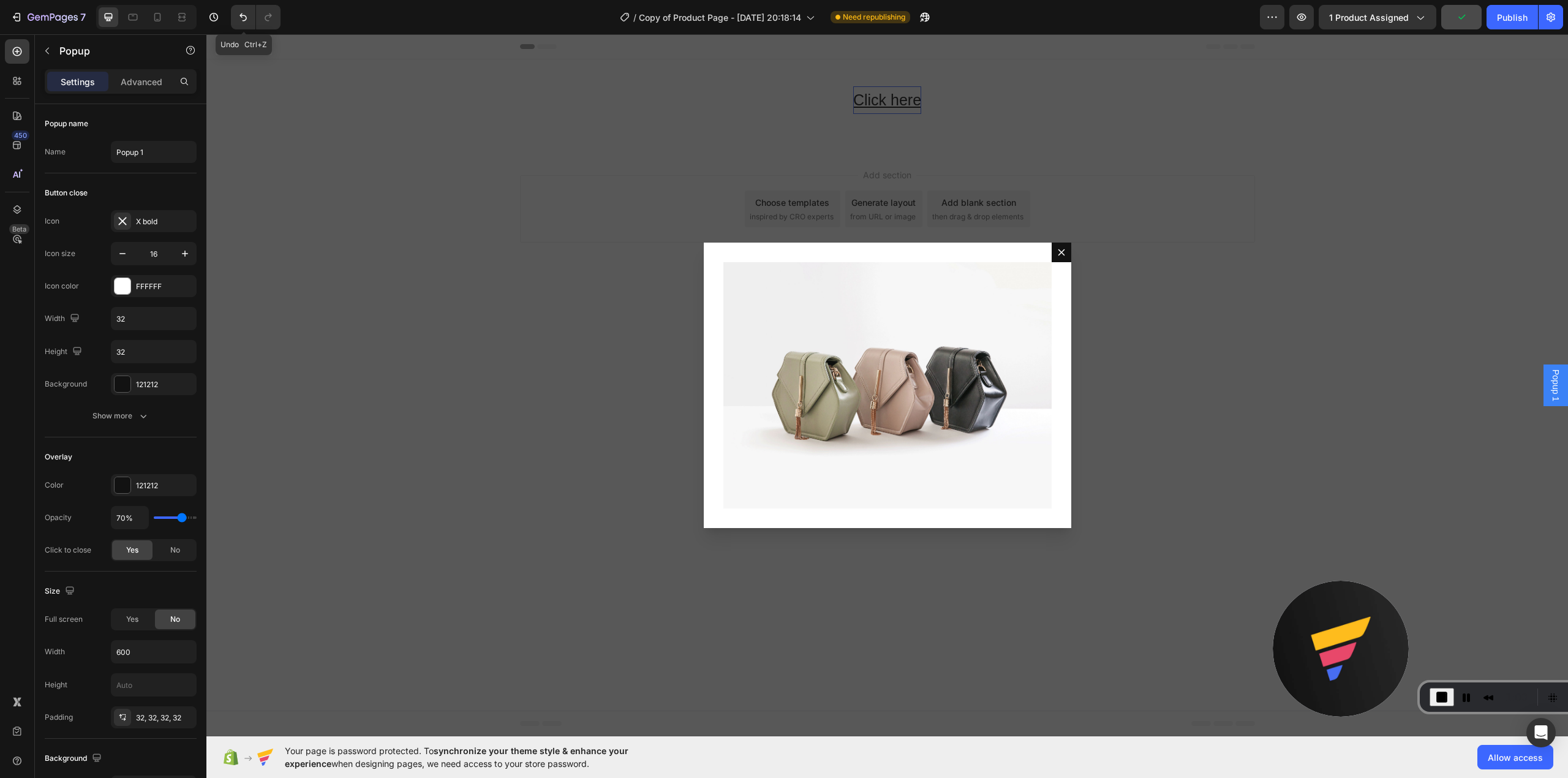
click at [1473, 391] on div "Backdrop" at bounding box center [887, 385] width 1362 height 702
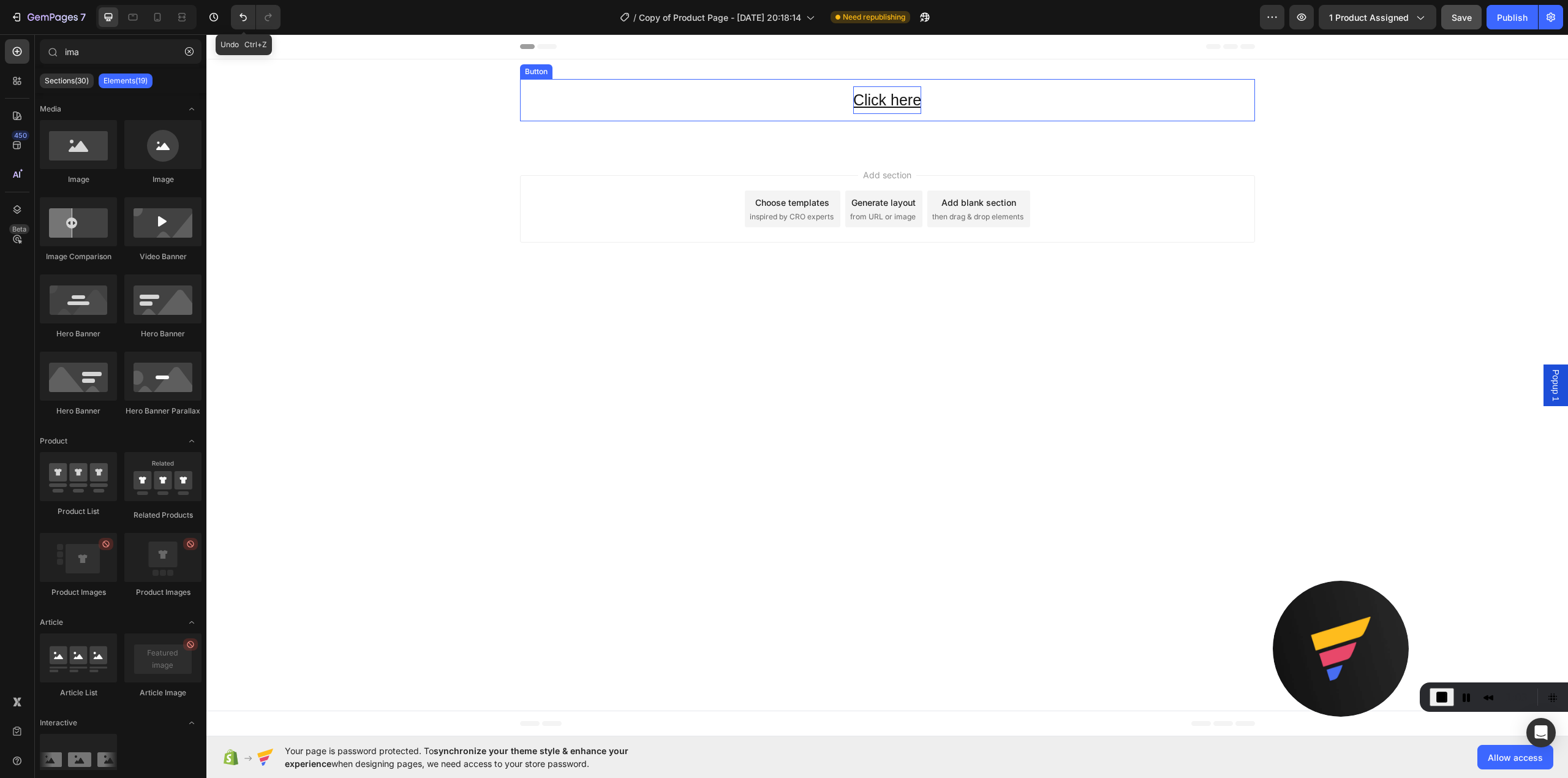
click at [951, 93] on div "Click here Button" at bounding box center [887, 99] width 735 height 42
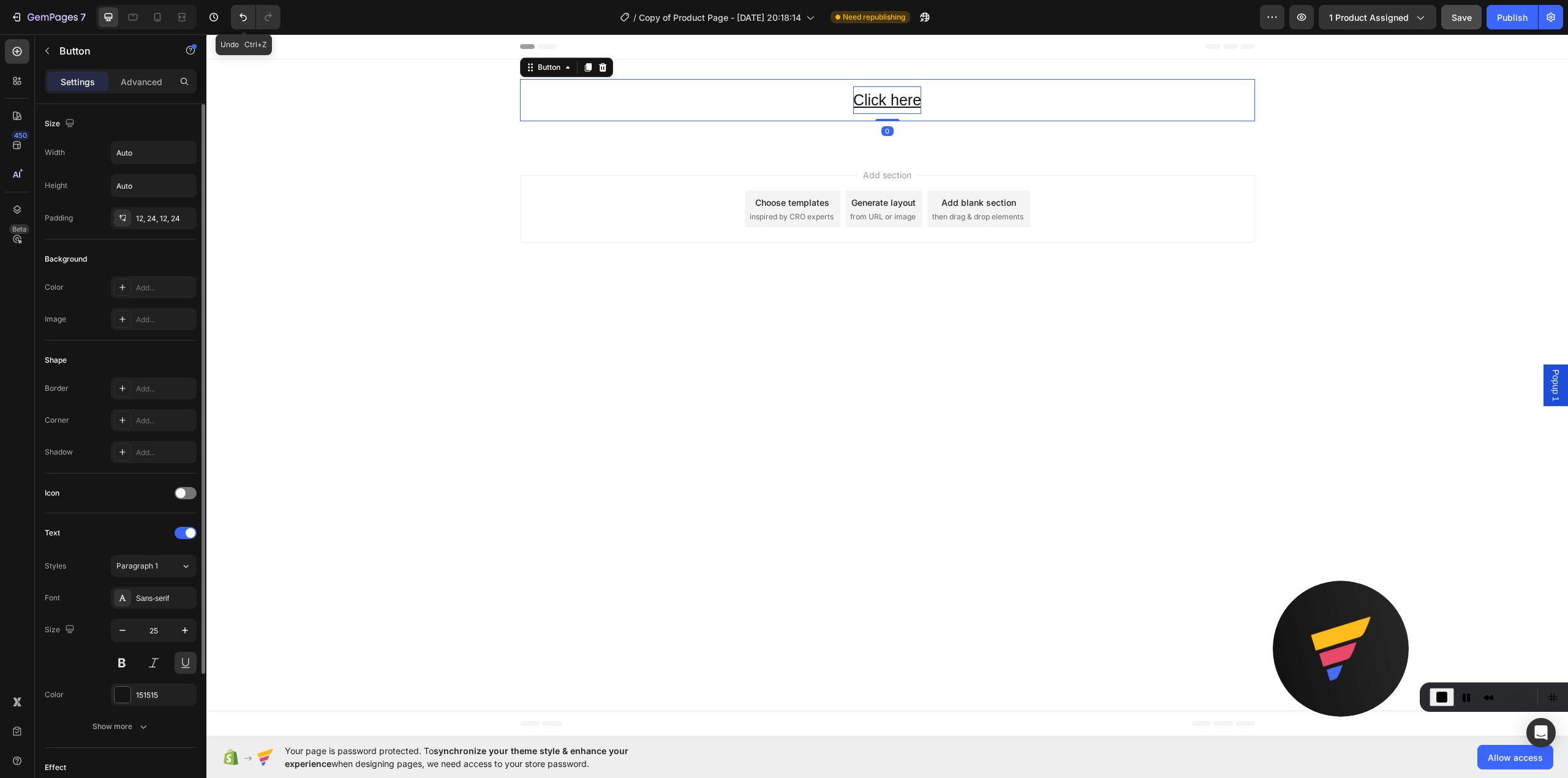
scroll to position [172, 0]
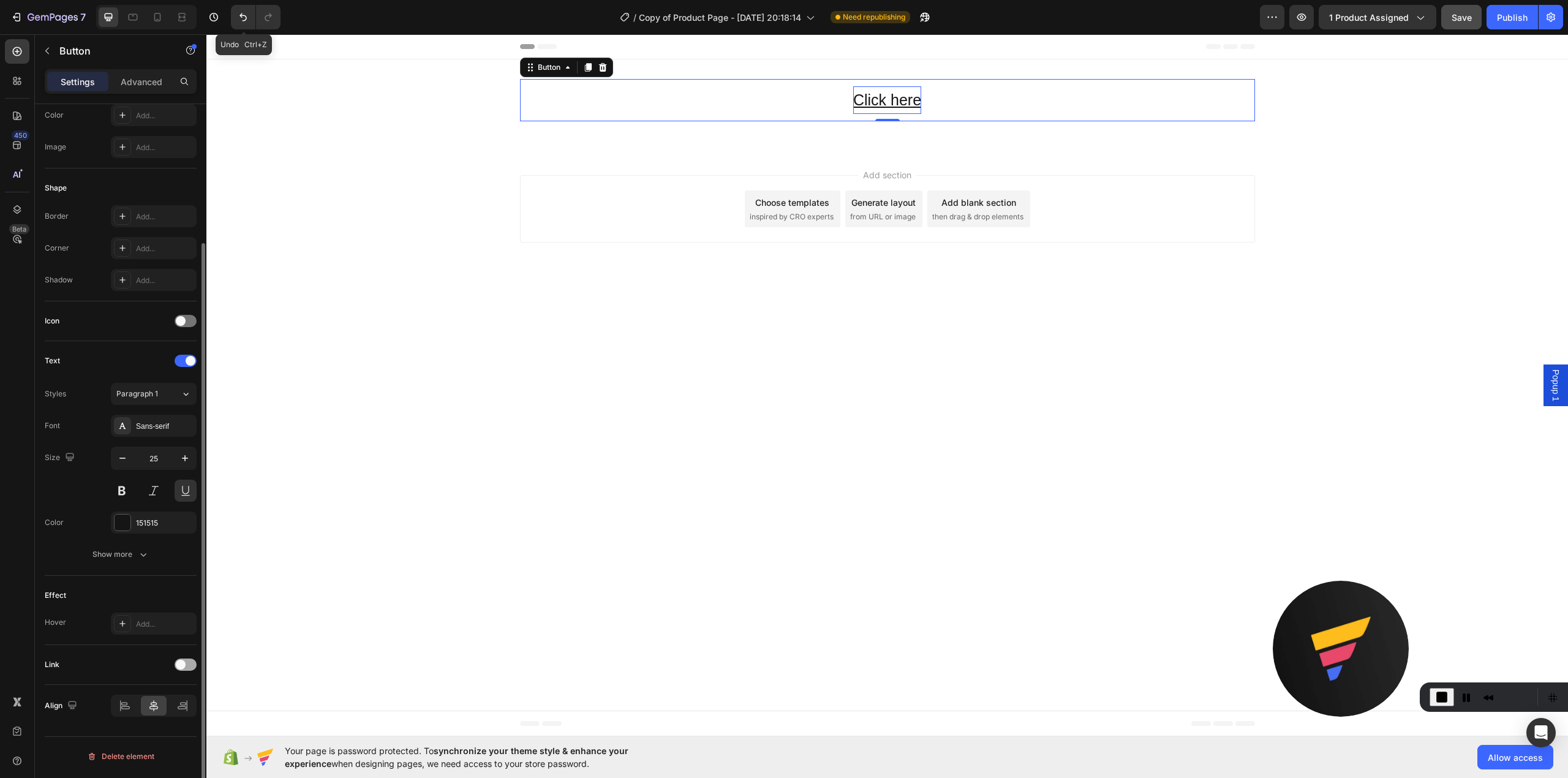
click at [187, 670] on div at bounding box center [186, 665] width 22 height 12
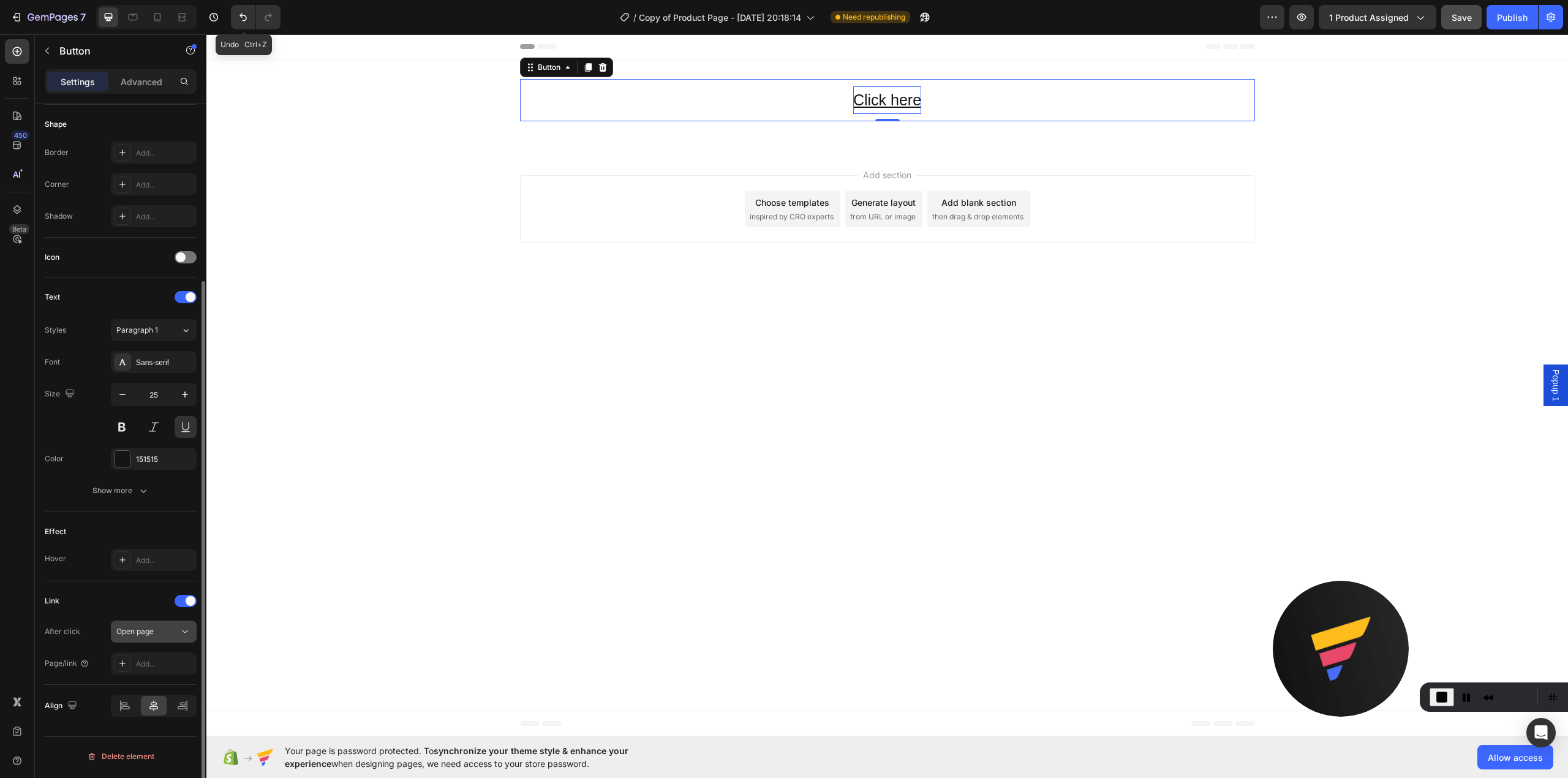
click at [147, 633] on span "Open page" at bounding box center [134, 631] width 37 height 9
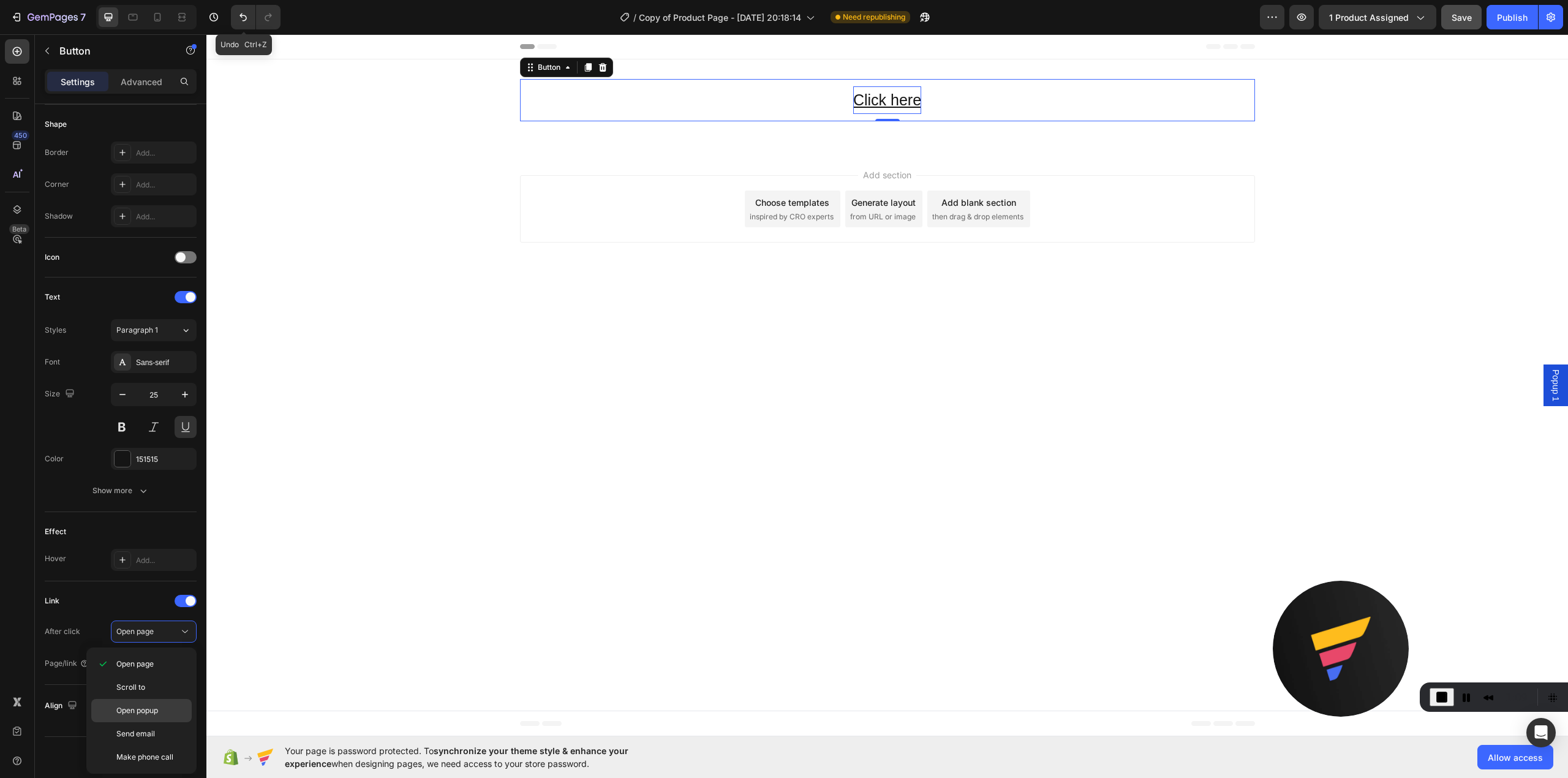
click at [158, 715] on span "Open popup" at bounding box center [137, 711] width 42 height 11
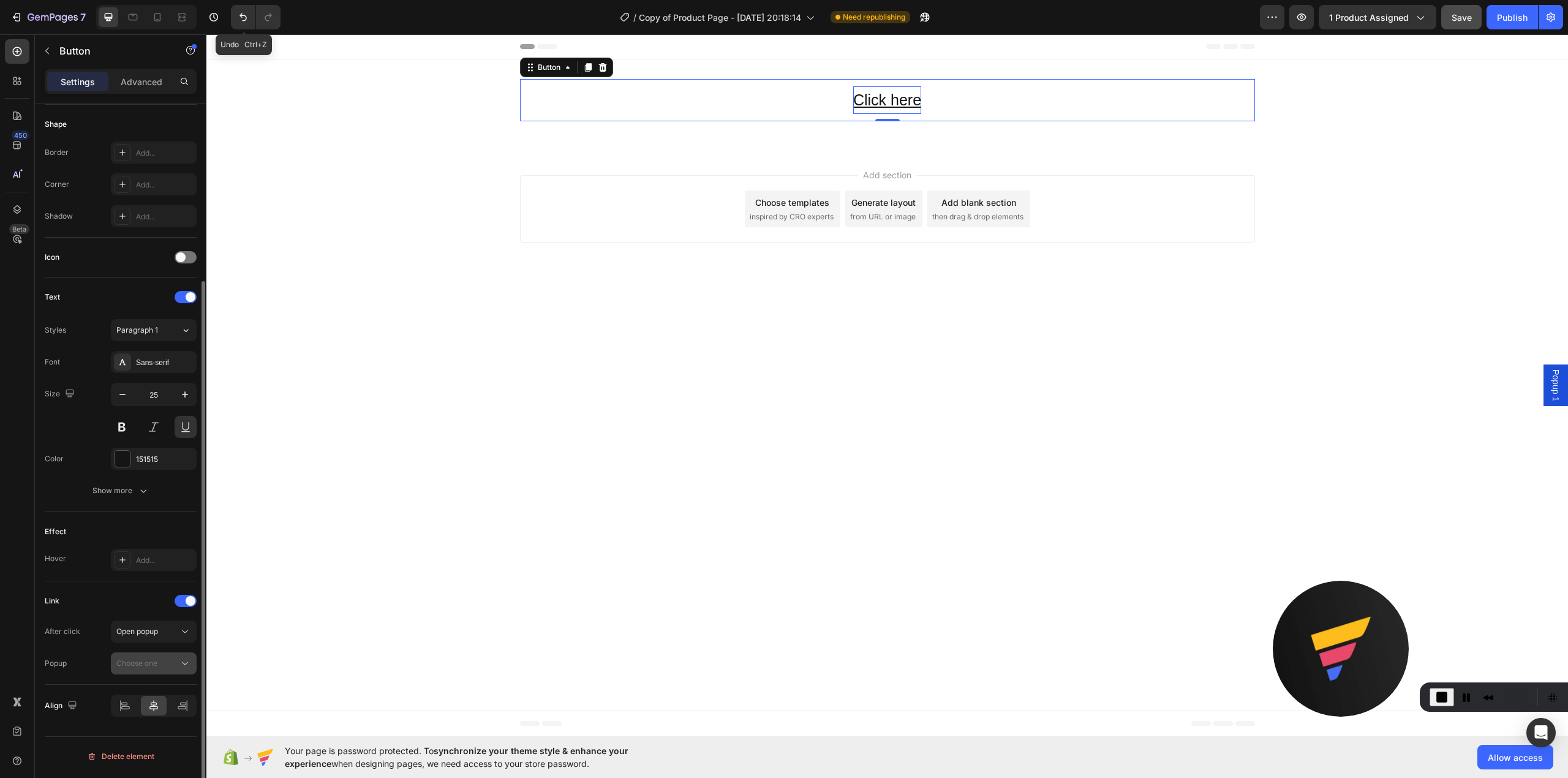
click at [169, 673] on button "Choose one" at bounding box center [154, 663] width 86 height 22
click at [157, 695] on p "Popup 1" at bounding box center [150, 696] width 70 height 11
click at [101, 660] on div "Popup Popup 1" at bounding box center [121, 663] width 152 height 22
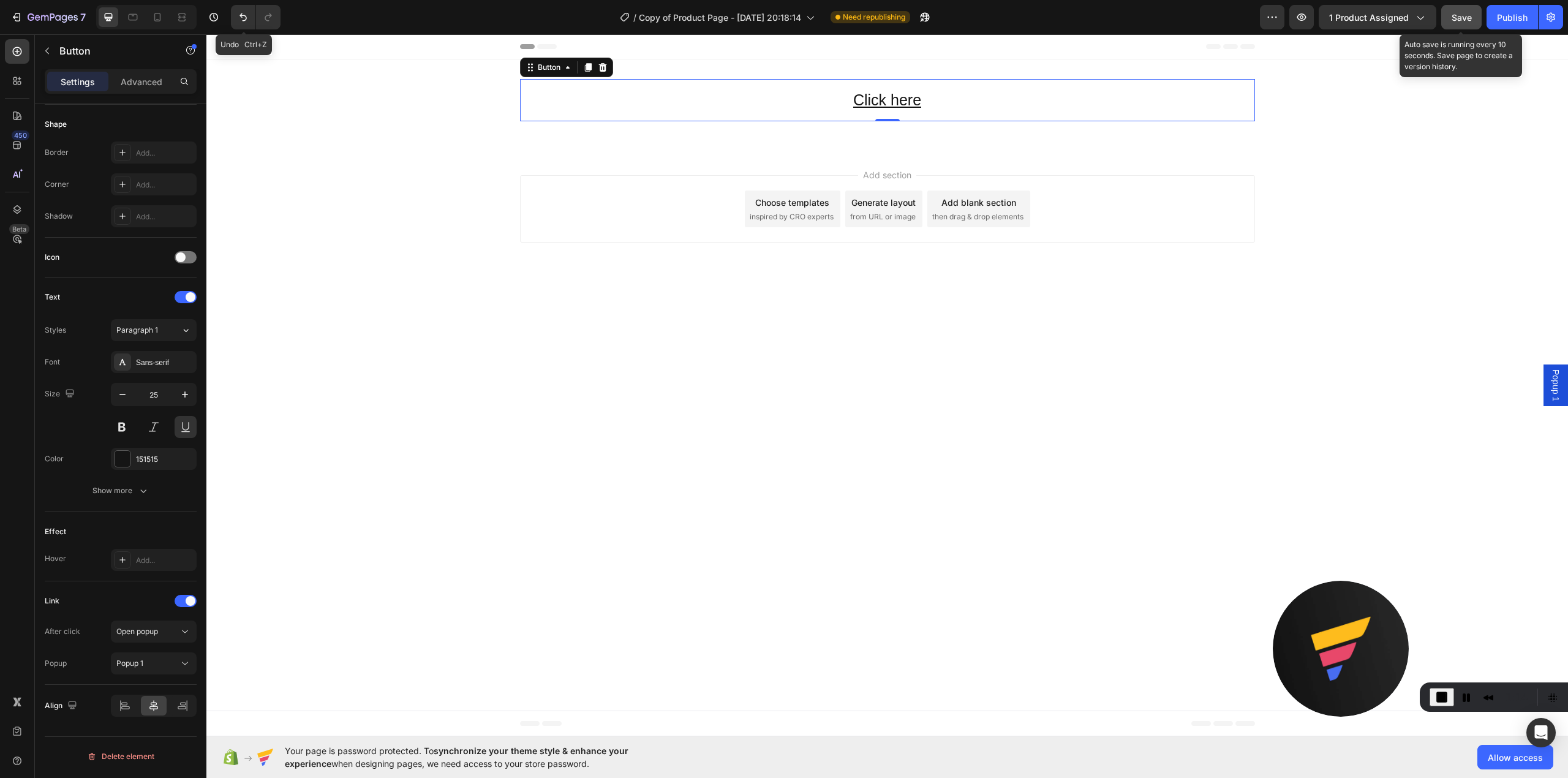
click at [1463, 17] on span "Save" at bounding box center [1461, 18] width 20 height 11
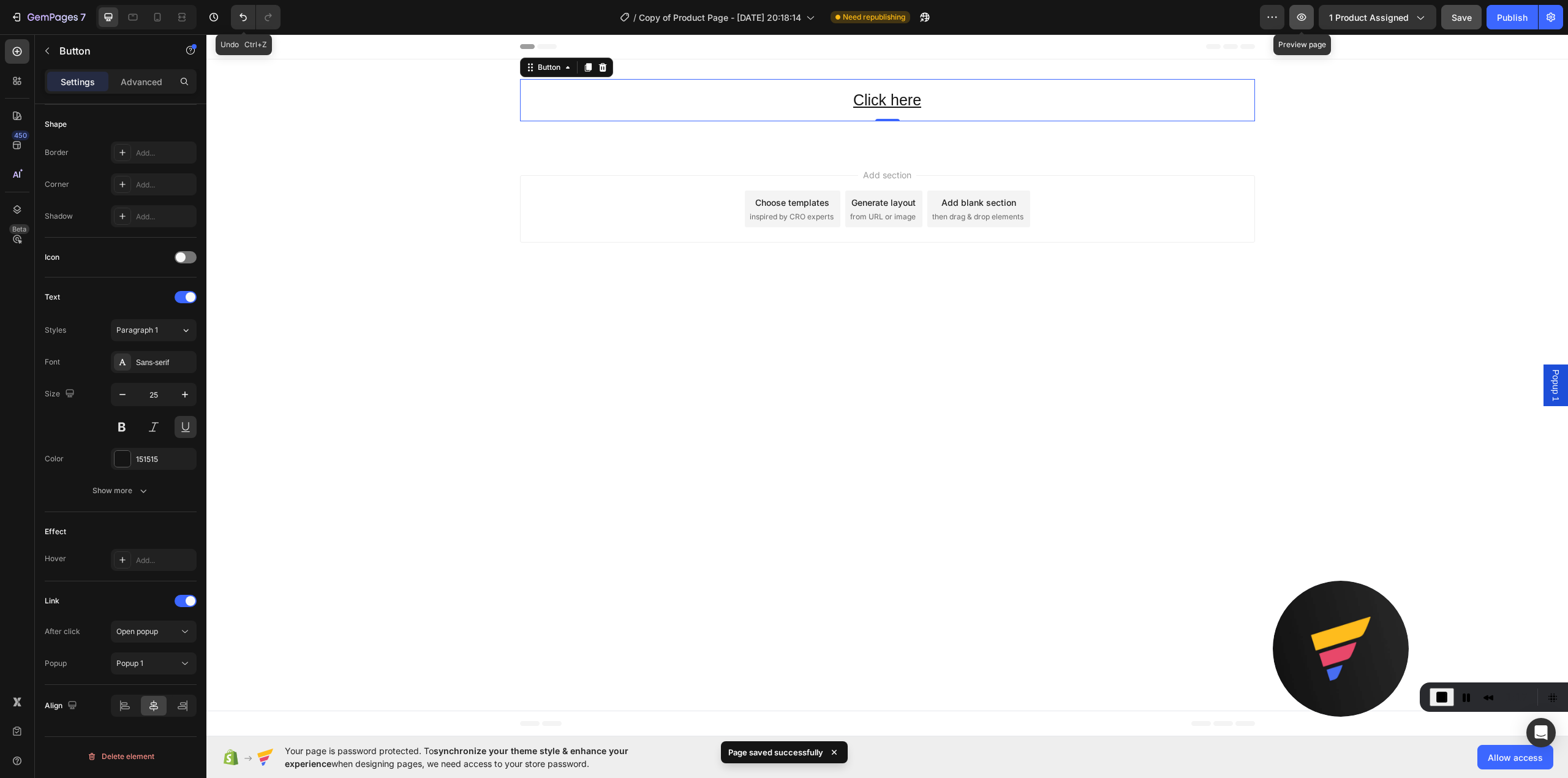
click at [1296, 17] on icon "button" at bounding box center [1301, 17] width 12 height 12
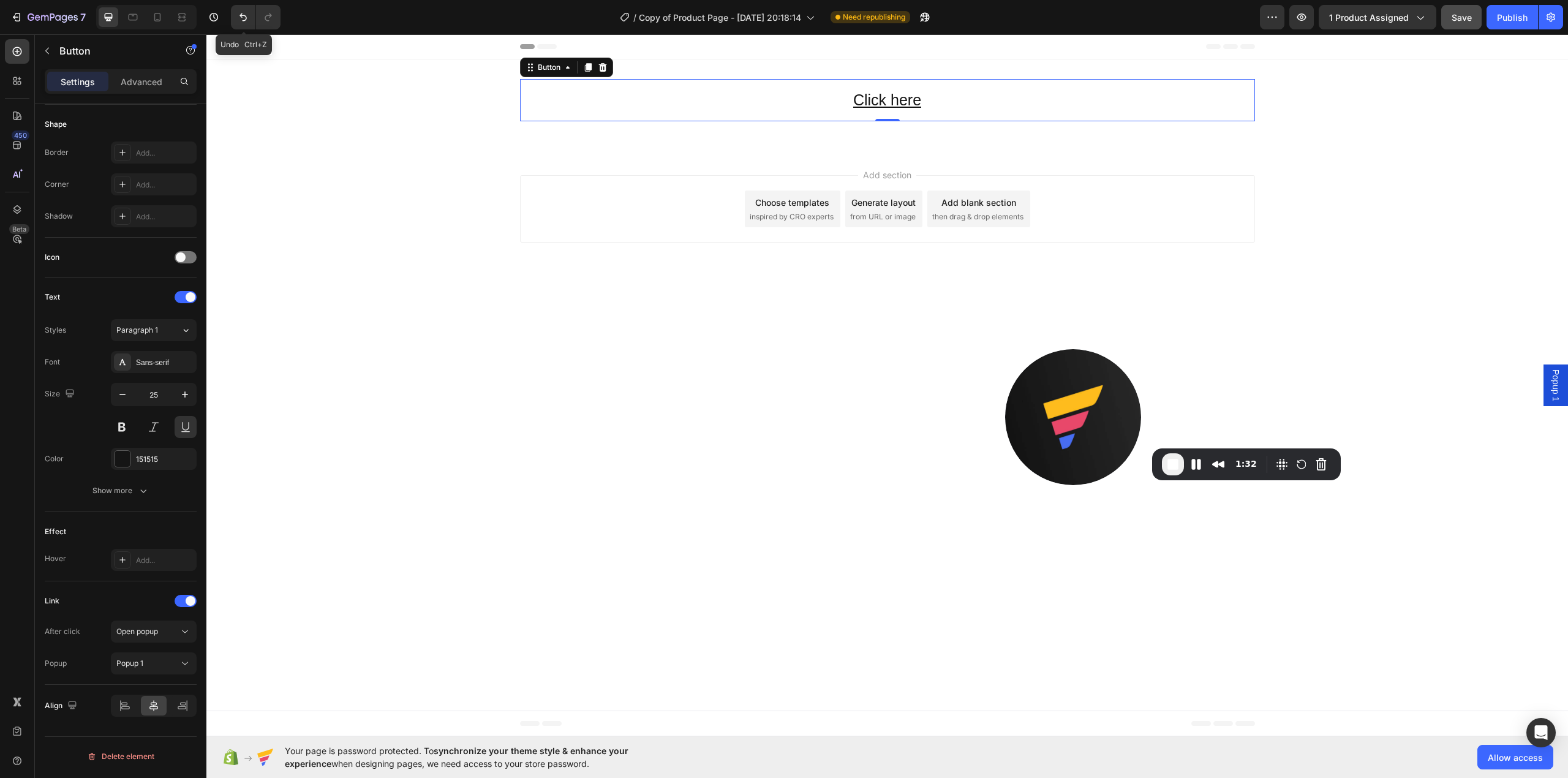
drag, startPoint x: 1266, startPoint y: 550, endPoint x: 1084, endPoint y: 398, distance: 237.1
click at [1052, 400] on img at bounding box center [1073, 417] width 136 height 136
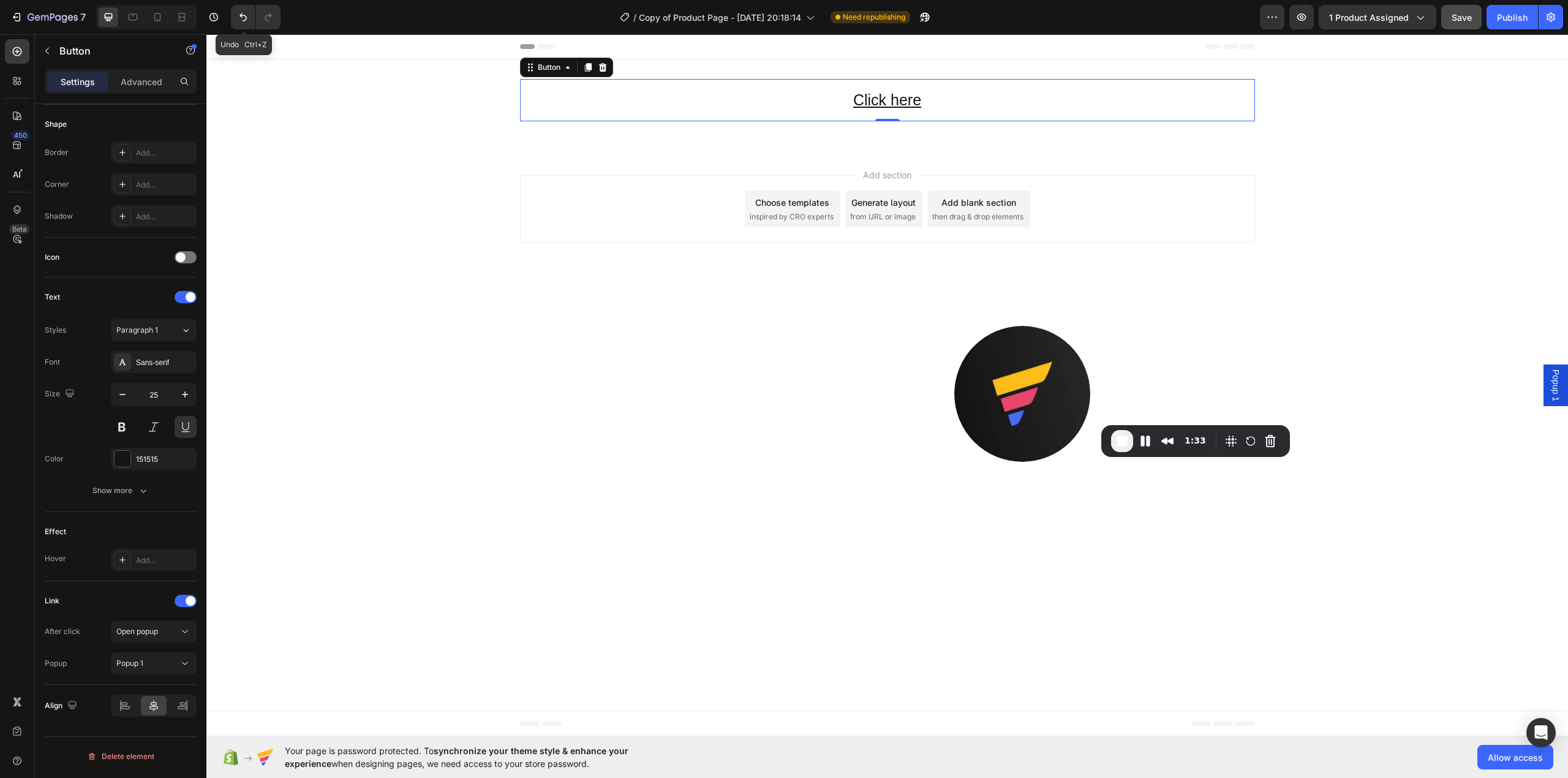
click at [1125, 439] on span "End Recording" at bounding box center [1121, 441] width 15 height 15
